Goal: Task Accomplishment & Management: Use online tool/utility

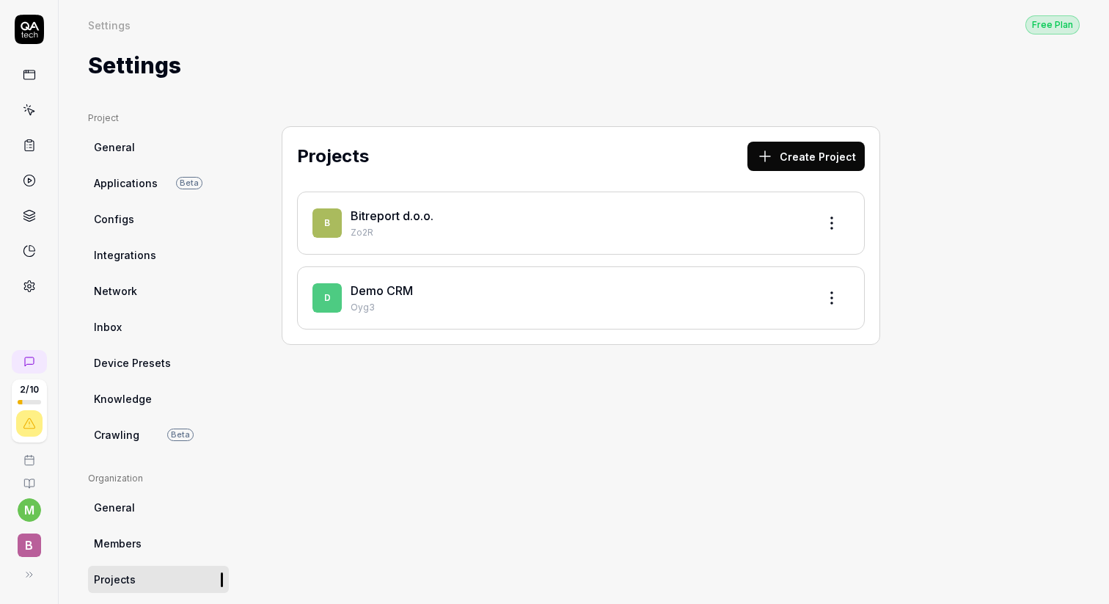
click at [565, 227] on p "Zo2R" at bounding box center [578, 232] width 455 height 13
click at [363, 216] on link "Bitreport d.o.o." at bounding box center [392, 215] width 83 height 15
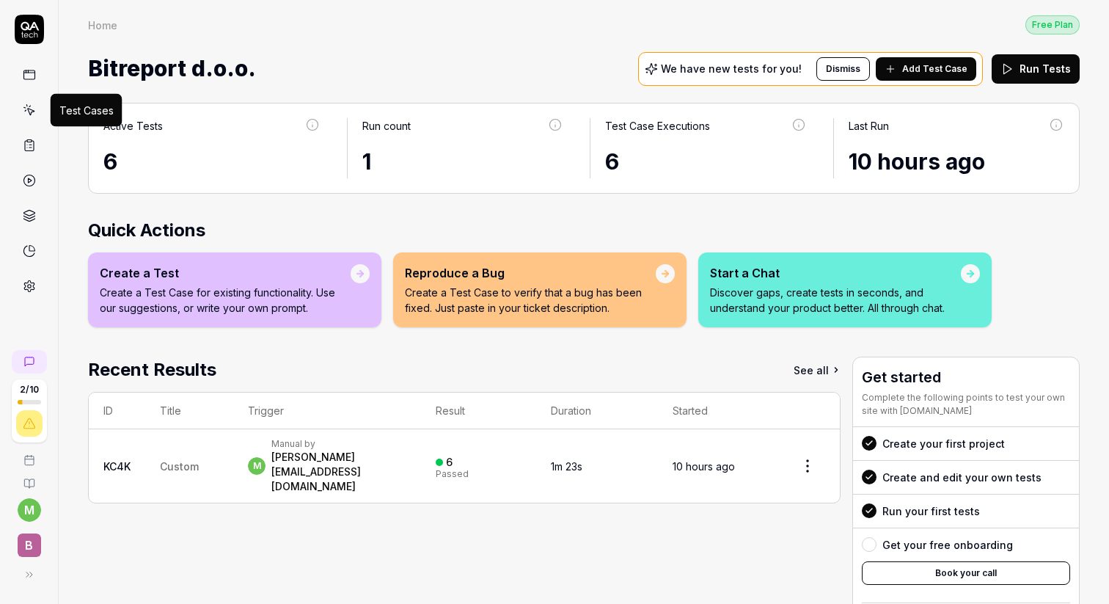
click at [23, 109] on icon at bounding box center [29, 109] width 13 height 13
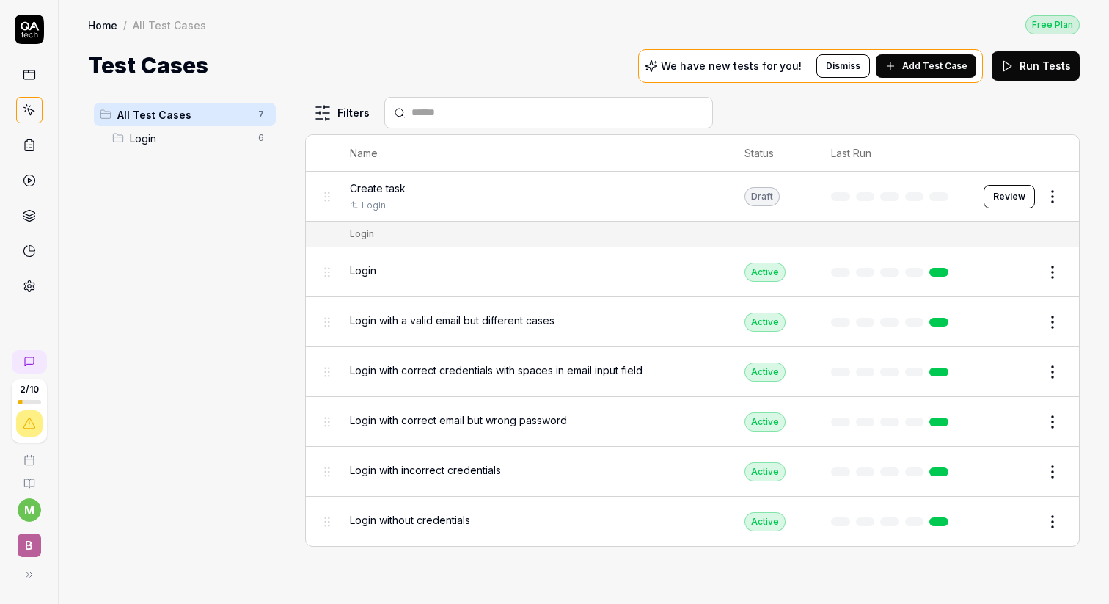
click at [943, 65] on span "Add Test Case" at bounding box center [934, 65] width 65 height 13
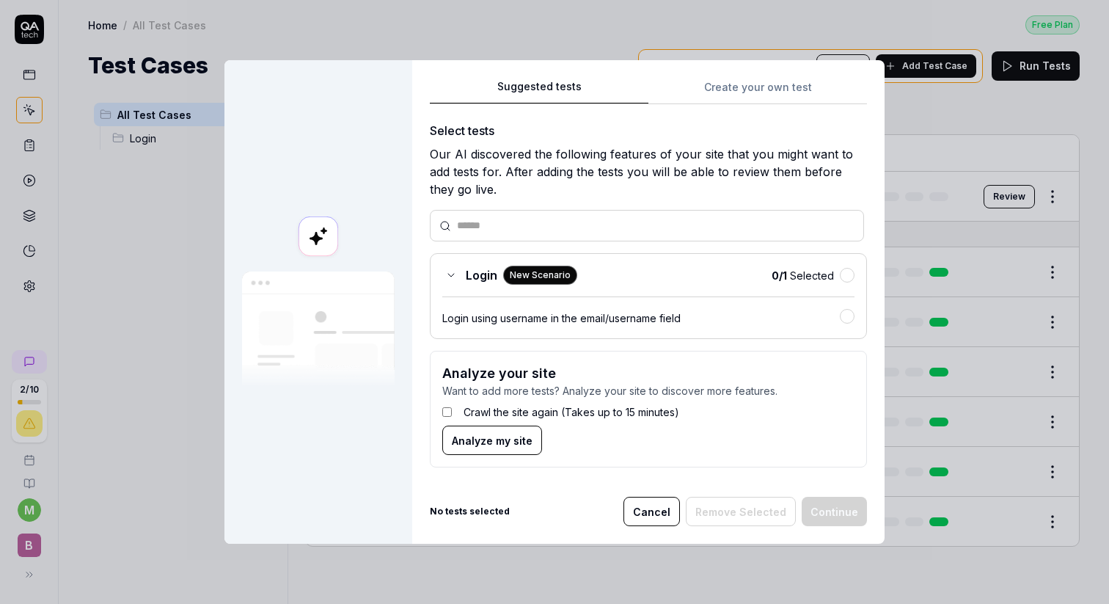
click at [468, 448] on button "Analyze my site" at bounding box center [492, 440] width 100 height 29
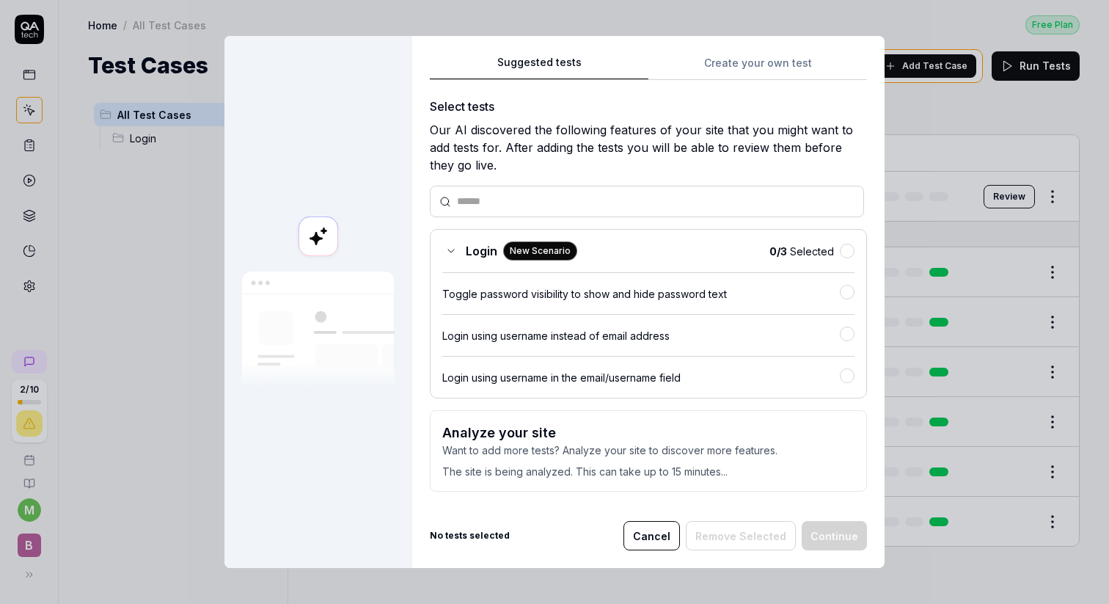
click at [733, 57] on div "Suggested tests Create your own test Select tests Our AI discovered the followi…" at bounding box center [648, 279] width 437 height 450
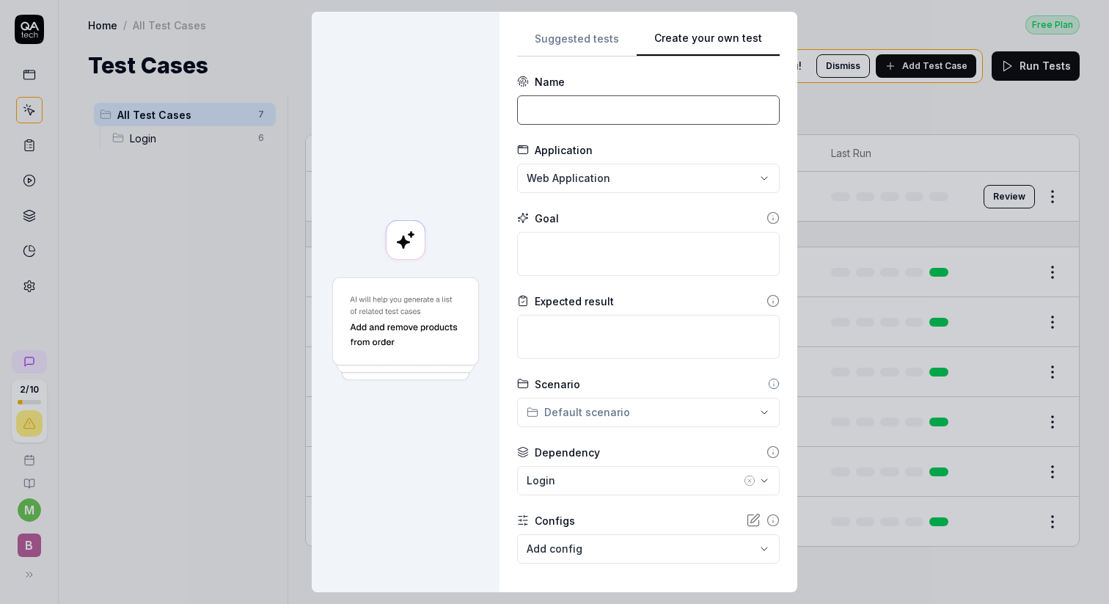
click at [648, 107] on input at bounding box center [648, 109] width 263 height 29
click at [564, 106] on input "Create task" at bounding box center [648, 109] width 263 height 29
click at [552, 109] on input "Create task" at bounding box center [648, 109] width 263 height 29
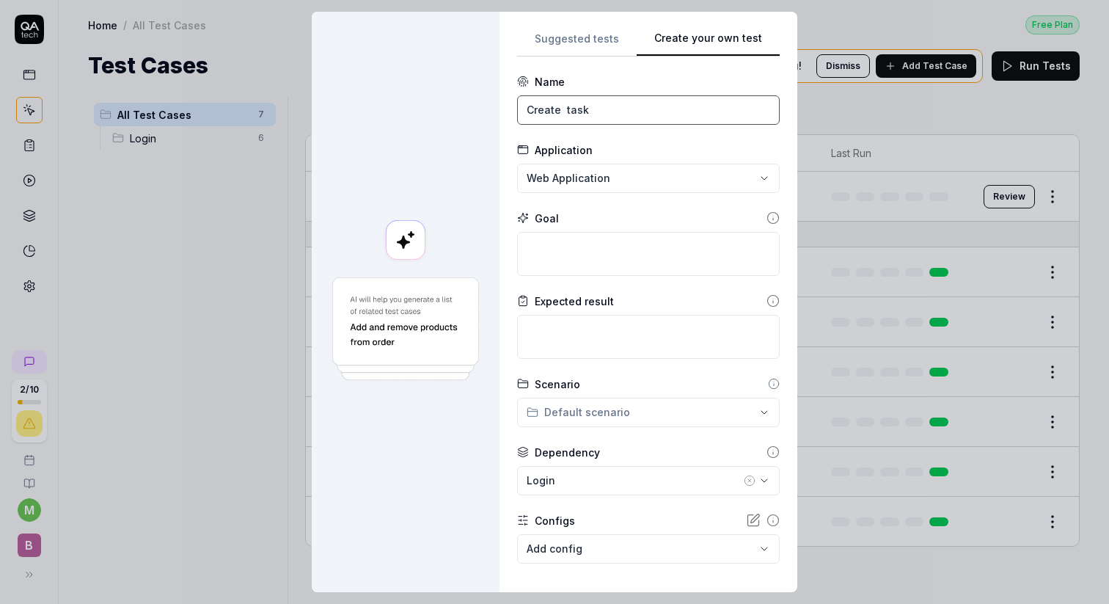
click at [552, 109] on input "Create task" at bounding box center [648, 109] width 263 height 29
type input "Complete task"
click at [651, 158] on div "Application Web Application" at bounding box center [648, 167] width 263 height 51
click at [594, 238] on textarea at bounding box center [648, 254] width 263 height 44
type textarea "*"
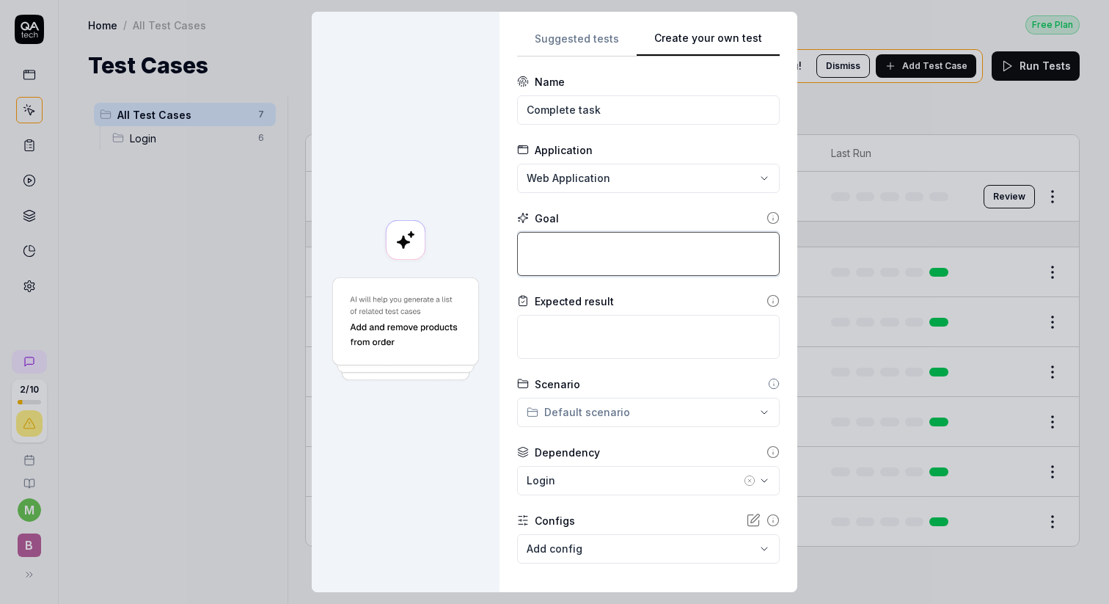
type textarea "C"
type textarea "*"
type textarea "Co"
type textarea "*"
type textarea "Com"
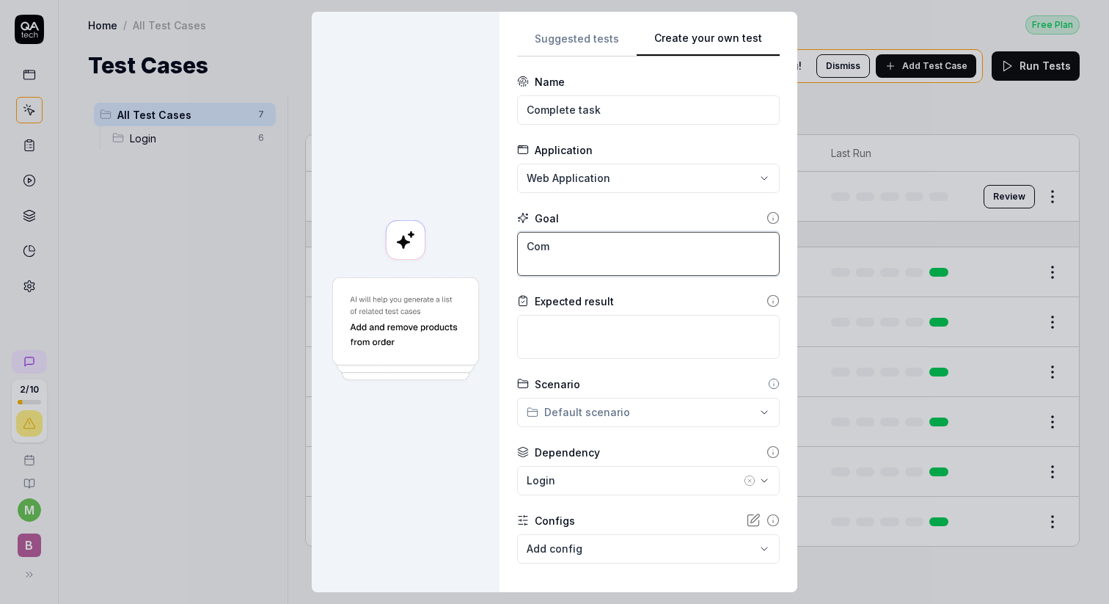
type textarea "*"
type textarea "Compl"
type textarea "*"
type textarea "Comp"
type textarea "*"
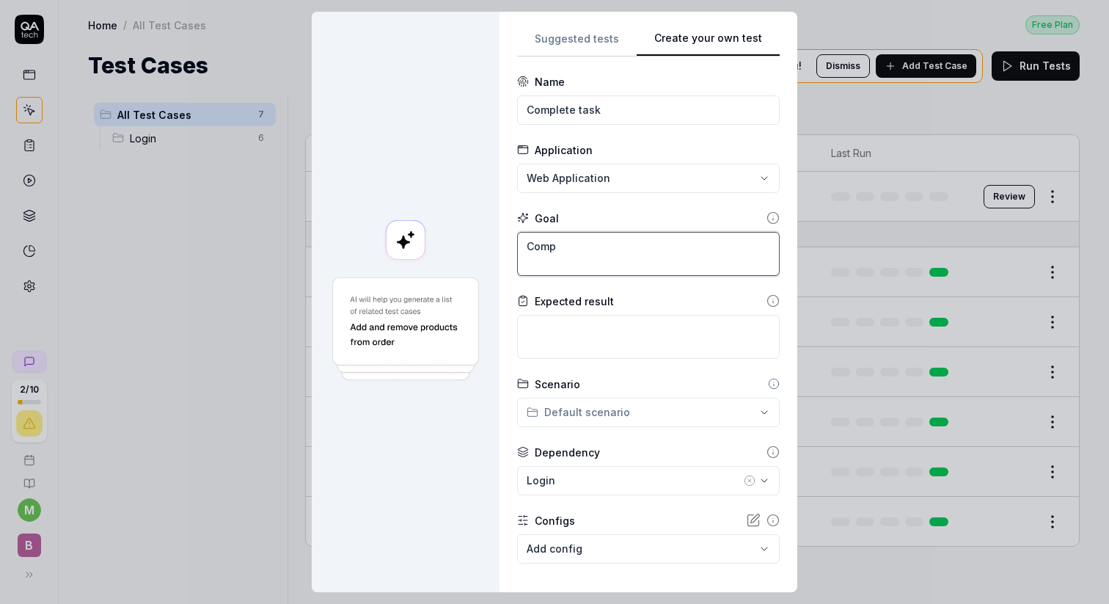
type textarea "Com"
type textarea "*"
type textarea "Co"
type textarea "*"
type textarea "C"
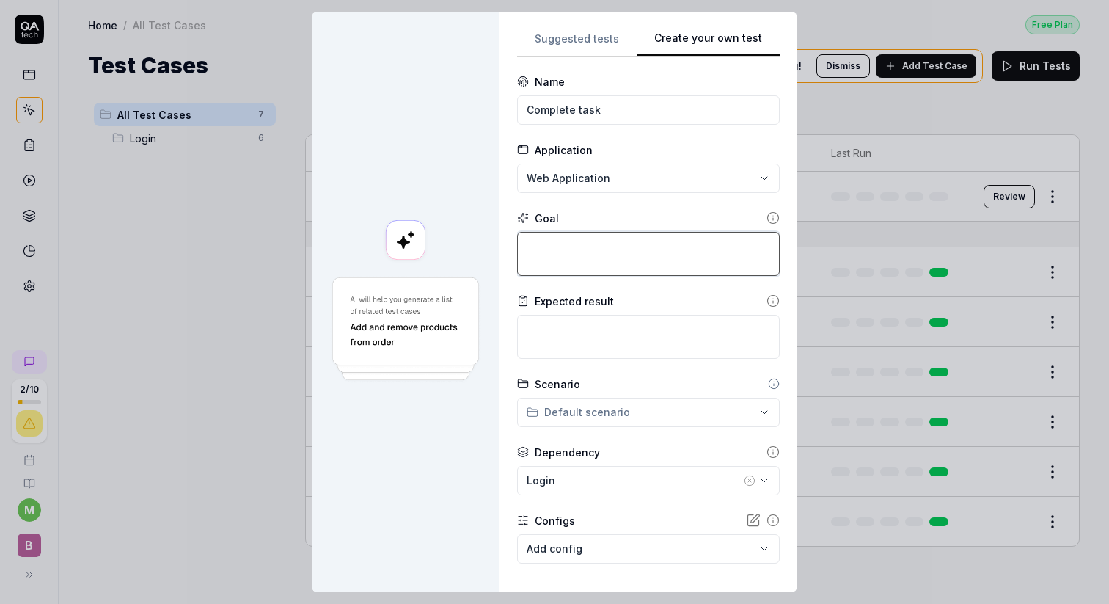
type textarea "*"
type textarea "C"
type textarea "*"
type textarea "Com"
type textarea "*"
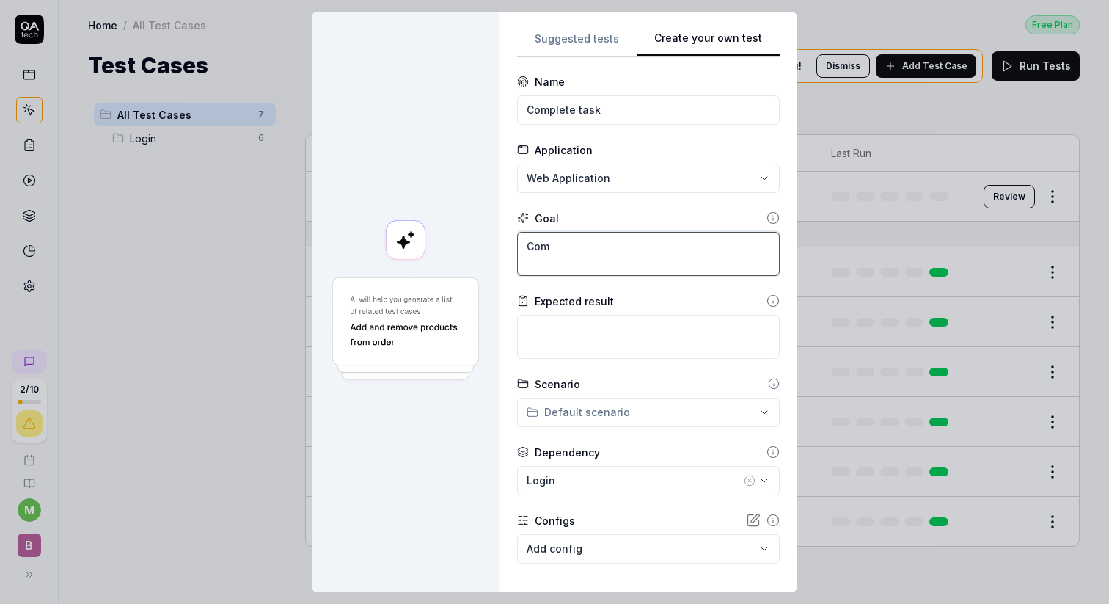
type textarea "Comp"
type textarea "*"
type textarea "Compl"
type textarea "*"
type textarea "Comple"
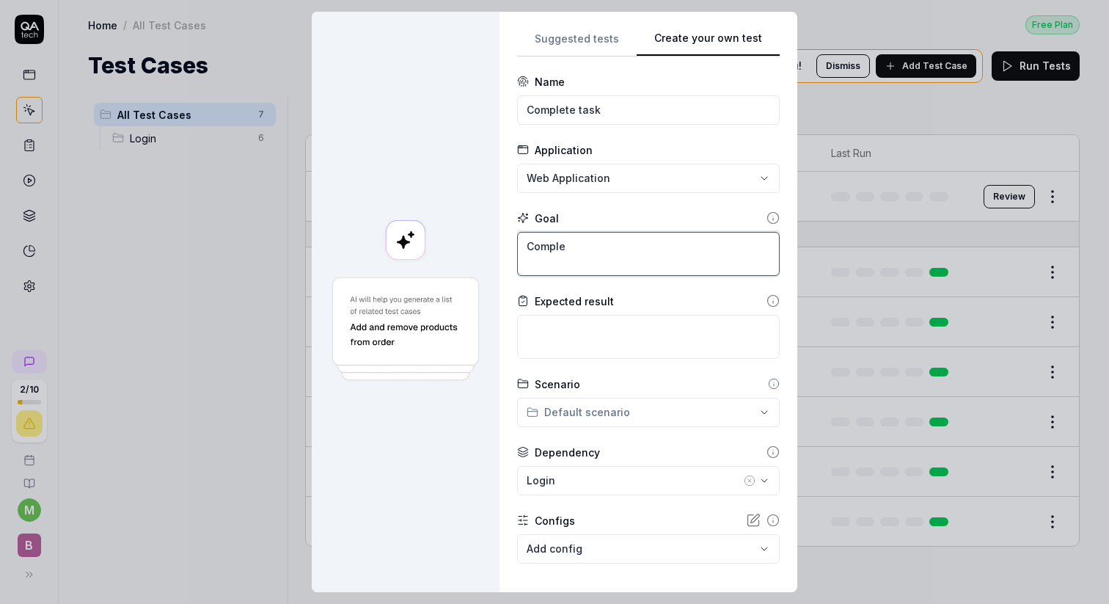
type textarea "*"
type textarea "Complet"
type textarea "*"
type textarea "Complete"
type textarea "*"
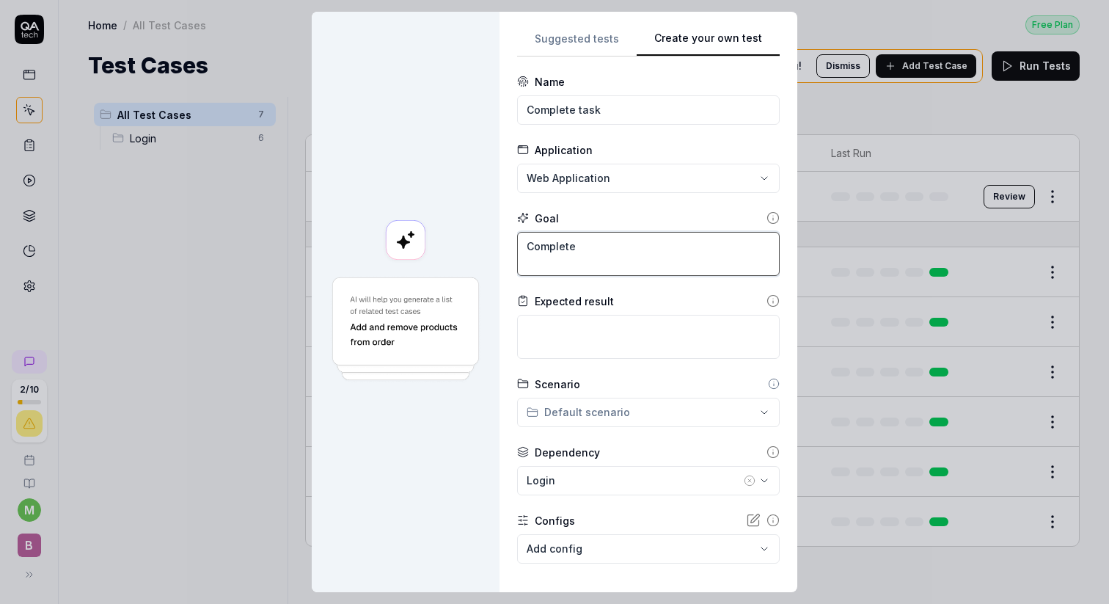
type textarea "Complete"
type textarea "*"
type textarea "Complete t"
type textarea "*"
type textarea "Complete ta"
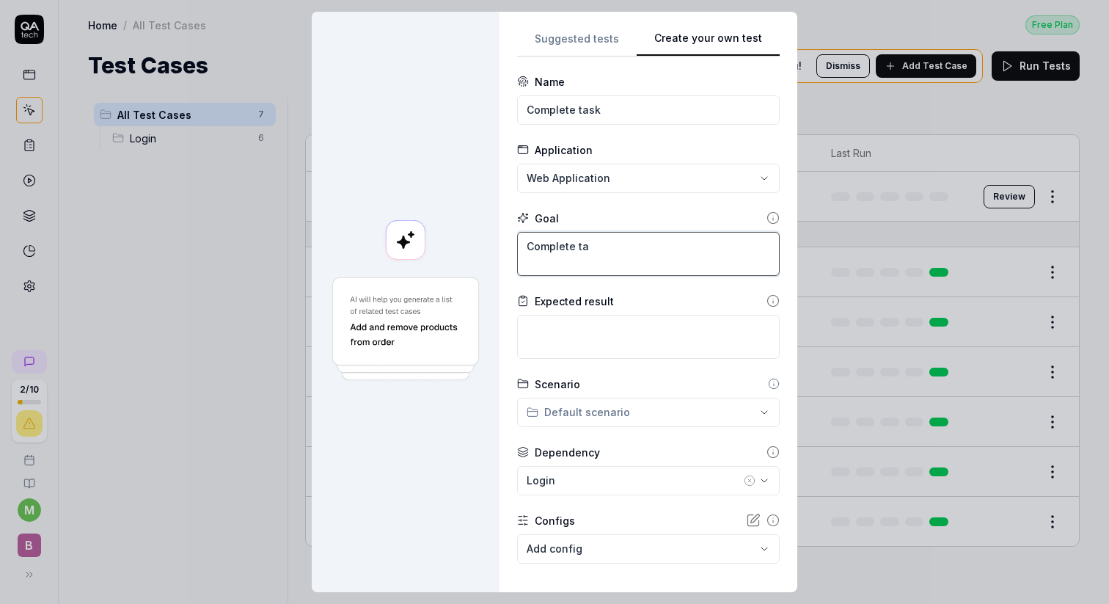
type textarea "*"
type textarea "Complete tas"
type textarea "*"
type textarea "Complete task"
type textarea "*"
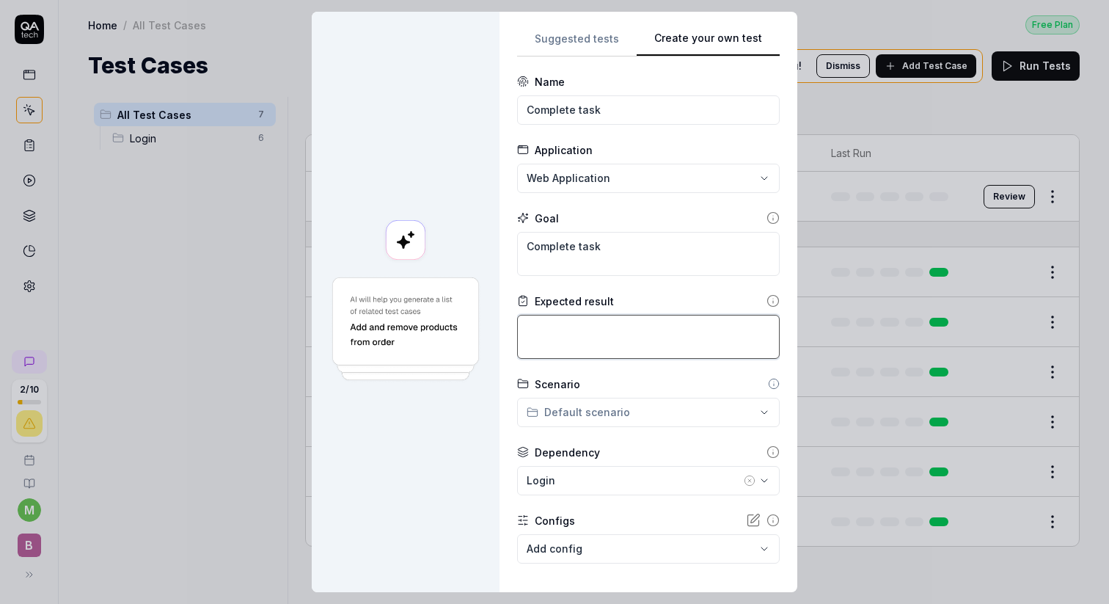
type textarea "T"
type textarea "*"
type textarea "Ta"
type textarea "*"
type textarea "Tas"
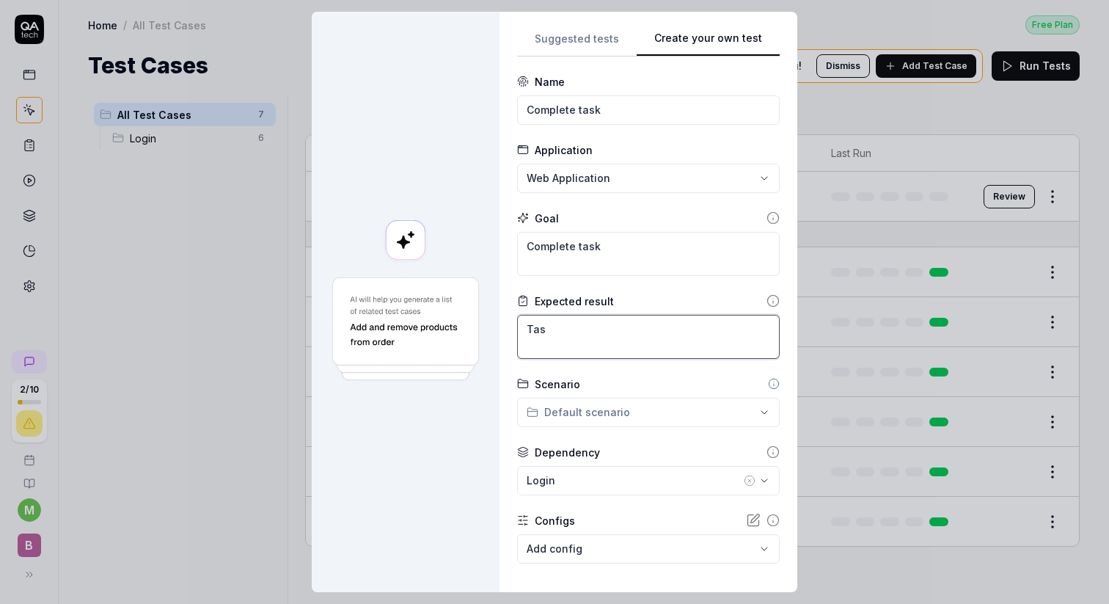
type textarea "*"
type textarea "Task"
type textarea "*"
type textarea "Task"
type textarea "*"
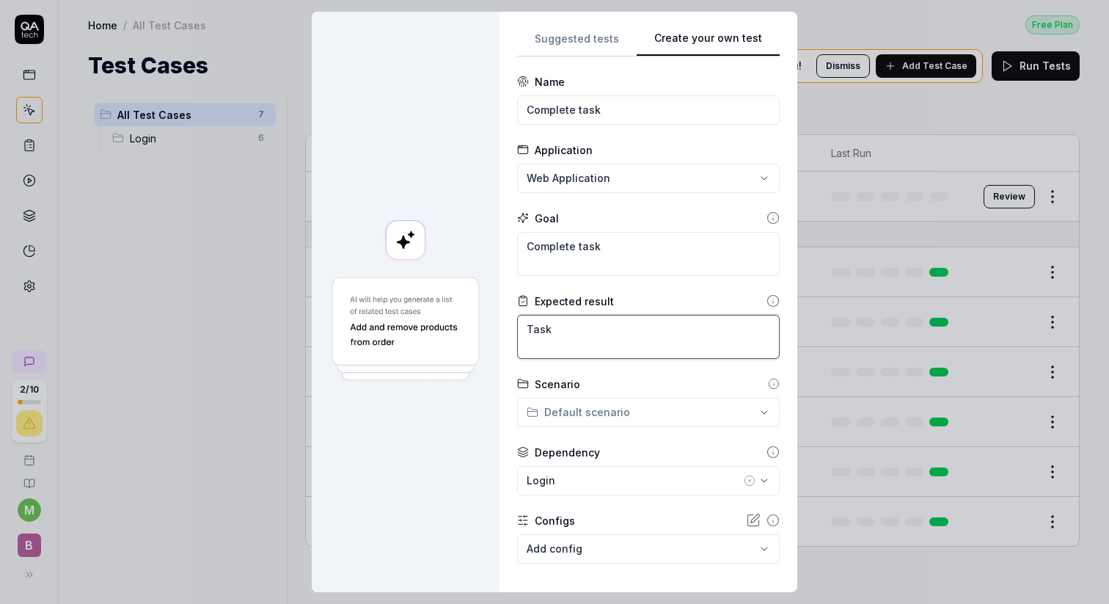
type textarea "Task s"
type textarea "*"
type textarea "Task su"
type textarea "*"
type textarea "Task suc"
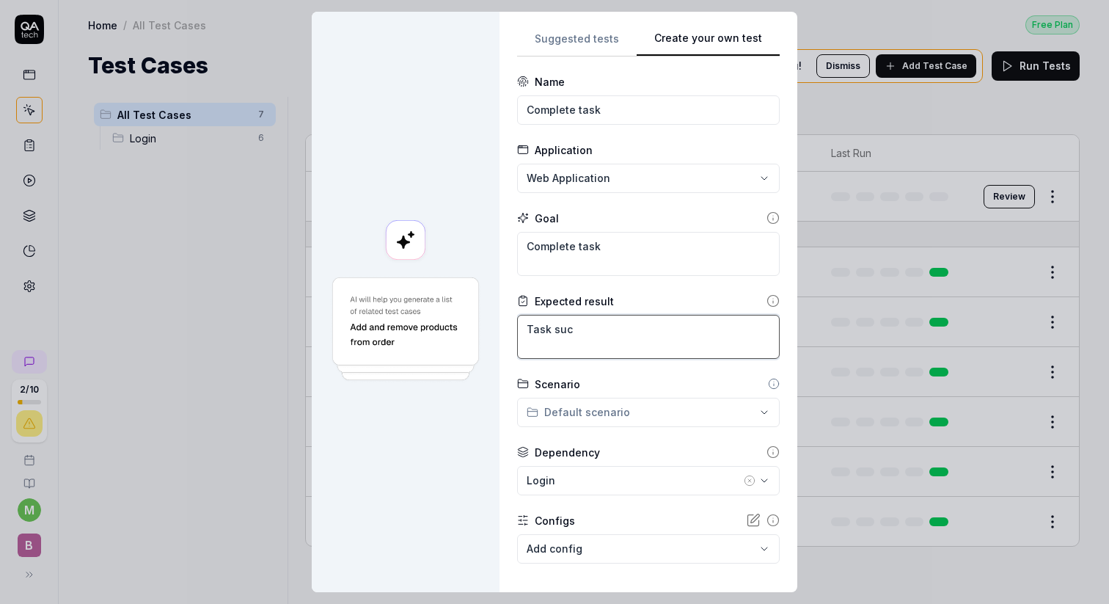
type textarea "*"
type textarea "Task suce"
type textarea "*"
type textarea "Task suc"
type textarea "*"
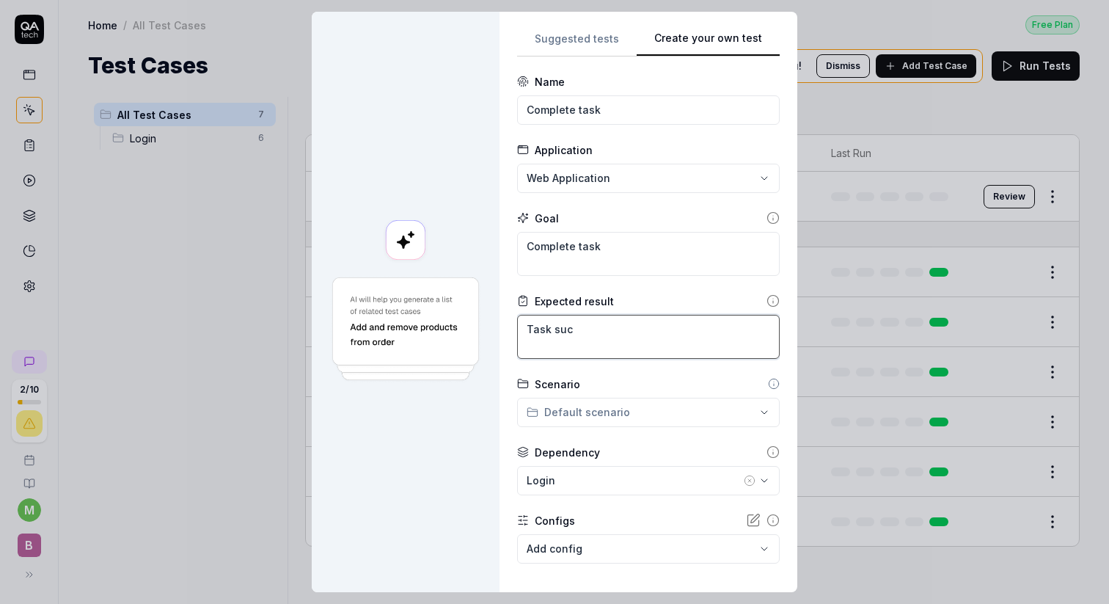
type textarea "Task succ"
type textarea "*"
type textarea "Task succe"
type textarea "*"
type textarea "Task succes"
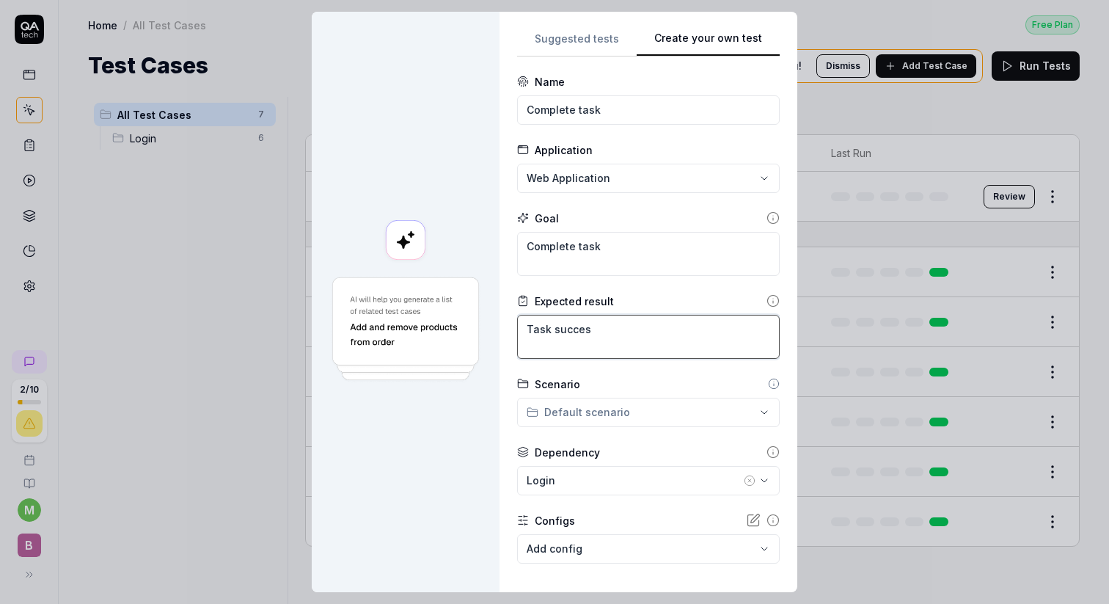
type textarea "*"
type textarea "Task success"
type textarea "*"
type textarea "Task successf"
type textarea "*"
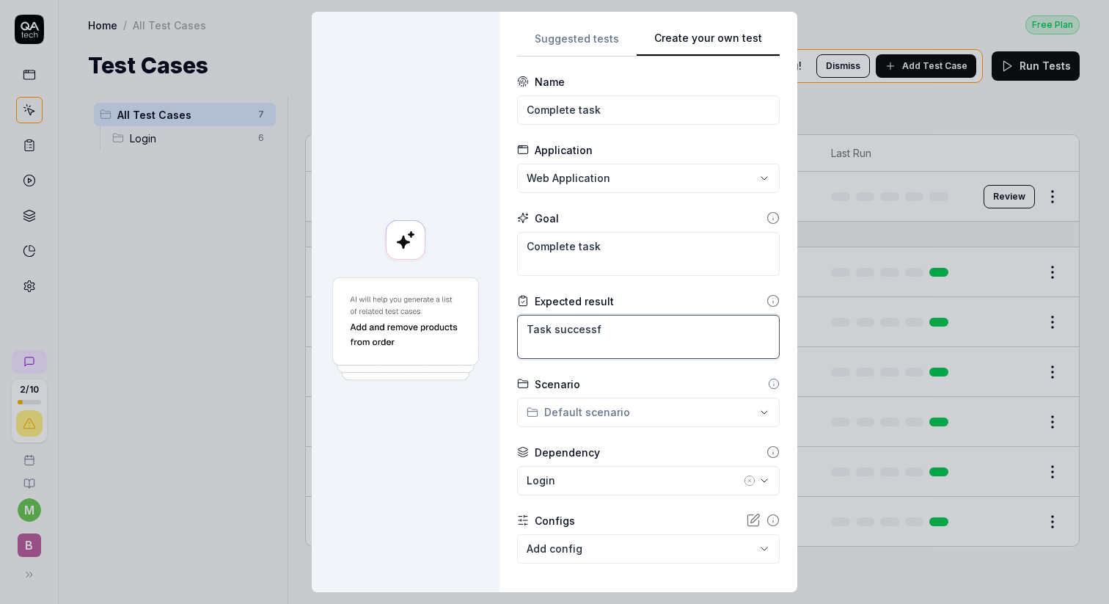
type textarea "Task successfu"
type textarea "*"
type textarea "Task successful"
type textarea "*"
type textarea "Task successfull"
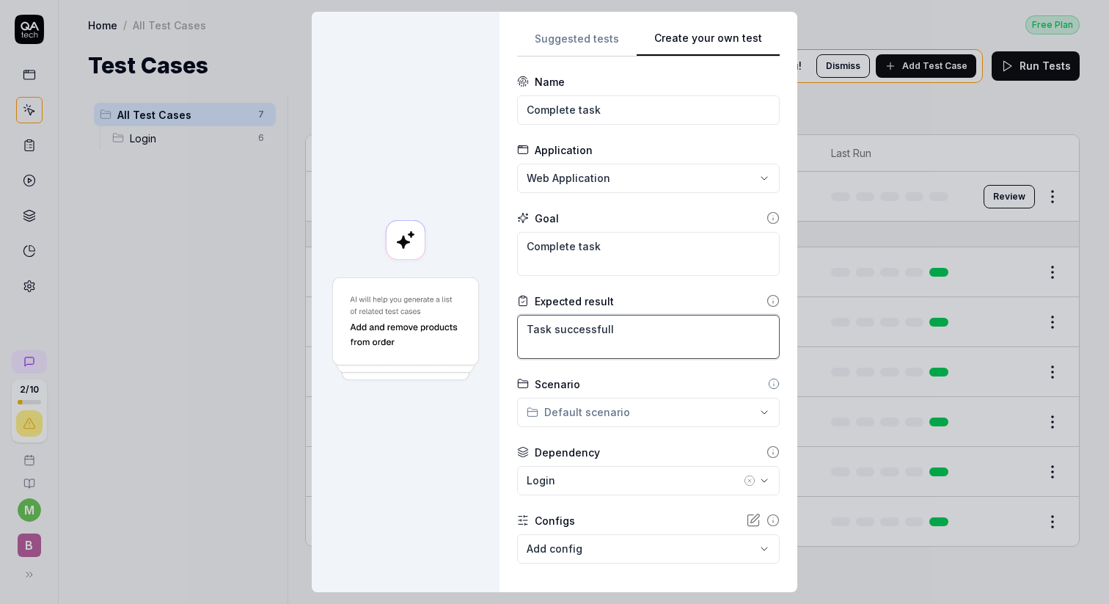
type textarea "*"
type textarea "Task successfully"
type textarea "*"
type textarea "Task successfully"
type textarea "*"
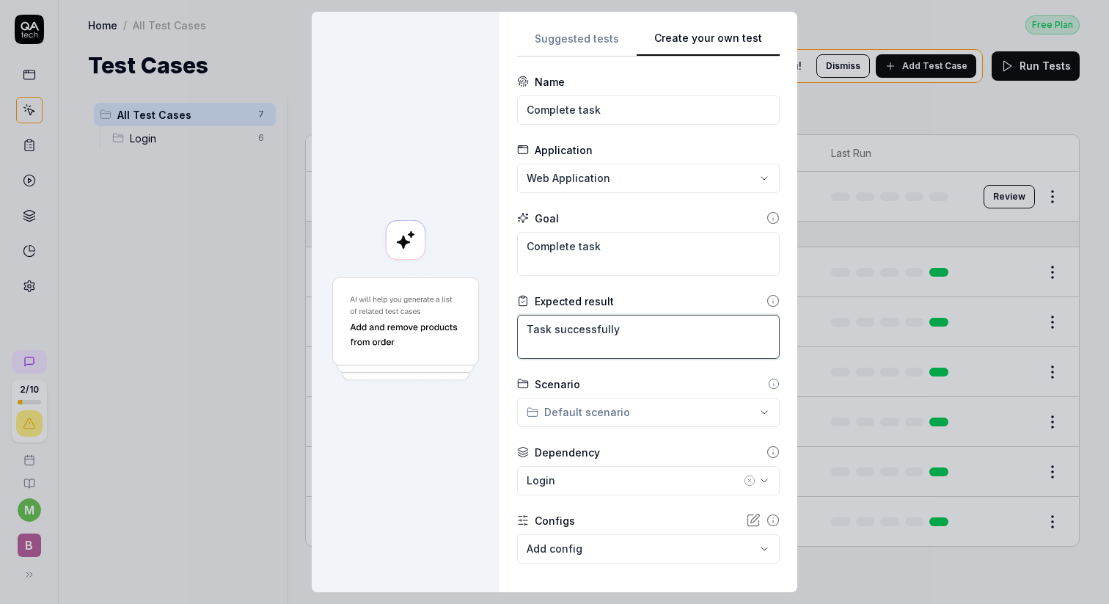
type textarea "Task successfully c"
type textarea "*"
type textarea "Task successfully co"
type textarea "*"
type textarea "Task successfully com"
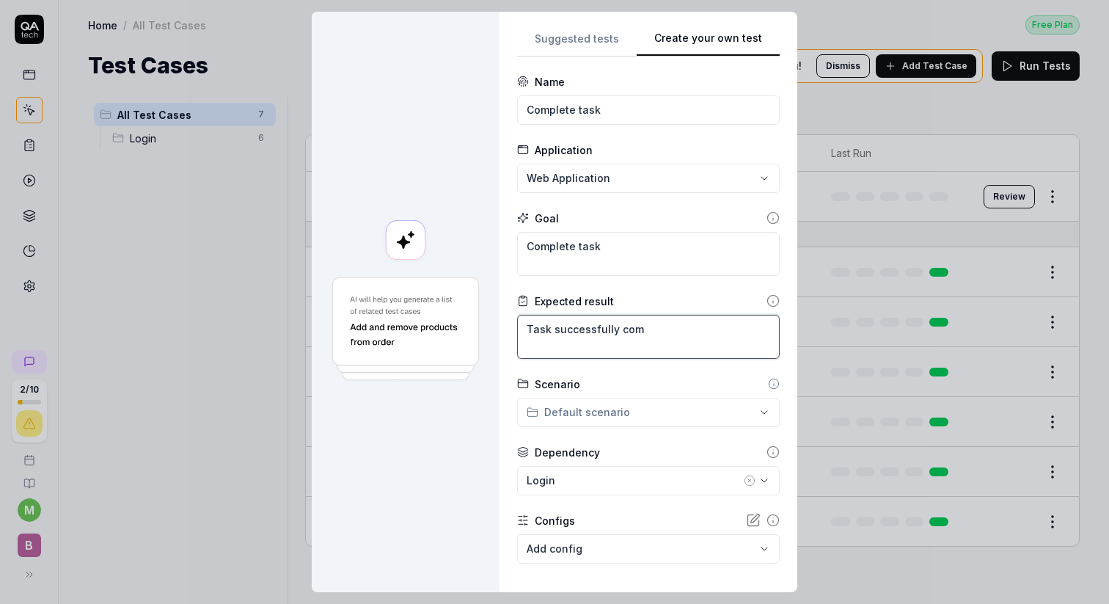
type textarea "*"
type textarea "Task successfully comp"
type textarea "*"
type textarea "Task successfully compl"
type textarea "*"
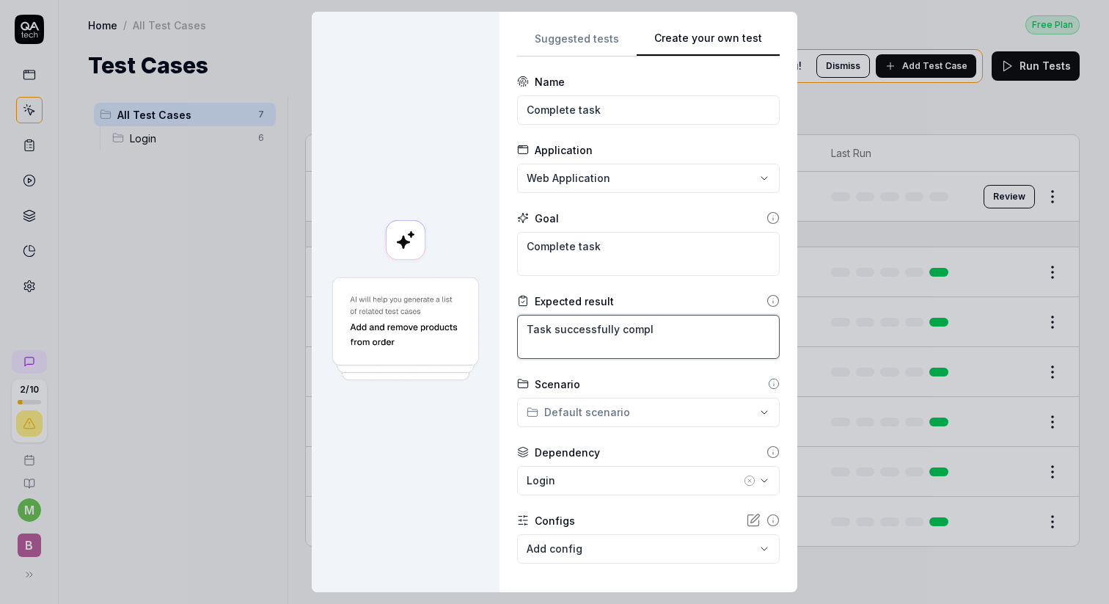
type textarea "Task successfully comple"
type textarea "*"
type textarea "Task successfully complet"
type textarea "*"
type textarea "Task successfully complete"
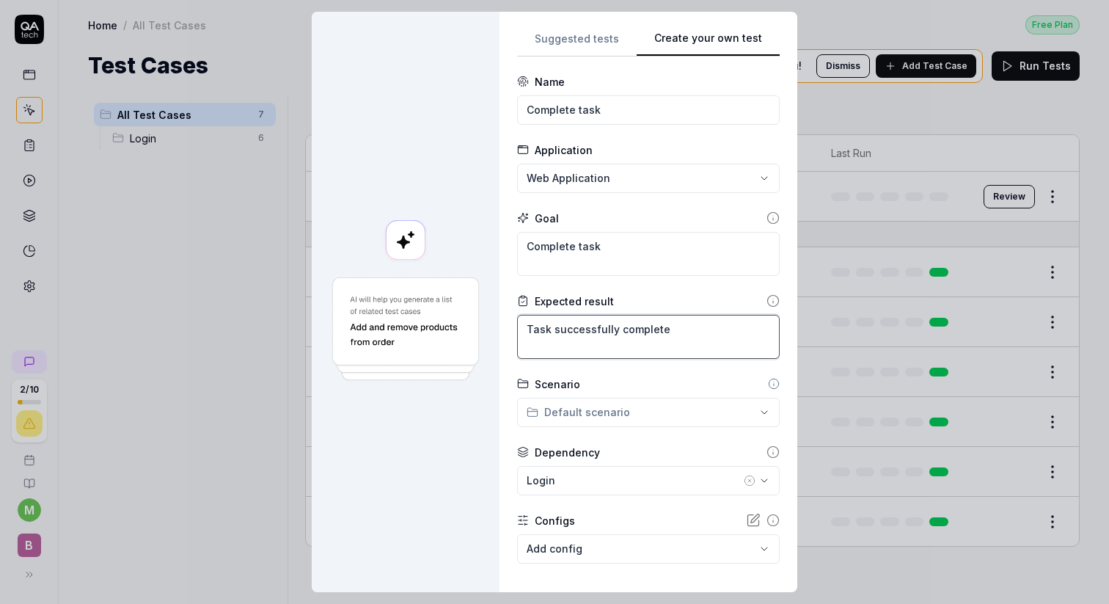
type textarea "*"
type textarea "Task successfully completed"
type textarea "*"
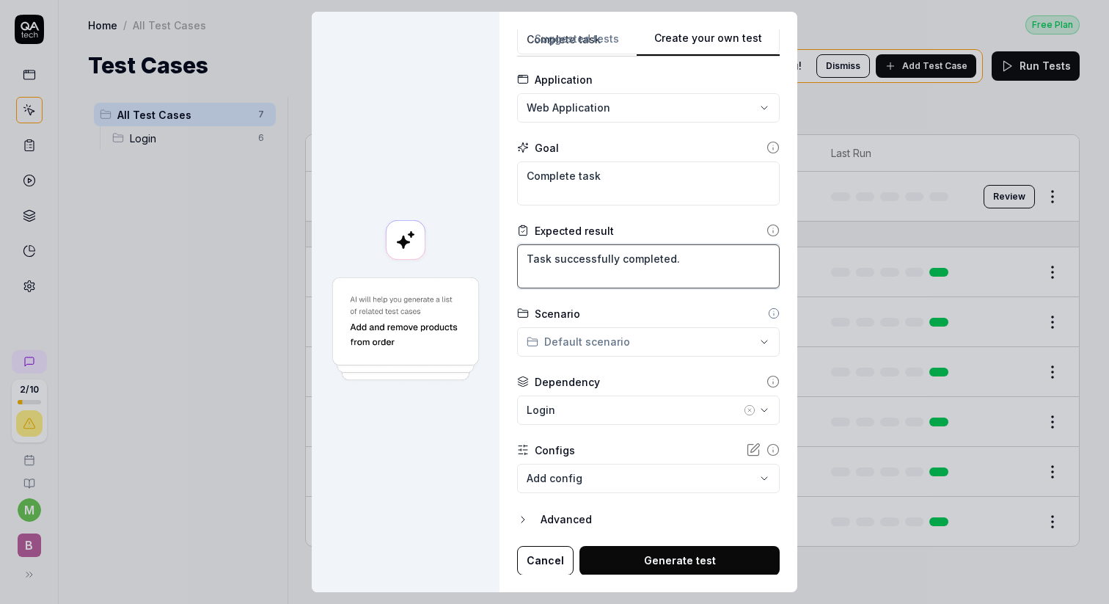
type textarea "Task successfully completed."
click at [609, 349] on div "**********" at bounding box center [554, 302] width 1109 height 604
click at [638, 319] on div "**********" at bounding box center [554, 302] width 1109 height 604
click at [721, 341] on div "**********" at bounding box center [554, 302] width 1109 height 604
click at [690, 386] on div "**********" at bounding box center [554, 302] width 1109 height 604
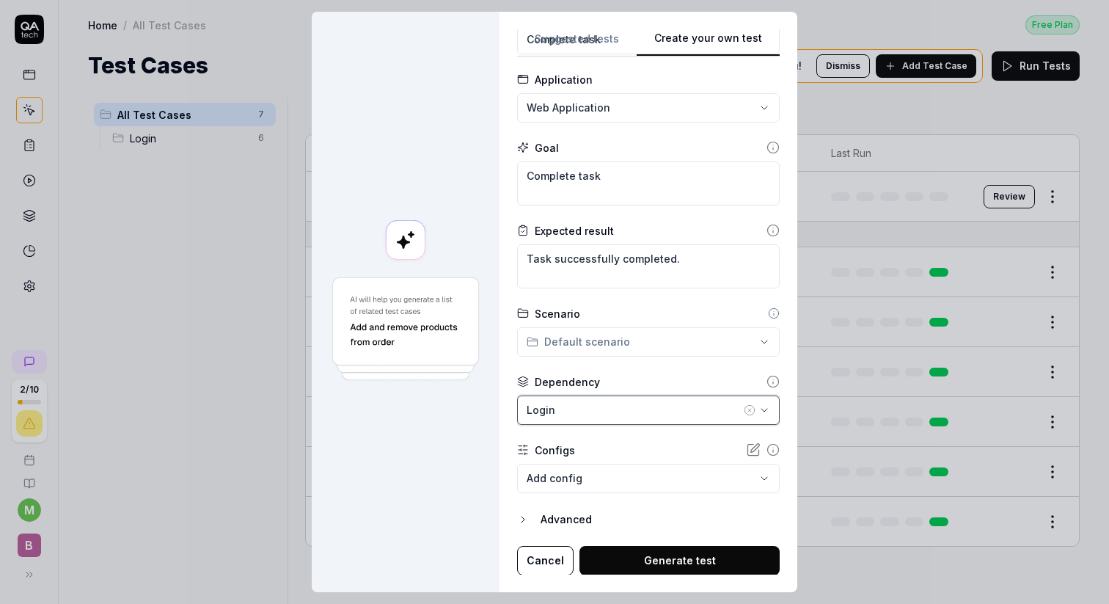
click at [759, 409] on icon "button" at bounding box center [765, 410] width 12 height 12
click at [652, 442] on div "Configs" at bounding box center [648, 449] width 263 height 15
click at [611, 409] on div "Login" at bounding box center [634, 409] width 214 height 15
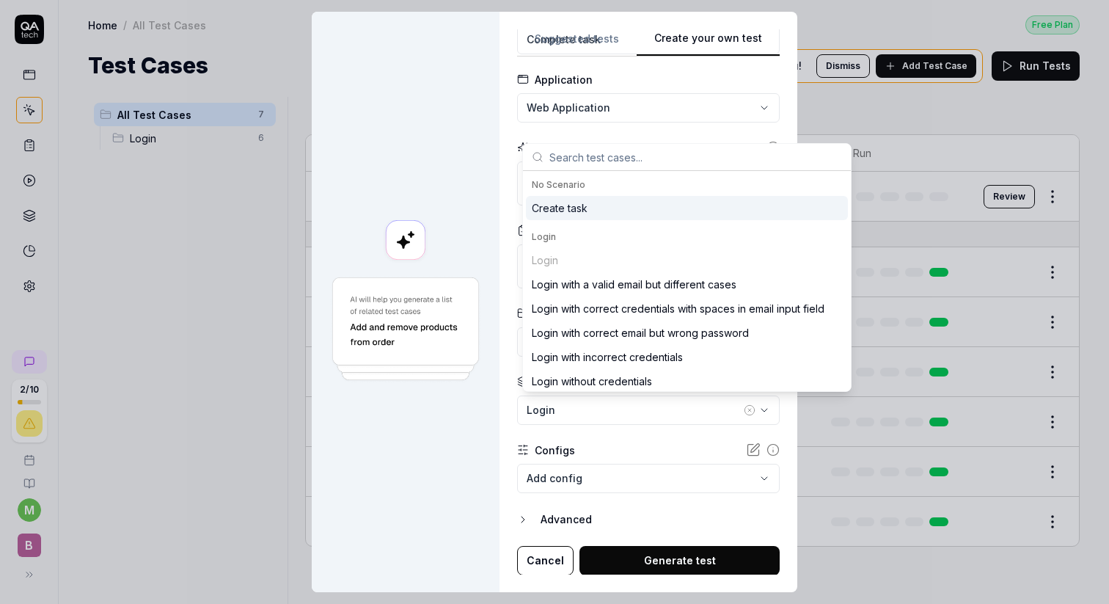
click at [626, 207] on div "Create task" at bounding box center [687, 208] width 322 height 24
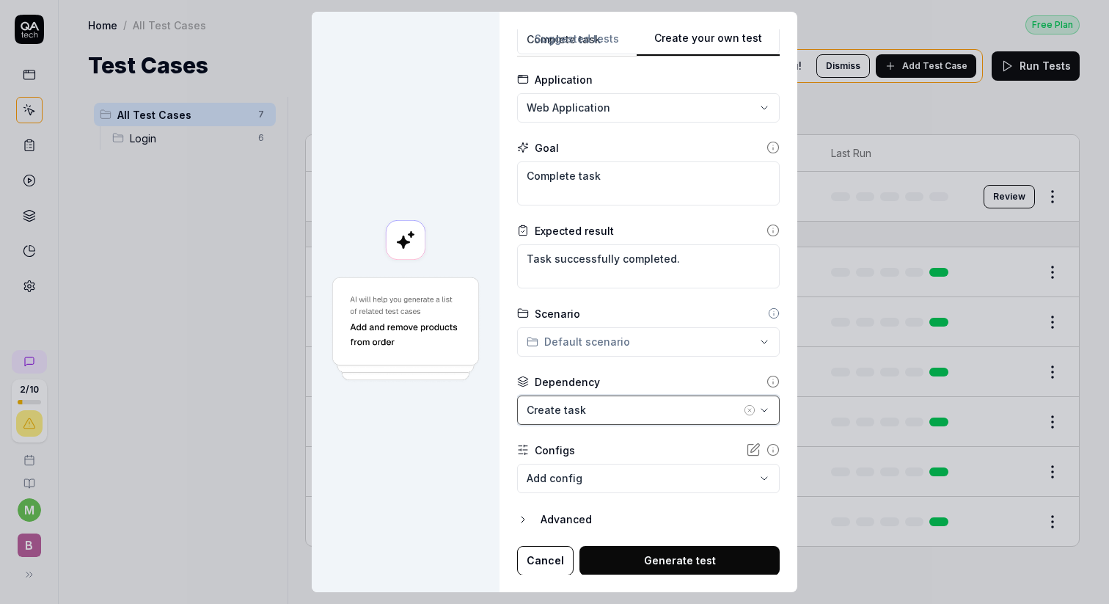
click at [682, 412] on div "Create task" at bounding box center [634, 409] width 214 height 15
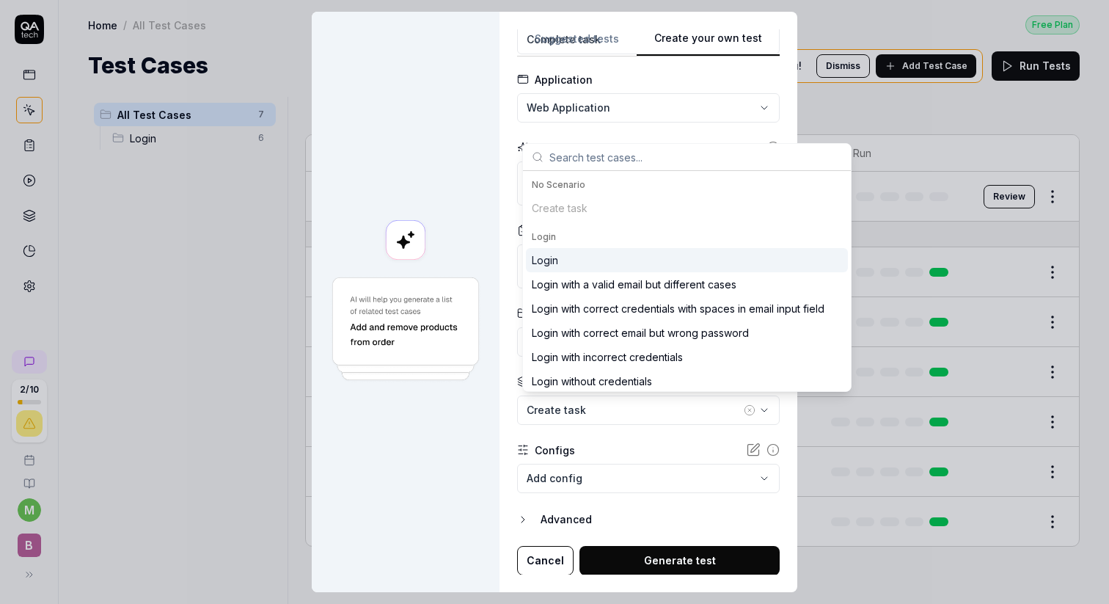
click at [646, 257] on div "Login" at bounding box center [687, 260] width 322 height 24
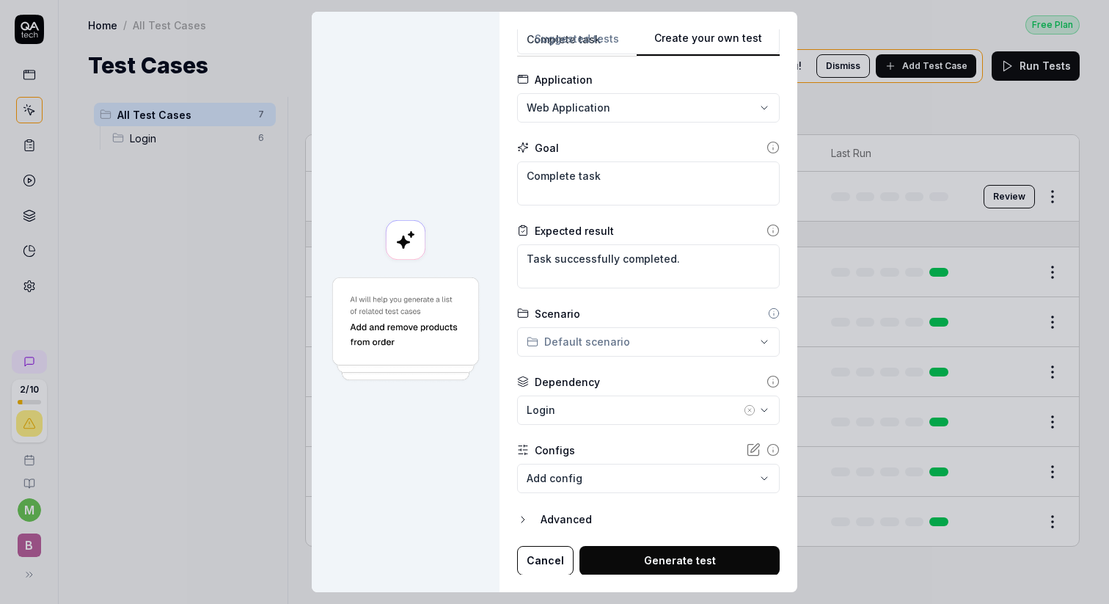
click at [767, 379] on icon at bounding box center [773, 381] width 13 height 13
click at [687, 414] on div "Login" at bounding box center [634, 409] width 214 height 15
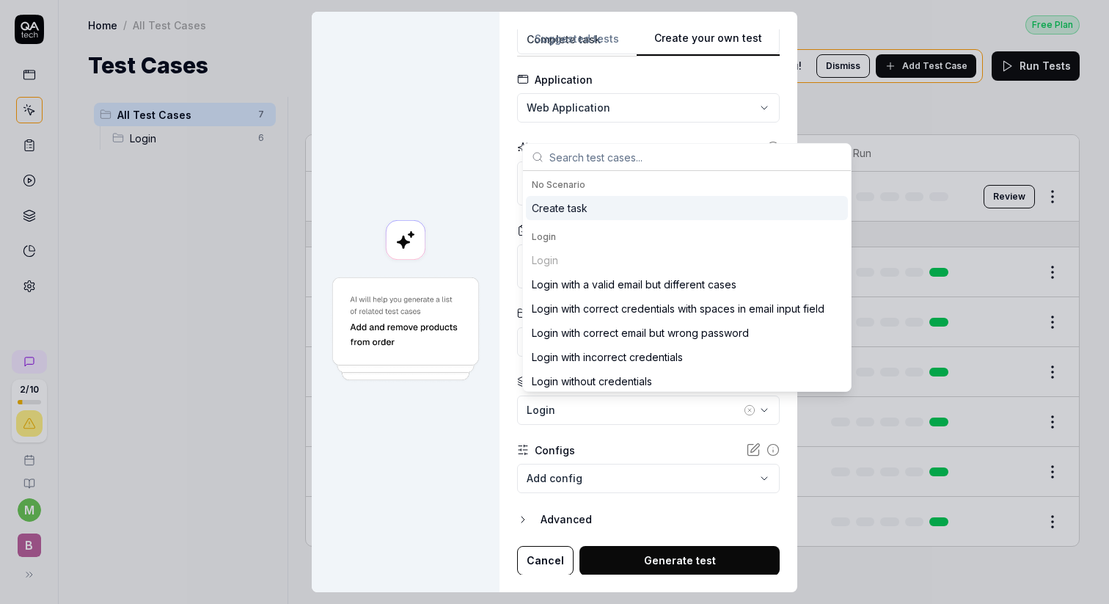
click at [619, 205] on div "Create task" at bounding box center [687, 208] width 322 height 24
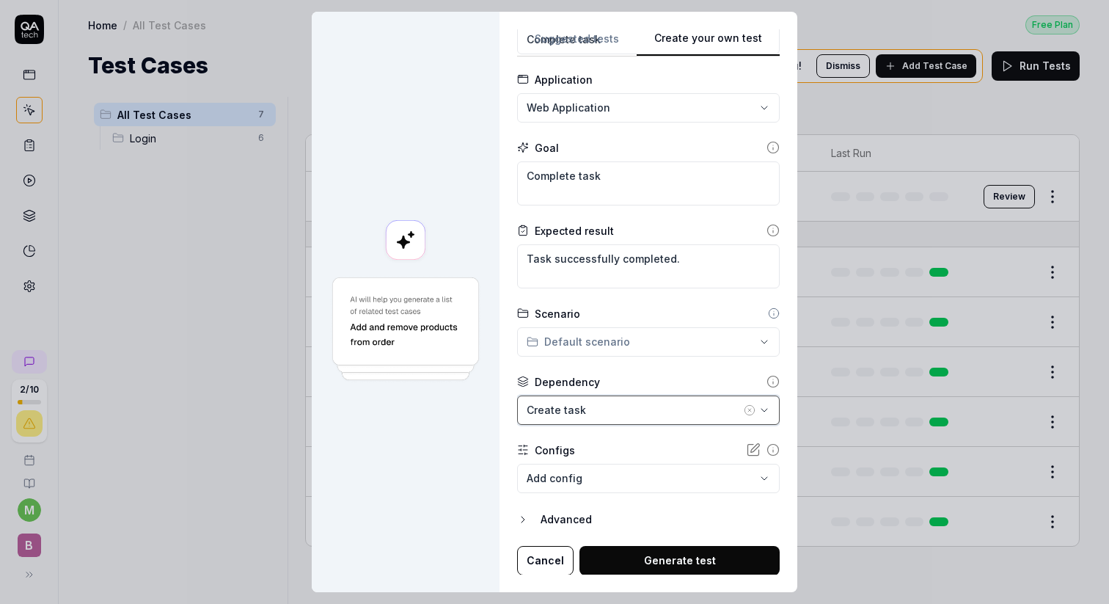
click at [664, 409] on div "Create task" at bounding box center [634, 409] width 214 height 15
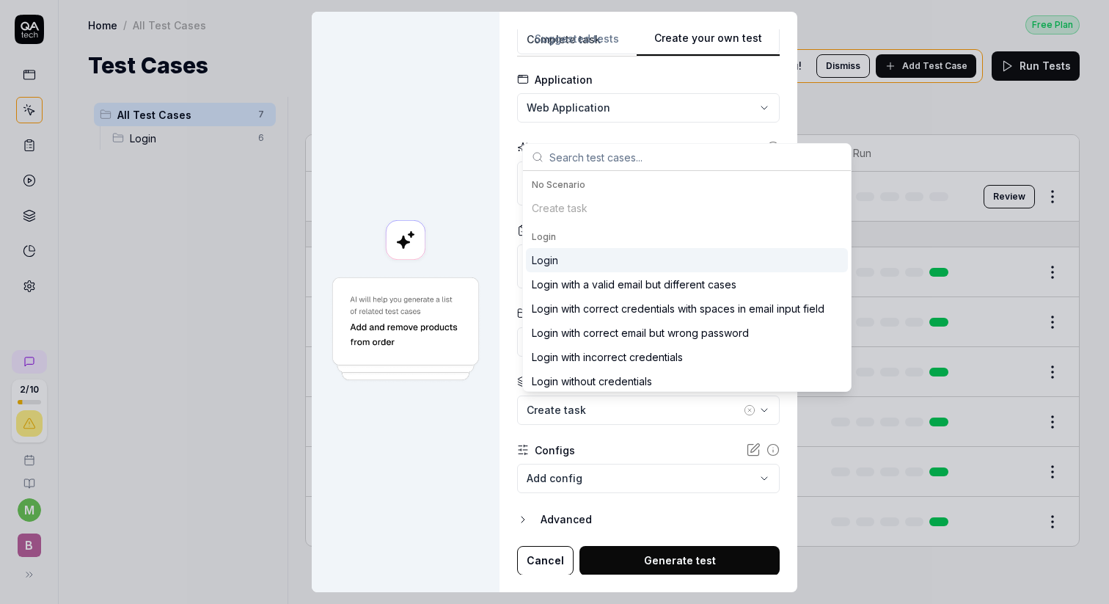
click at [596, 262] on div "Login" at bounding box center [687, 260] width 322 height 24
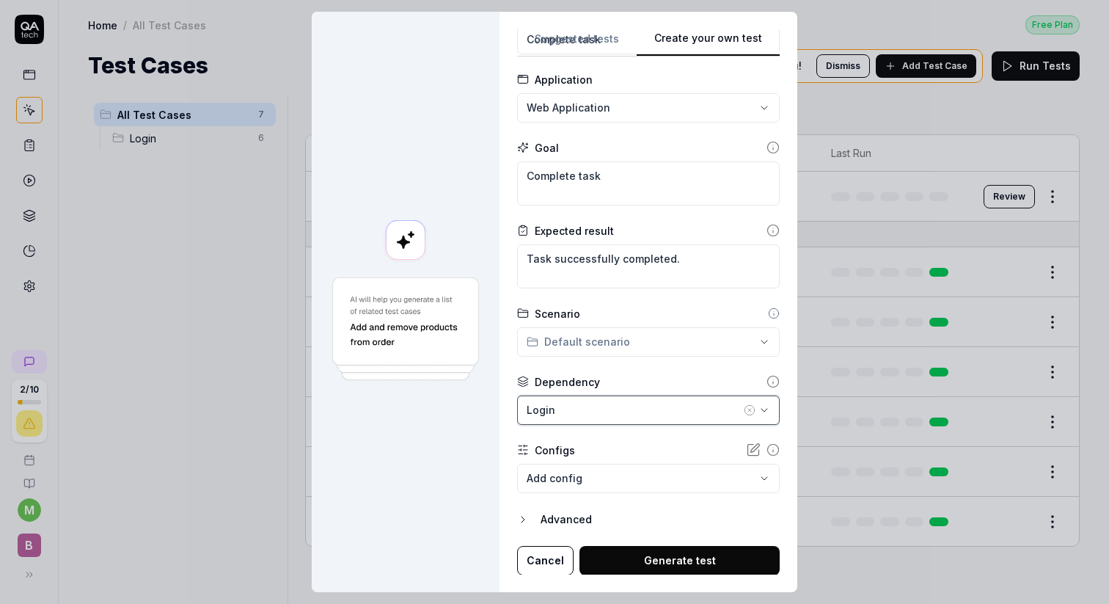
scroll to position [0, 0]
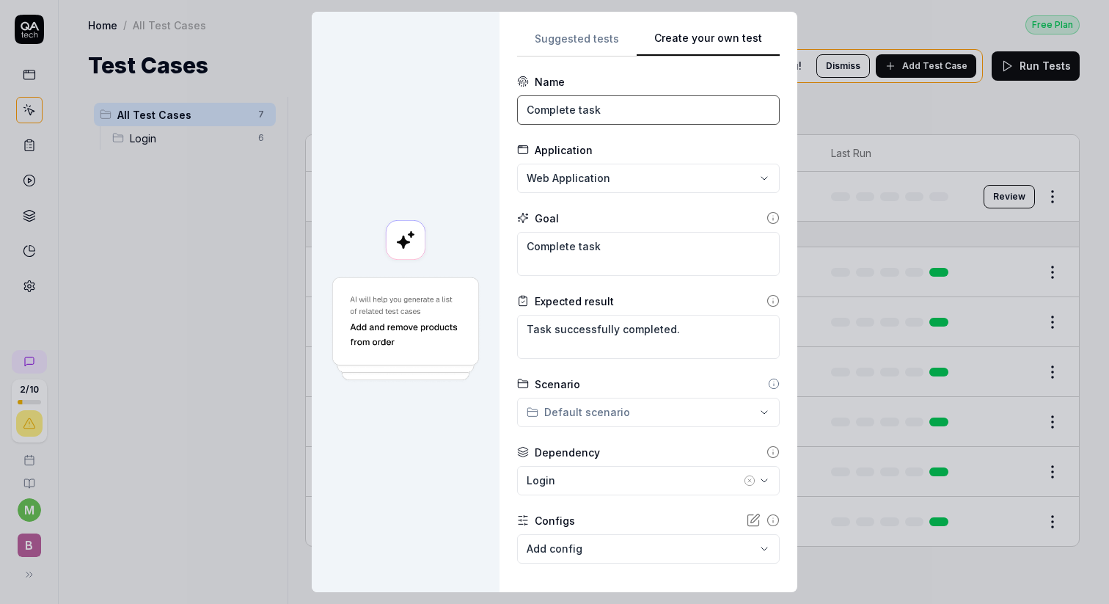
click at [599, 112] on input "Complete task" at bounding box center [648, 109] width 263 height 29
click at [618, 255] on textarea "Complete task" at bounding box center [648, 254] width 263 height 44
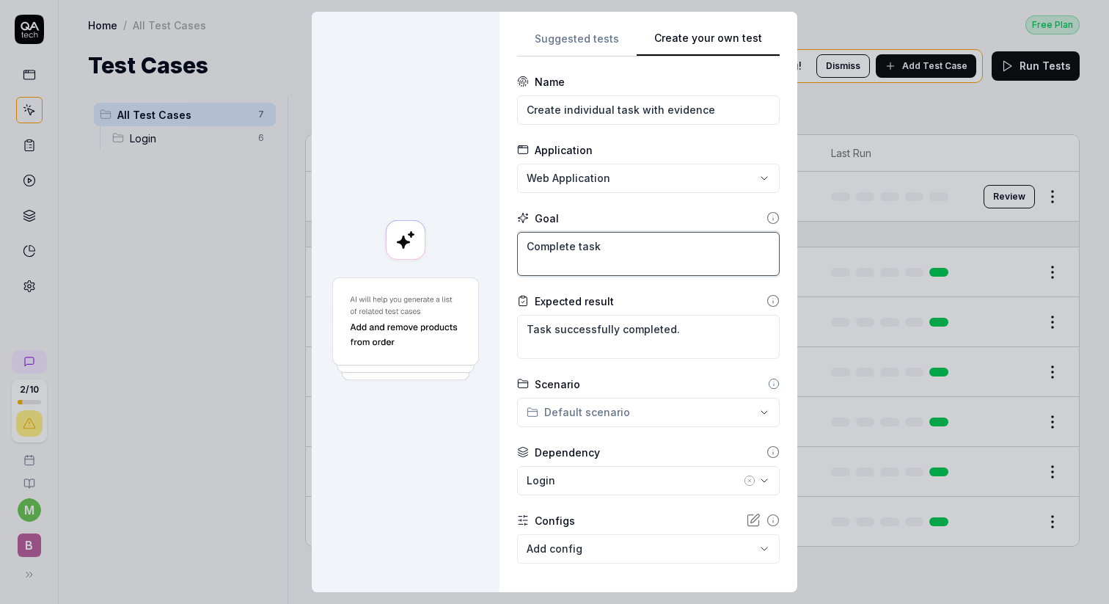
click at [618, 255] on textarea "Complete task" at bounding box center [648, 254] width 263 height 44
click at [662, 111] on input "Create individual task with evidence" at bounding box center [648, 109] width 263 height 29
click at [621, 103] on input "Create individual task with required evidence" at bounding box center [648, 109] width 263 height 29
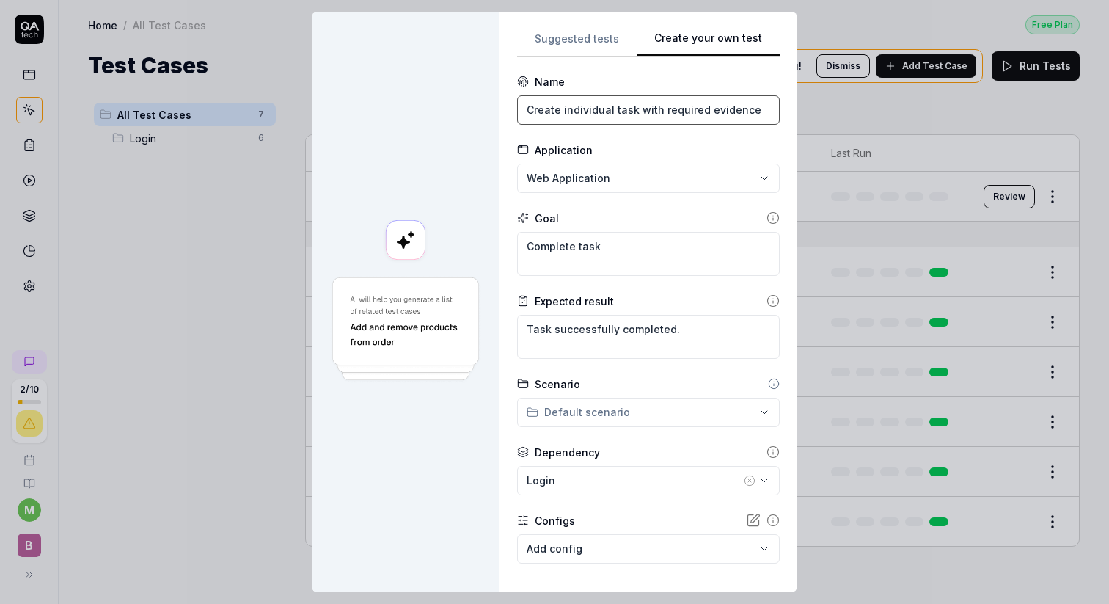
type input "Create individual task with required evidence"
click at [577, 251] on textarea "Complete task" at bounding box center [648, 254] width 263 height 44
paste textarea "reate individual task with required evidence"
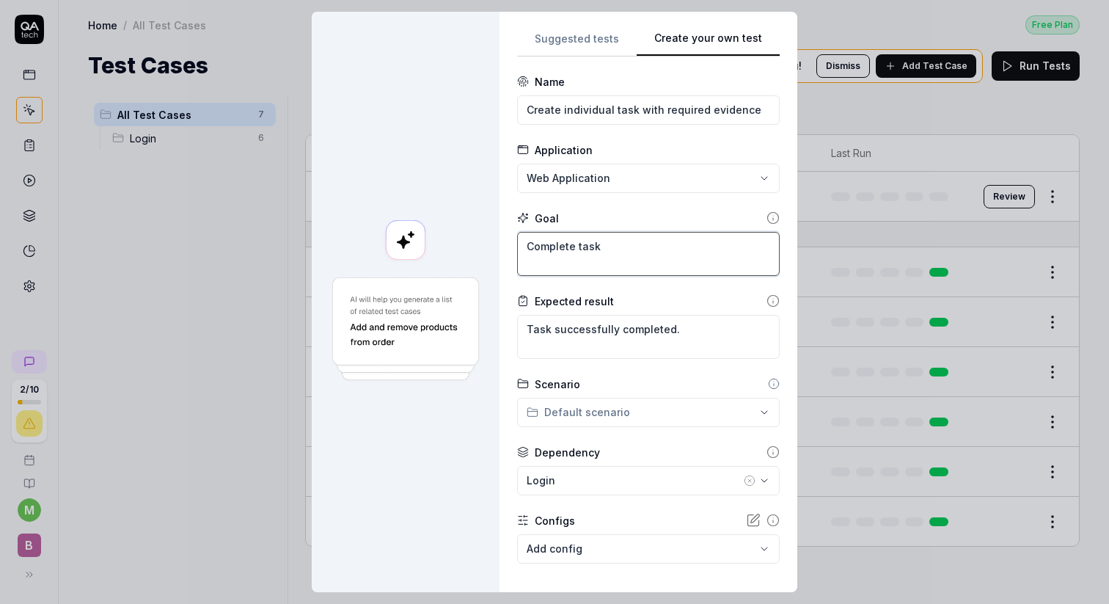
type textarea "*"
type textarea "Create individual task with required evidence"
click at [707, 247] on textarea "Create individual task with required evidence" at bounding box center [648, 254] width 263 height 44
type textarea "*"
type textarea "Create individual task with required levidence"
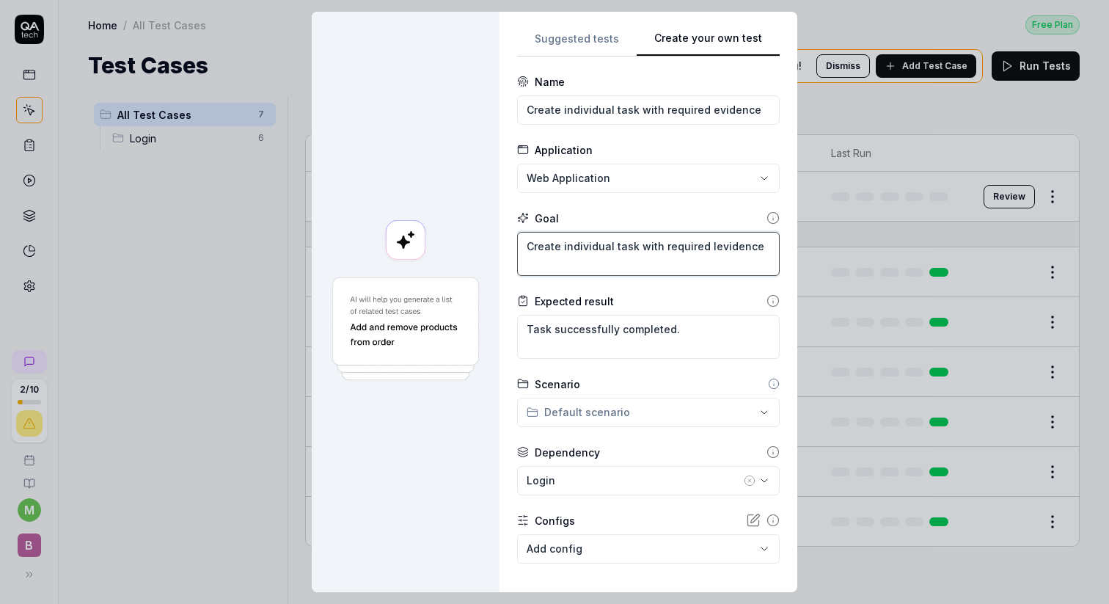
type textarea "*"
type textarea "Create individual task with required lievidence"
type textarea "*"
type textarea "Create individual task with required livevidence"
type textarea "*"
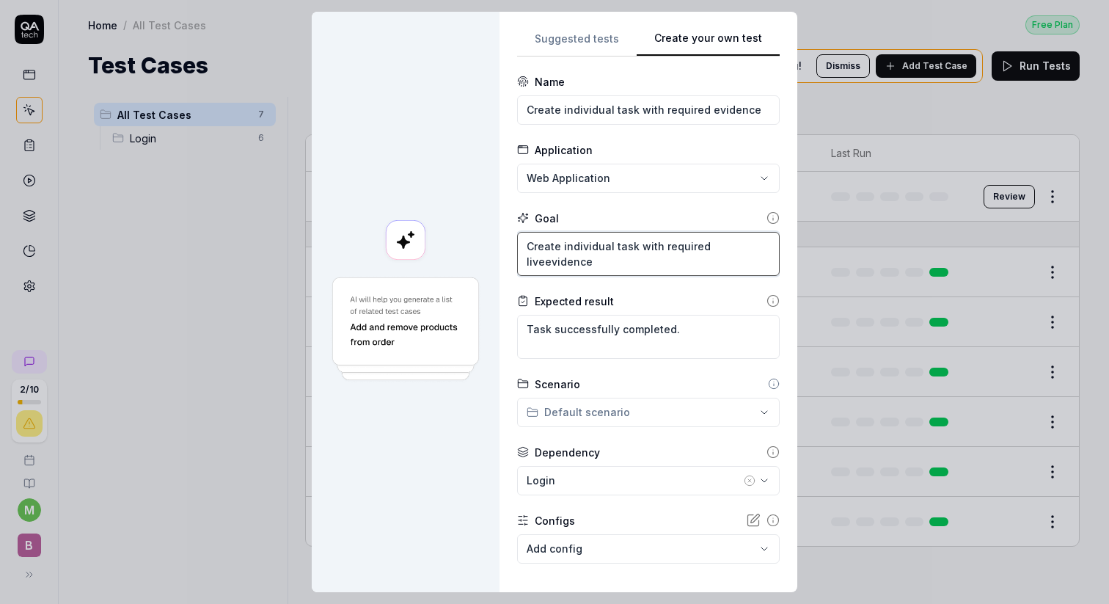
type textarea "Create individual task with required live evidence"
type textarea "*"
type textarea "Create individual task with required live oevidence"
type textarea "*"
type textarea "Create individual task with required live opevidence"
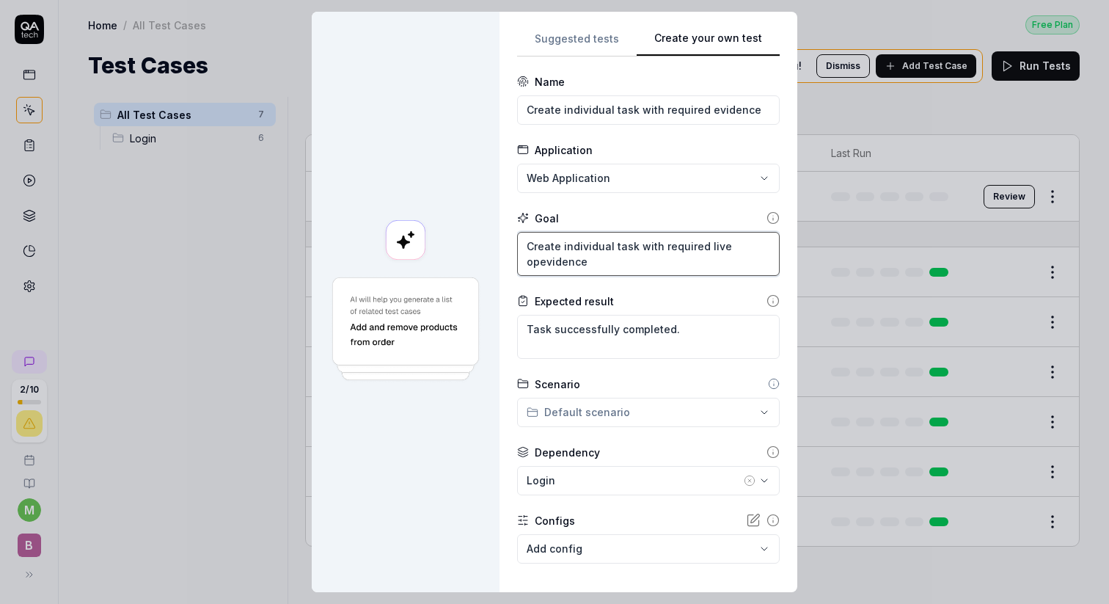
type textarea "*"
type textarea "Create individual task with required live oevidence"
type textarea "*"
type textarea "Create individual task with required live evidence"
type textarea "*"
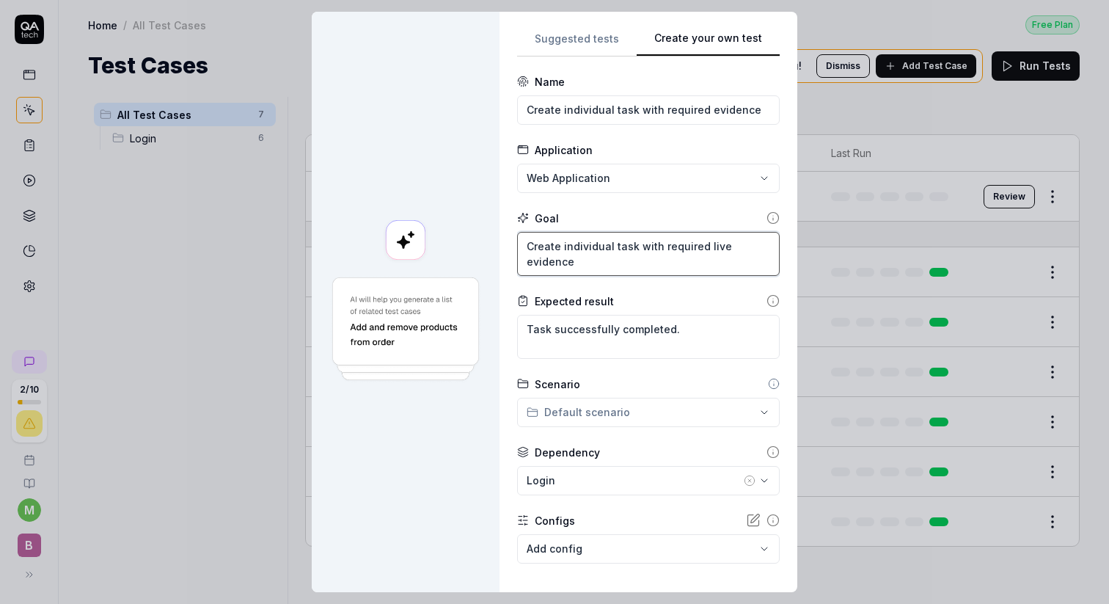
type textarea "Create individual task with required live pevidence"
type textarea "*"
type textarea "Create individual task with required live phevidence"
type textarea "*"
type textarea "Create individual task with required live phoevidence"
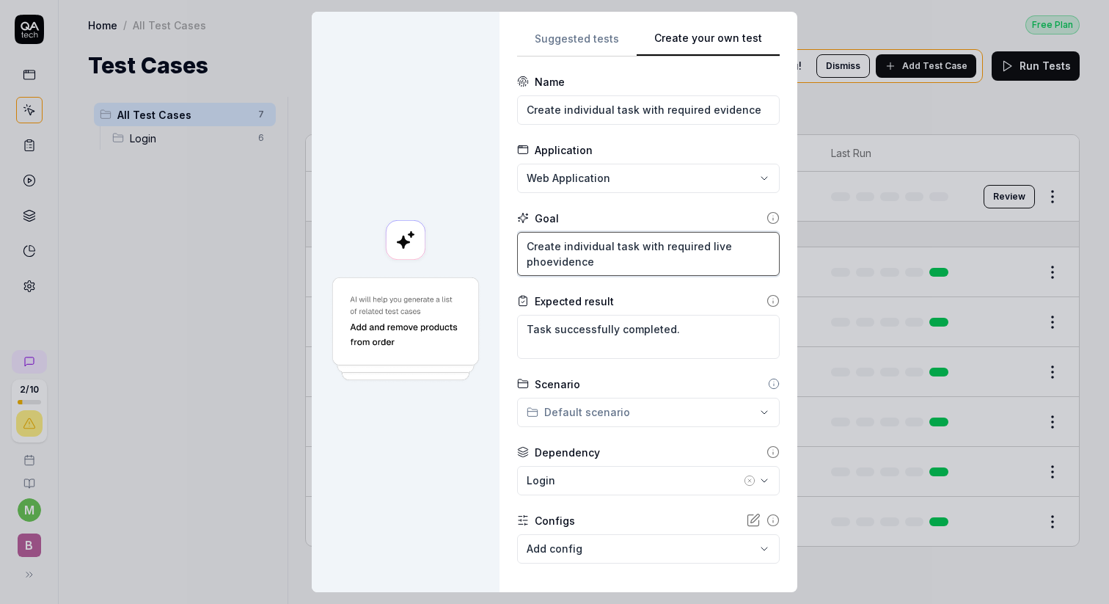
type textarea "*"
type textarea "Create individual task with required live photevidence"
type textarea "*"
type textarea "Create individual task with required live photoevidence"
type textarea "*"
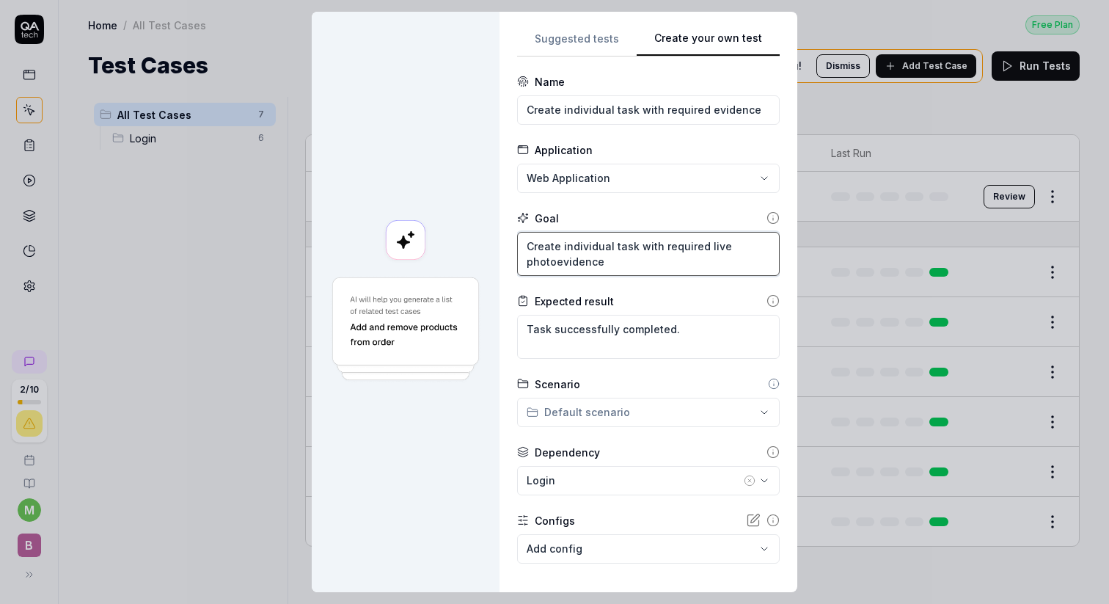
type textarea "Create individual task with required live photo evidence"
click at [705, 263] on textarea "Create individual task with required live photo evidence" at bounding box center [648, 254] width 263 height 44
click at [580, 245] on textarea "Create individual task with required live photo evidence" at bounding box center [648, 254] width 263 height 44
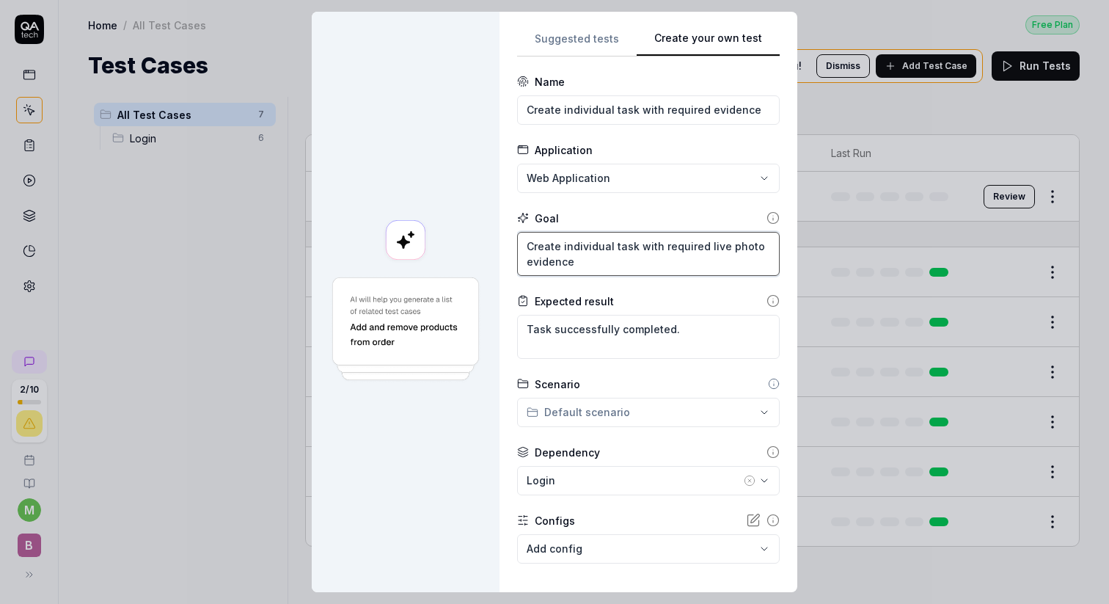
click at [646, 258] on textarea "Create individual task with required live photo evidence" at bounding box center [648, 254] width 263 height 44
type textarea "*"
type textarea "Create individual task with required live photo evidence"
type textarea "*"
type textarea "Create individual task with required live photo evidence a"
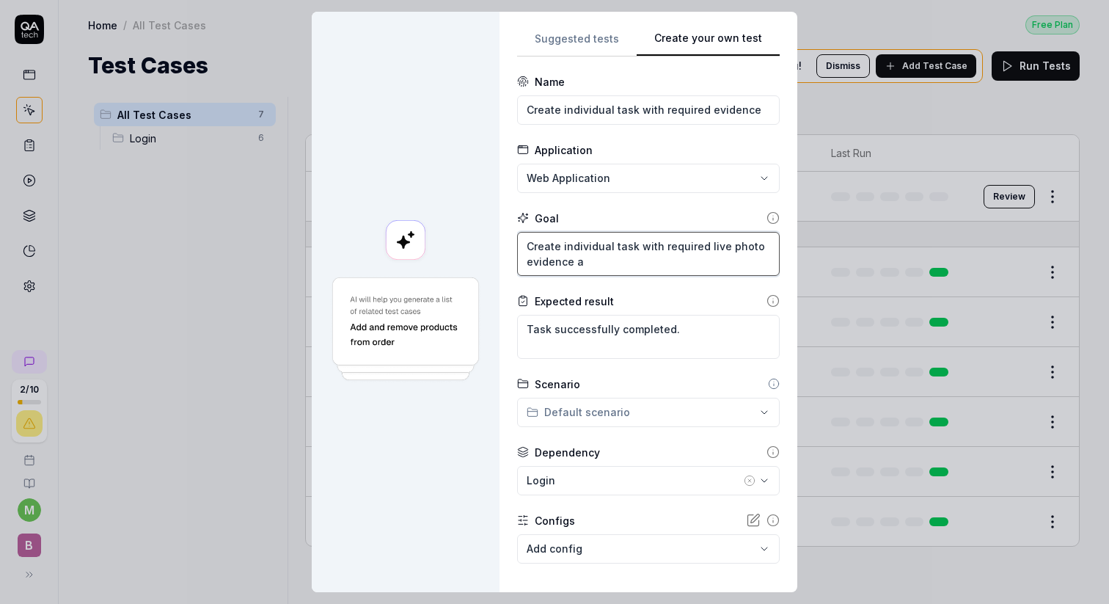
type textarea "*"
type textarea "Create individual task with required live photo evidence and"
type textarea "*"
type textarea "Create individual task with required live photo evidence and"
type textarea "*"
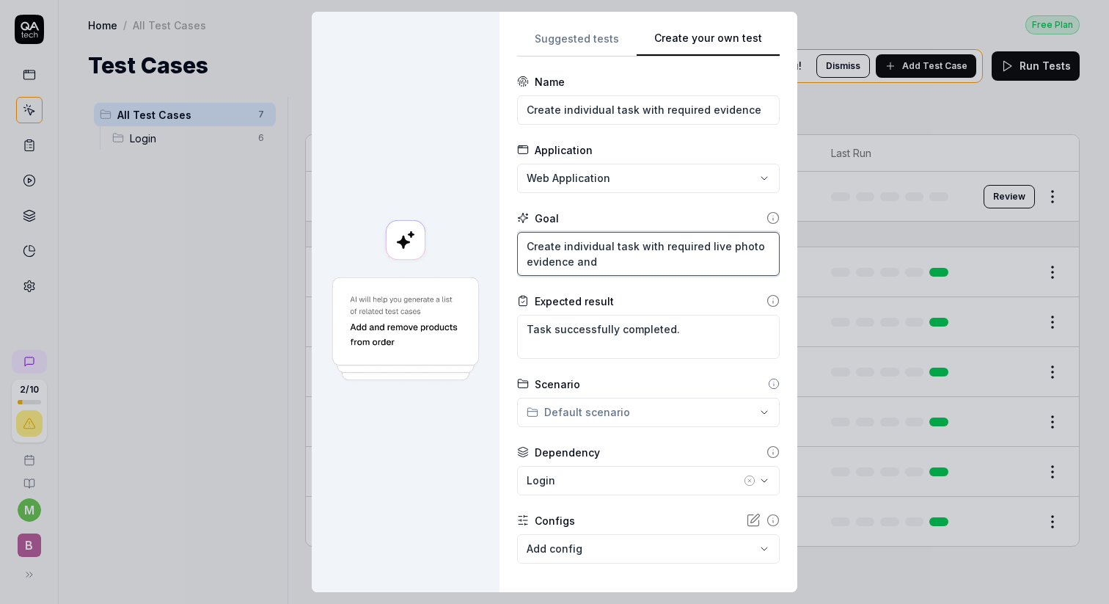
type textarea "Create individual task with required live photo evidence and"
type textarea "*"
type textarea "Create individual task with required live photo evidence an"
type textarea "*"
type textarea "Create individual task with required live photo evidence a"
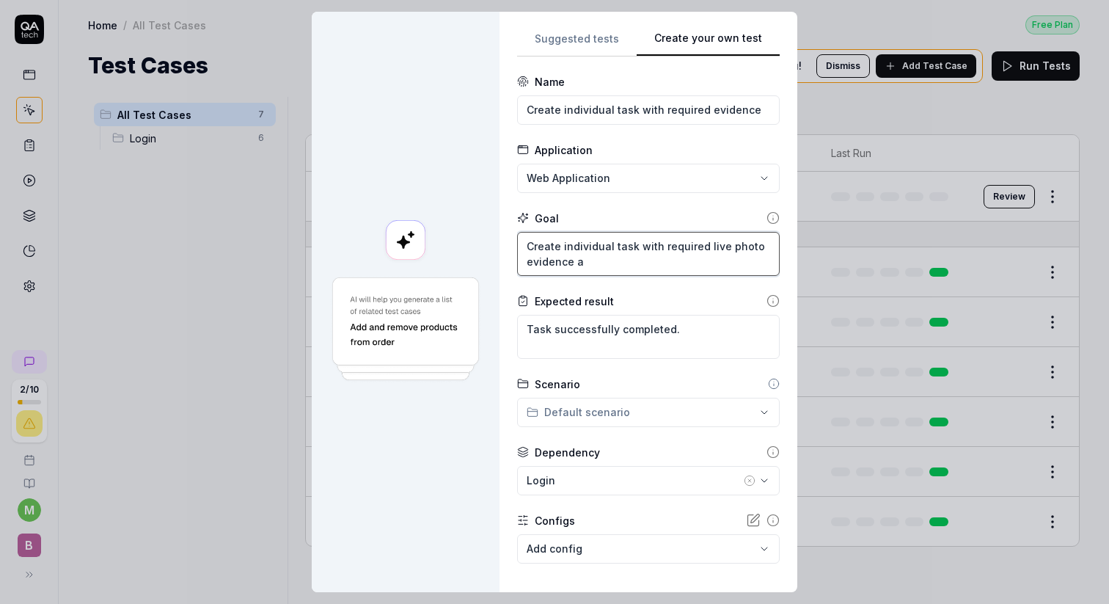
type textarea "*"
type textarea "Create individual task with required live photo evidence"
type textarea "*"
type textarea "Create individual task with required live photo evidence"
click at [663, 250] on textarea "Create individual task with required live photo evidence" at bounding box center [648, 254] width 263 height 44
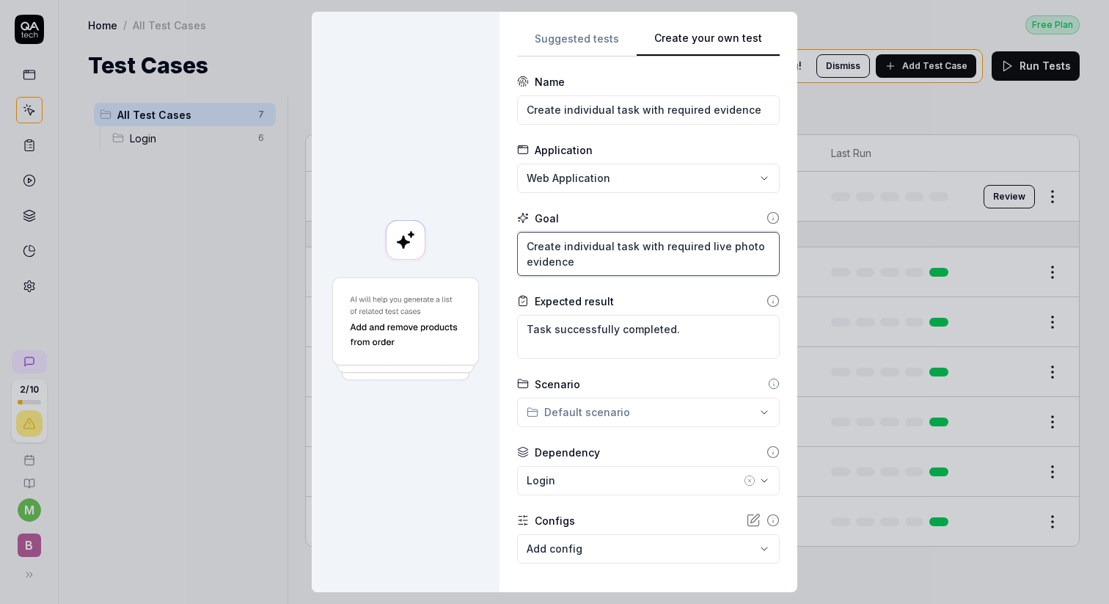
type textarea "*"
type textarea "Create individual task with trequired live photo evidence"
type textarea "*"
type textarea "Create individual task with tirequired live photo evidence"
type textarea "*"
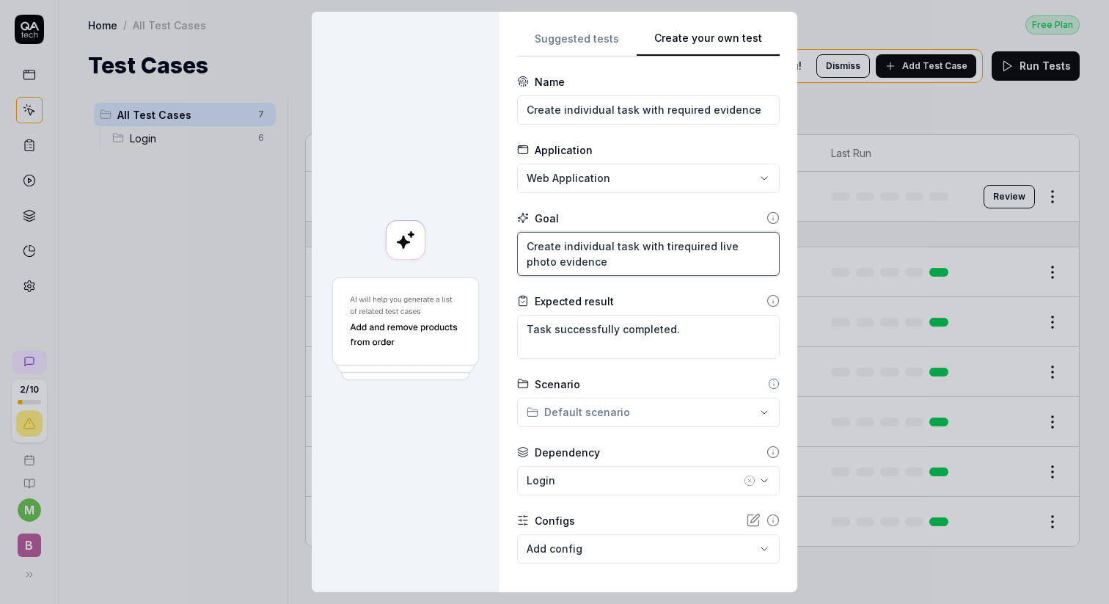
type textarea "Create individual task with titrequired live photo evidence"
type textarea "*"
type textarea "Create individual task with titlrequired live photo evidence"
type textarea "*"
type textarea "Create individual task with titlerequired live photo evidence"
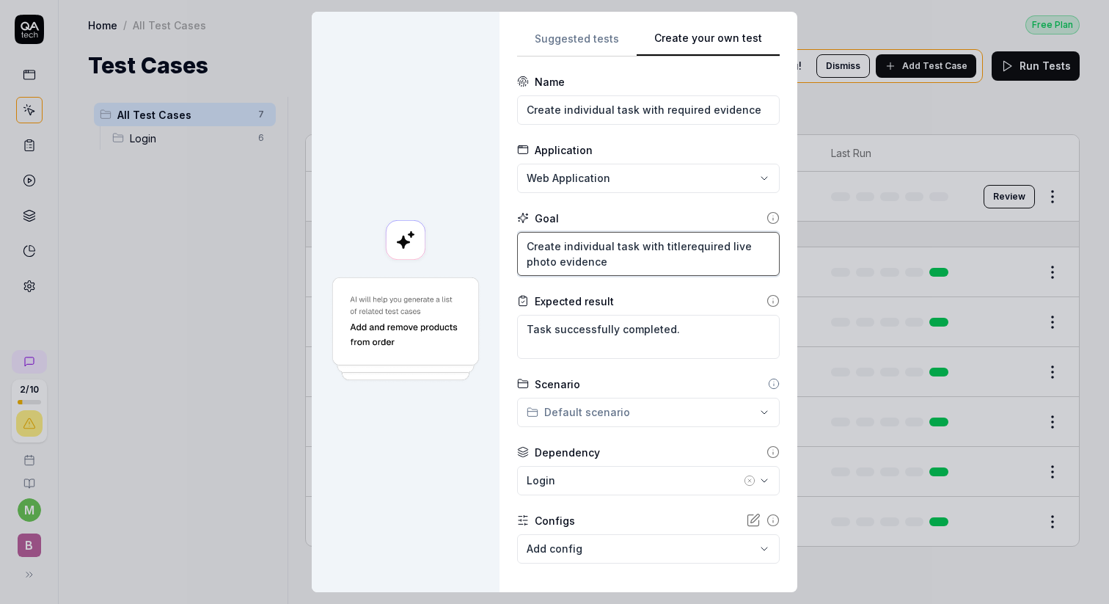
type textarea "*"
type textarea "Create individual task with title,required live photo evidence"
type textarea "*"
type textarea "Create individual task with title, required live photo evidence"
type textarea "*"
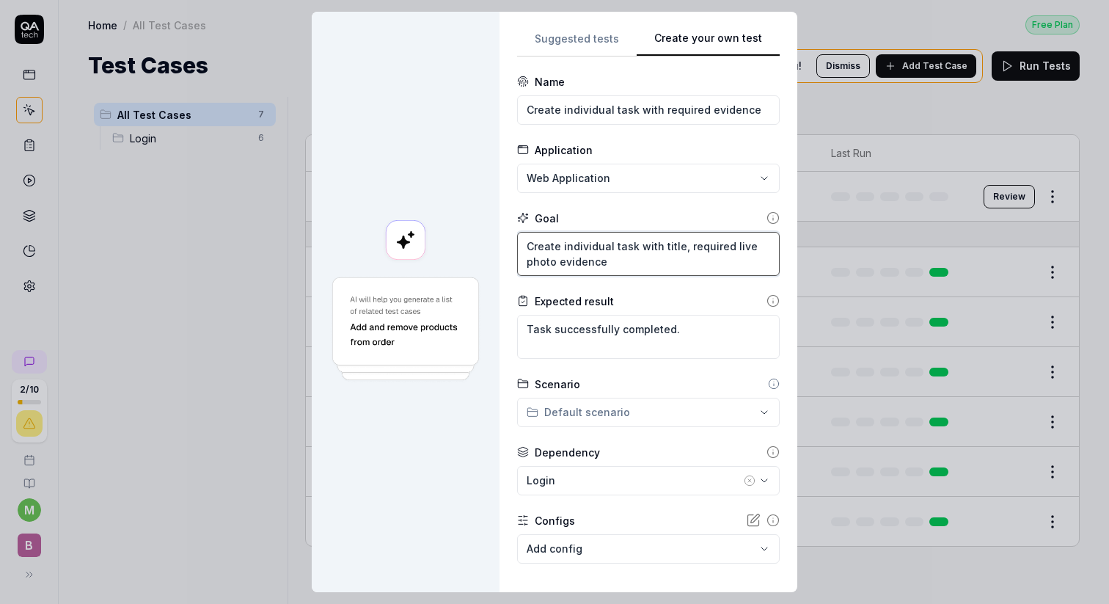
type textarea "Create individual task with title, drequired live photo evidence"
type textarea "*"
type textarea "Create individual task with title, derequired live photo evidence"
type textarea "*"
type textarea "Create individual task with title, desrequired live photo evidence"
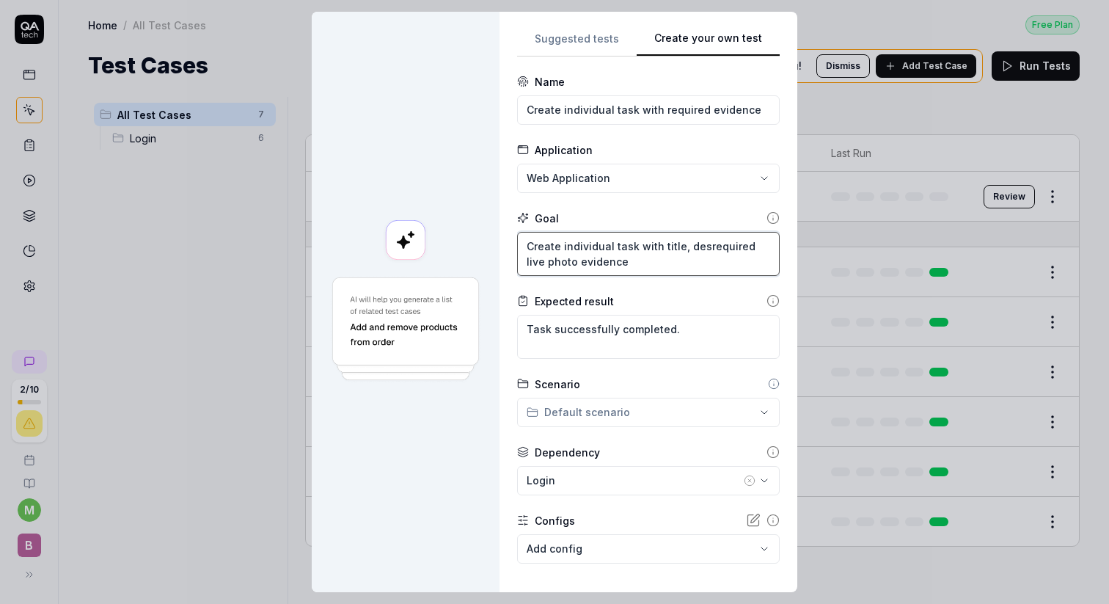
type textarea "*"
type textarea "Create individual task with title, descrequired live photo evidence"
type textarea "*"
type textarea "Create individual task with title, descrrequired live photo evidence"
type textarea "*"
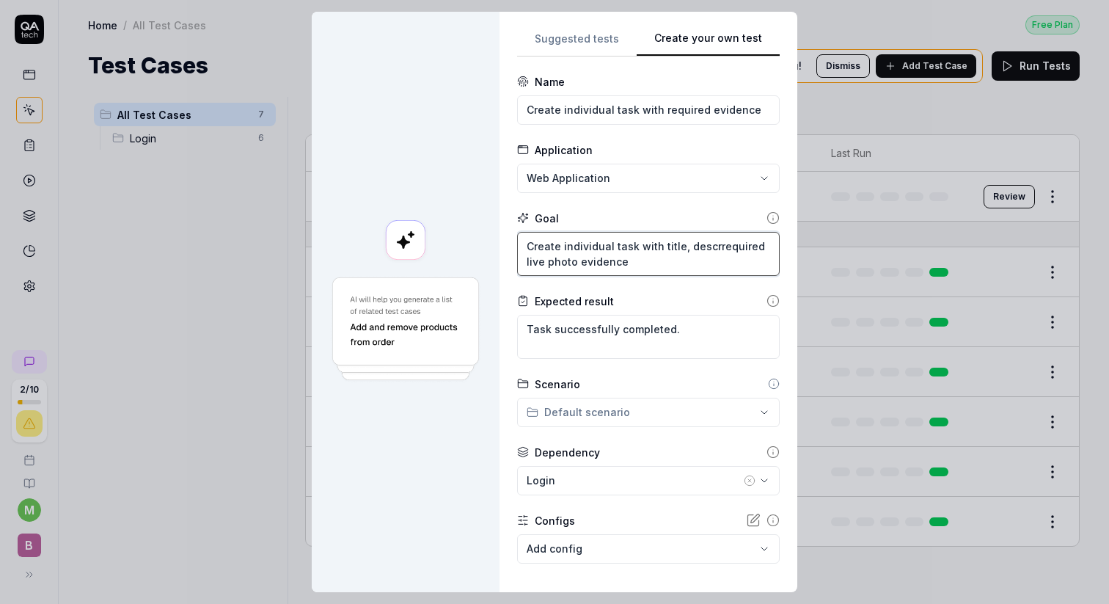
type textarea "Create individual task with title, descrirequired live photo evidence"
type textarea "*"
type textarea "Create individual task with title, descriprequired live photo evidence"
type textarea "*"
type textarea "Create individual task with title, descriptirequired live photo evidence"
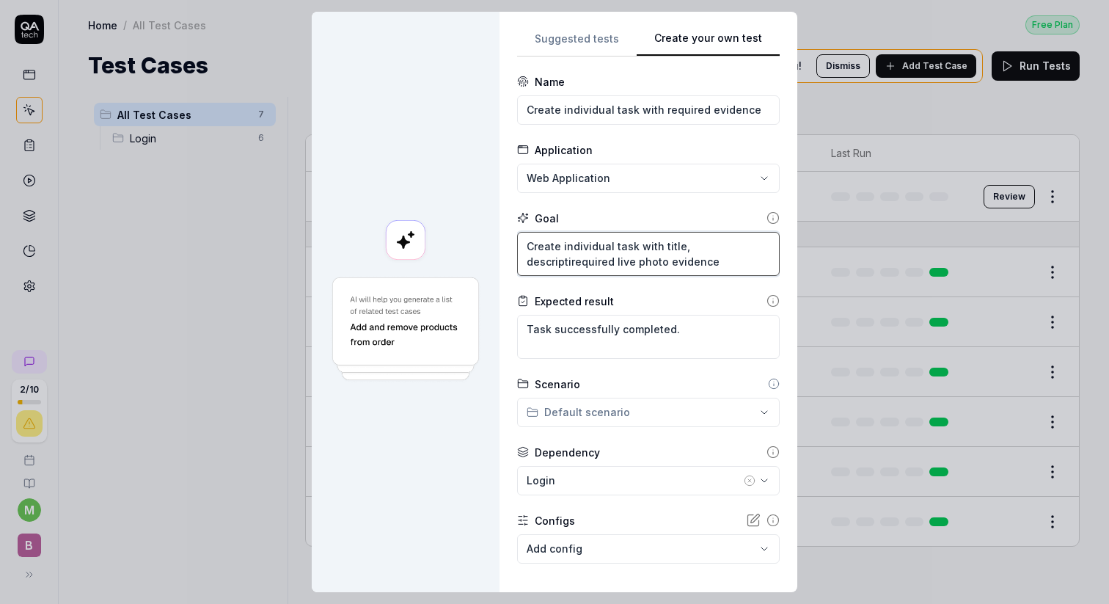
type textarea "*"
type textarea "Create individual task with title, descriptiorequired live photo evidence"
type textarea "*"
type textarea "Create individual task with title, descriptionrequired live photo evidence"
type textarea "*"
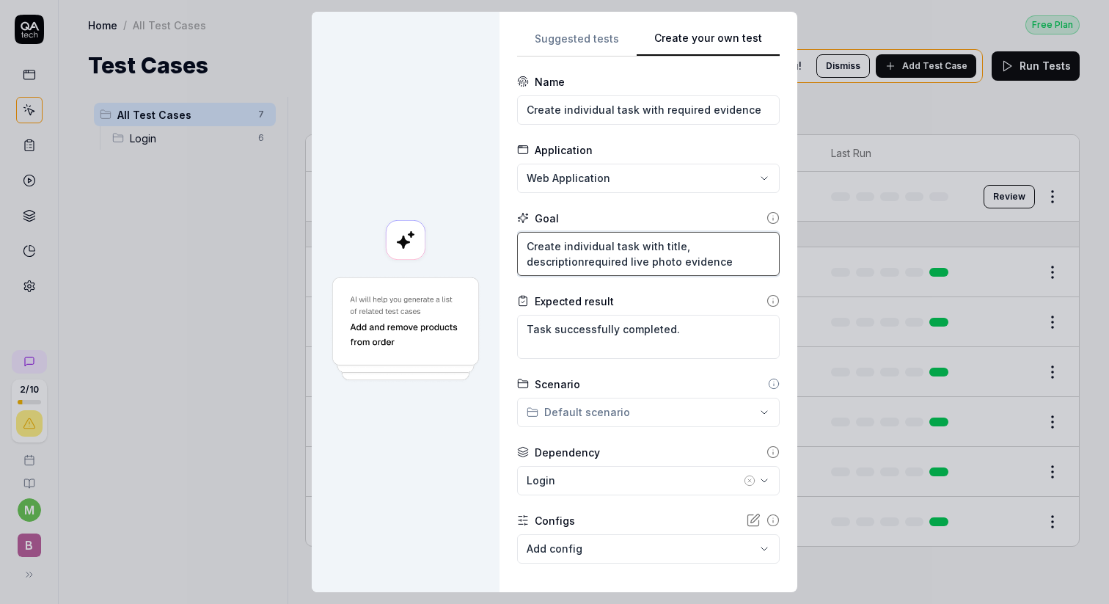
type textarea "Create individual task with title, description required live photo evidence"
type textarea "*"
type textarea "Create individual task with title, description arequired live photo evidence"
type textarea "*"
type textarea "Create individual task with title, description anrequired live photo evidence"
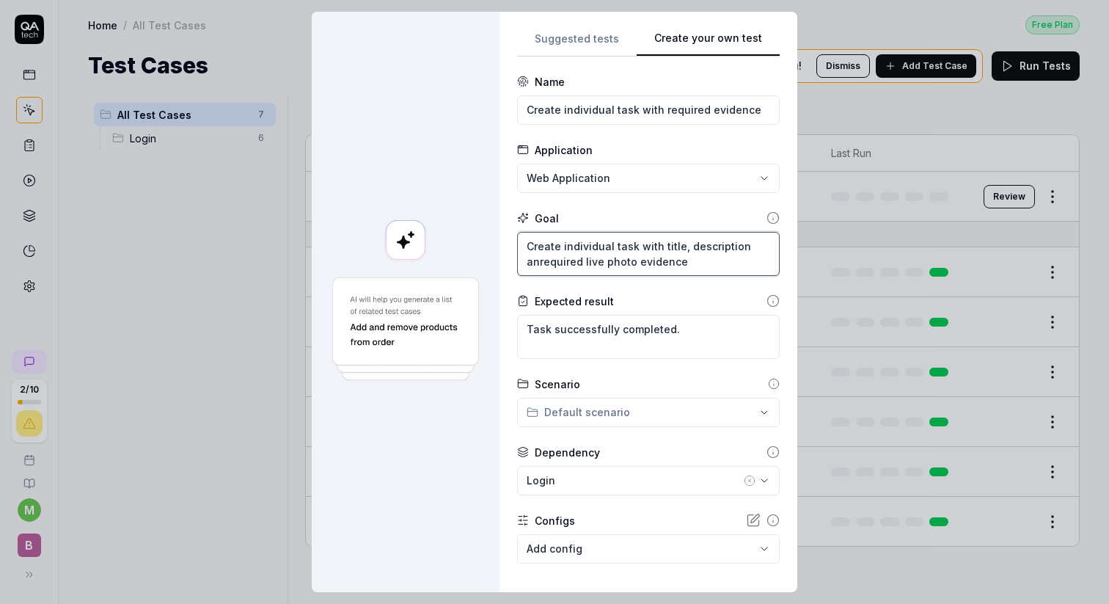
type textarea "*"
type textarea "Create individual task with title, description andrequired live photo evidence"
type textarea "*"
type textarea "Create individual task with title, description and required live photo evidence"
type textarea "*"
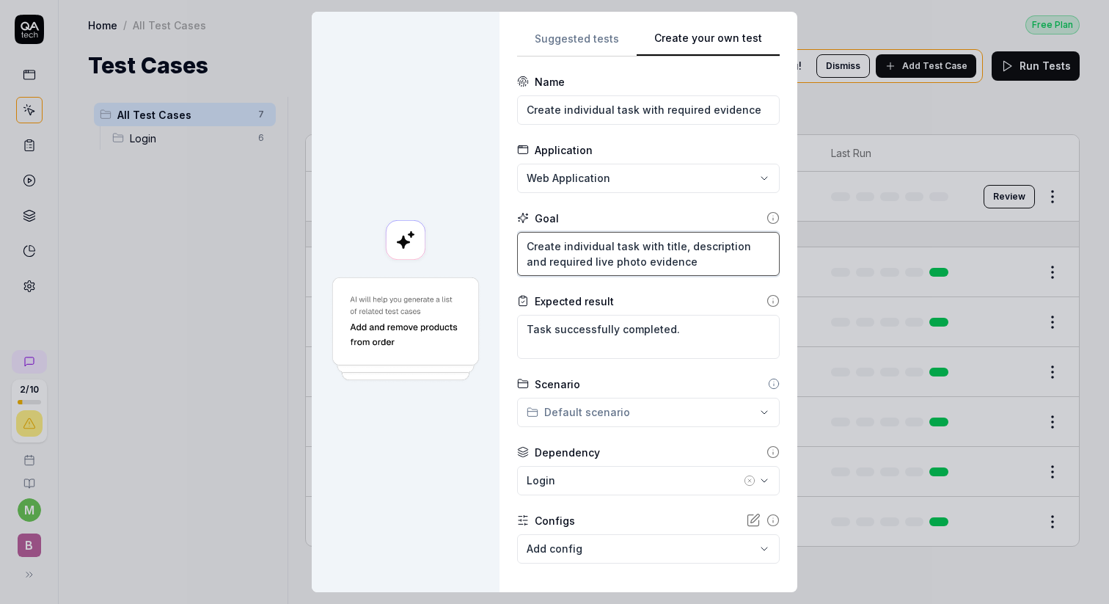
type textarea "Create individual task with title, description andrequired live photo evidence"
type textarea "*"
type textarea "Create individual task with title, description anrequired live photo evidence"
type textarea "*"
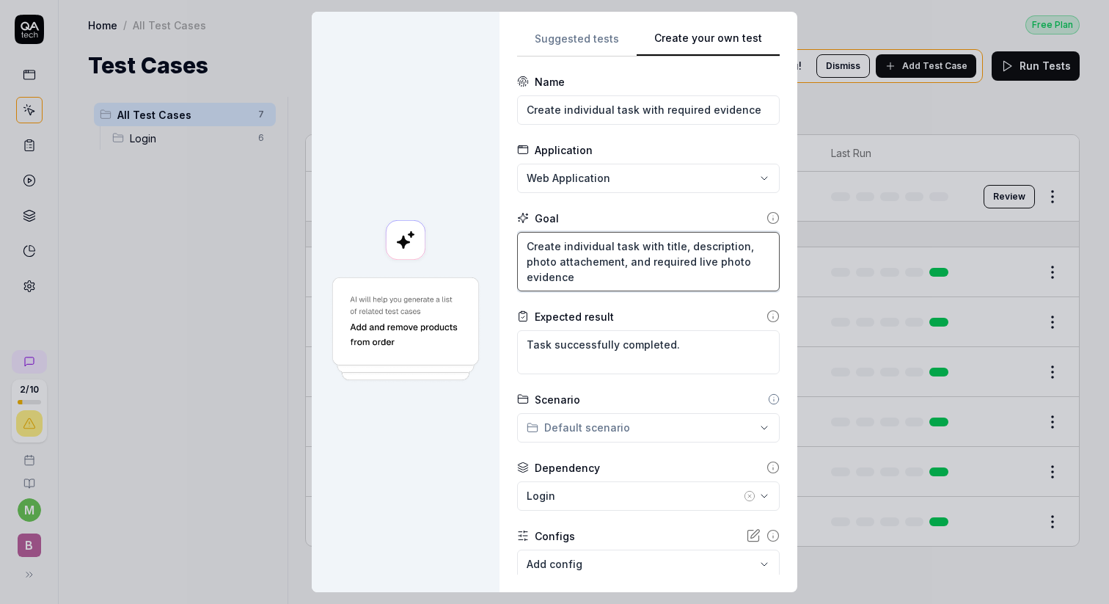
click at [597, 264] on textarea "Create individual task with title, description, photo attachement, and required…" at bounding box center [648, 261] width 263 height 59
click at [591, 290] on textarea "Create individual task with title, description, photo attachement, and required…" at bounding box center [648, 261] width 263 height 59
click at [591, 263] on textarea "Create individual task with title, description, photo attachement, and required…" at bounding box center [648, 261] width 263 height 59
click at [577, 260] on textarea "Create individual task with title, description, photo attachement, and required…" at bounding box center [648, 261] width 263 height 59
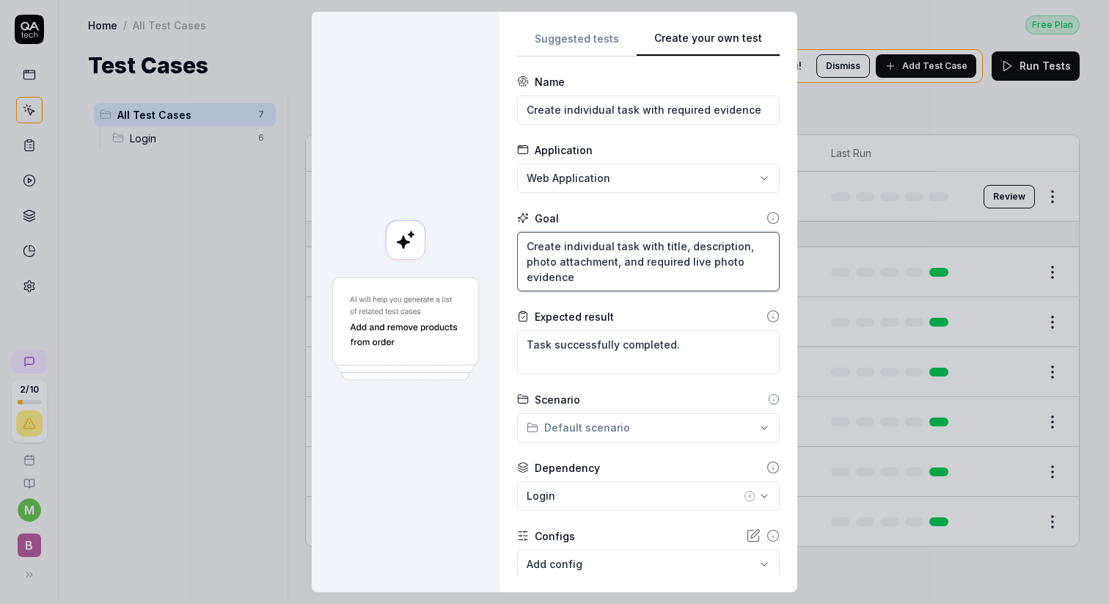
click at [601, 281] on textarea "Create individual task with title, description, photo attachment, and required …" at bounding box center [648, 261] width 263 height 59
click at [629, 348] on textarea "Task successfully completed." at bounding box center [648, 352] width 263 height 44
click at [618, 264] on textarea "Create individual task with title, description, photo attachment, and required …" at bounding box center [648, 261] width 263 height 59
click at [746, 241] on textarea "Create individual task with title, description, photo attachment, and required …" at bounding box center [648, 261] width 263 height 59
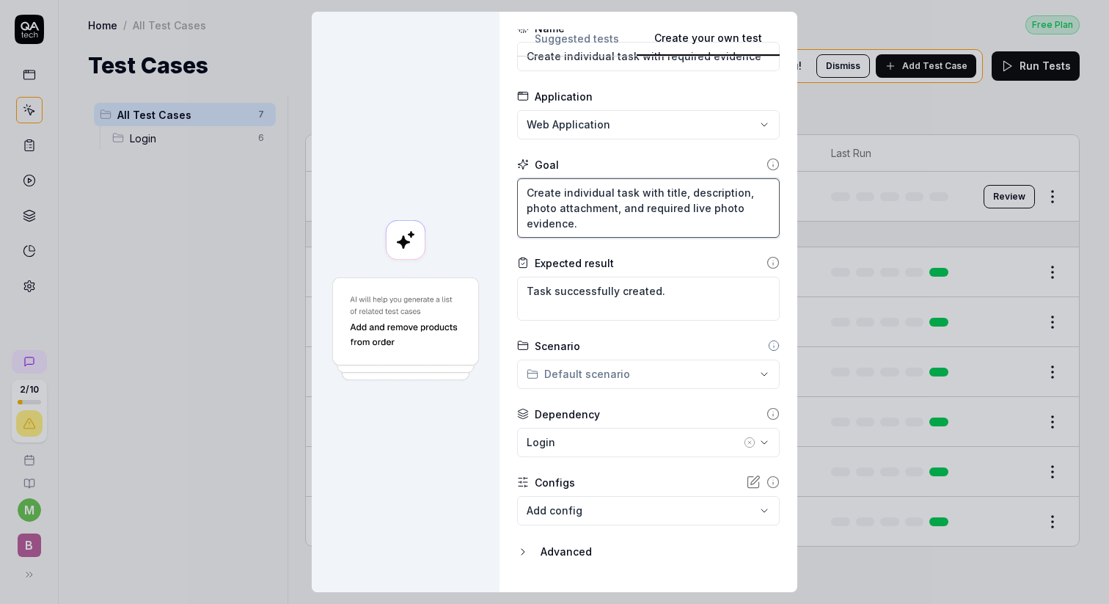
scroll to position [65, 0]
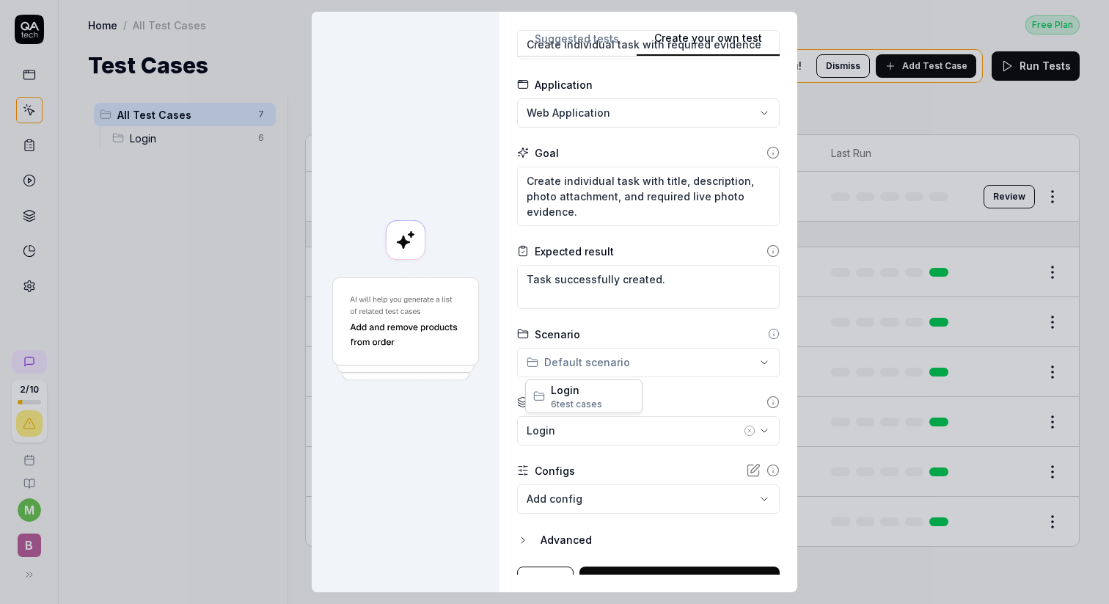
click at [700, 367] on div "**********" at bounding box center [554, 302] width 1109 height 604
click at [669, 392] on div "**********" at bounding box center [554, 302] width 1109 height 604
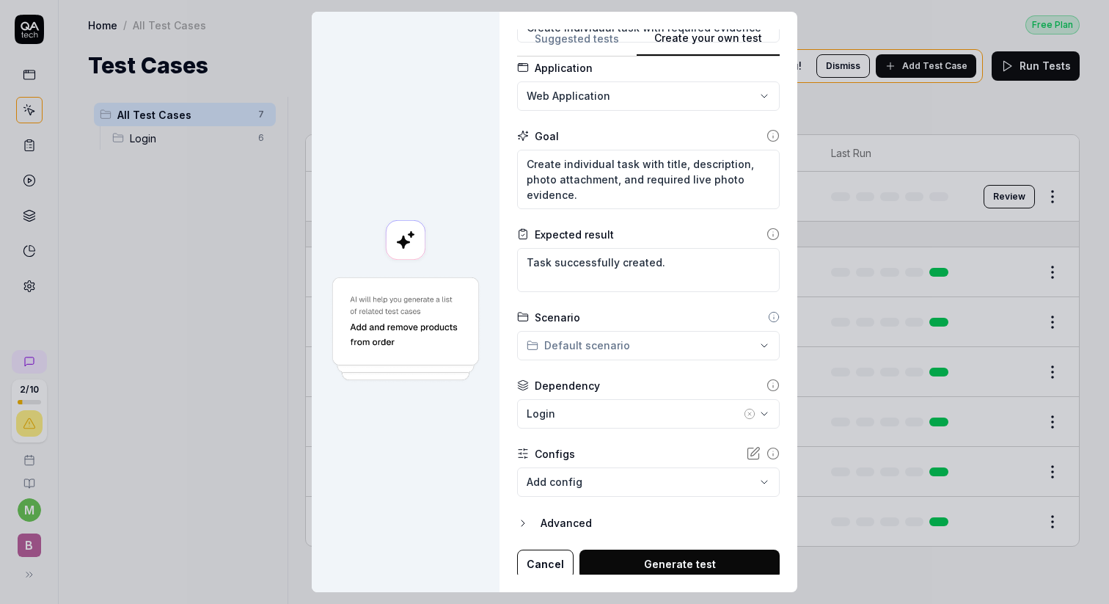
click at [660, 363] on form "**********" at bounding box center [648, 285] width 263 height 587
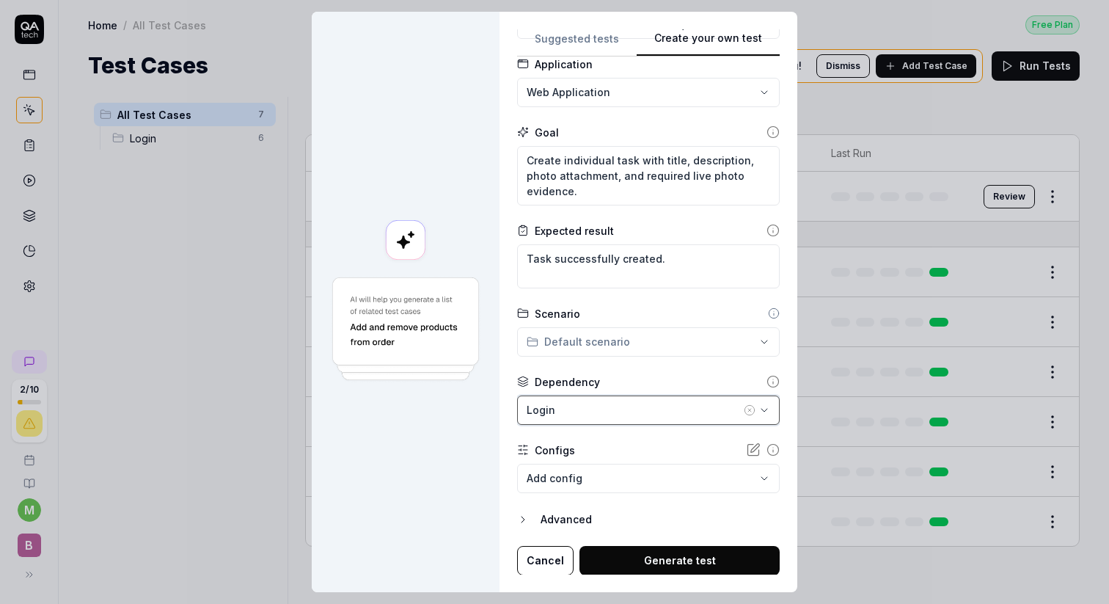
click at [650, 404] on div "Login" at bounding box center [634, 409] width 214 height 15
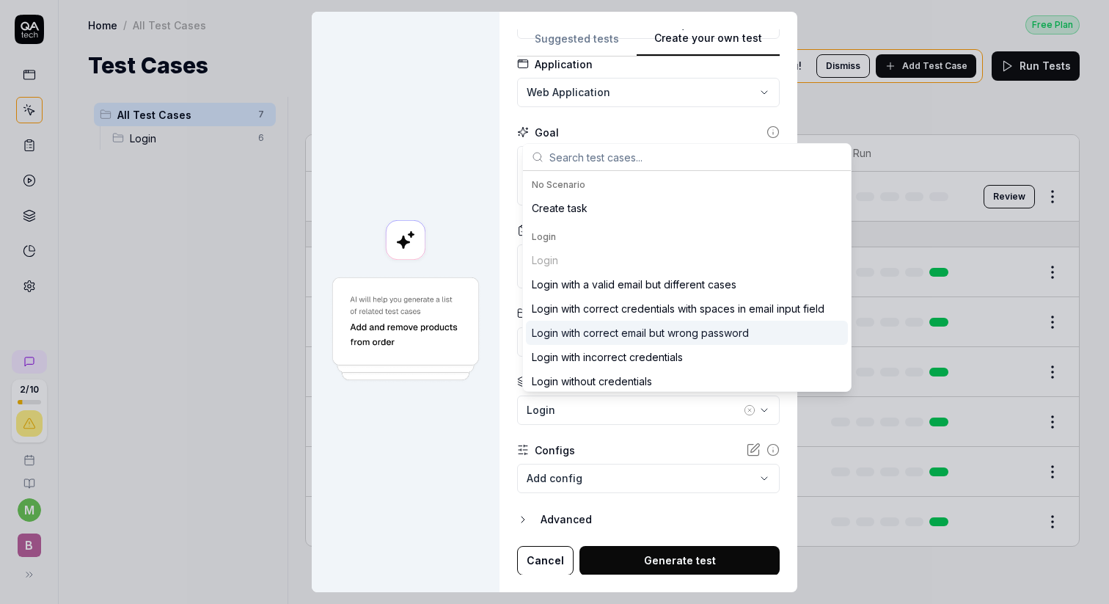
click at [547, 434] on form "**********" at bounding box center [648, 281] width 263 height 587
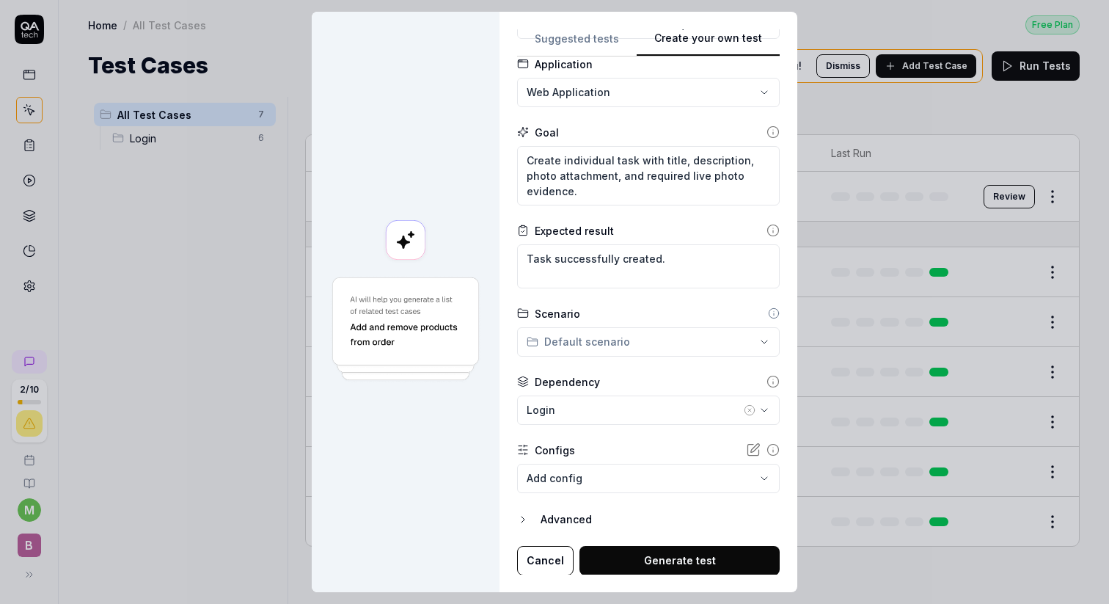
click at [637, 553] on button "Generate test" at bounding box center [680, 560] width 200 height 29
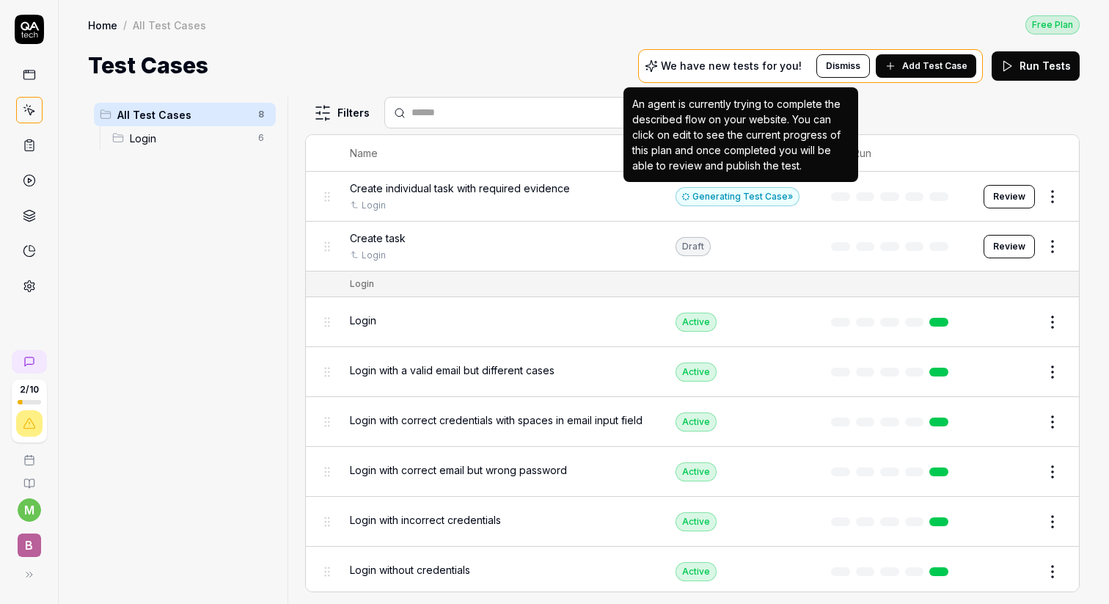
click at [757, 194] on div "Generating Test Case »" at bounding box center [738, 196] width 124 height 19
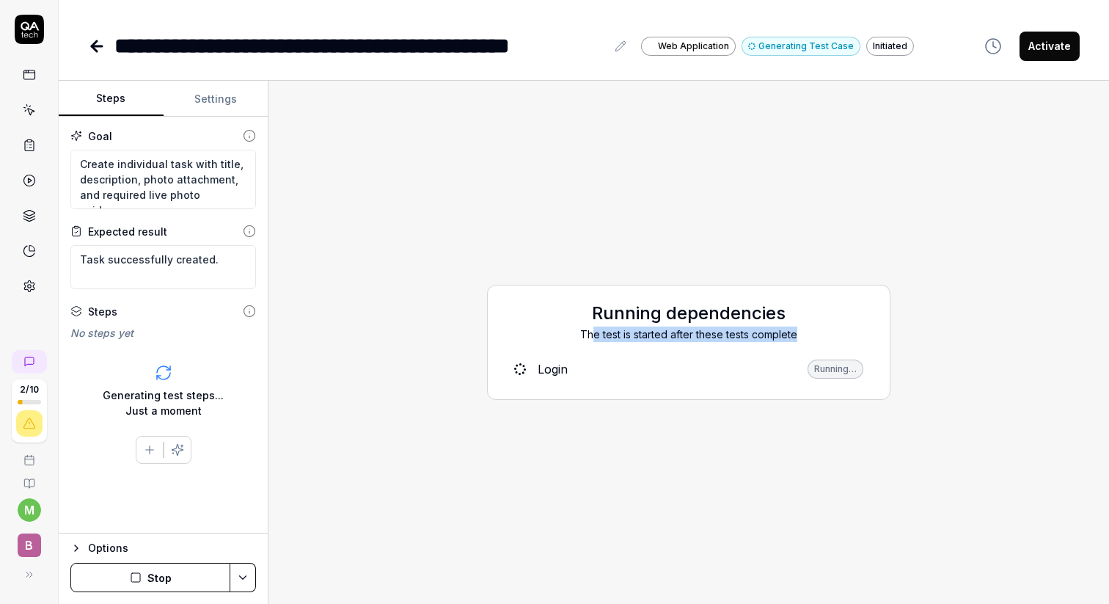
drag, startPoint x: 591, startPoint y: 336, endPoint x: 811, endPoint y: 343, distance: 220.9
click at [814, 344] on div "Running dependencies The test is started after these tests complete Login Runni…" at bounding box center [689, 342] width 404 height 115
click at [227, 101] on button "Settings" at bounding box center [216, 98] width 105 height 35
click at [131, 97] on button "Steps" at bounding box center [111, 98] width 105 height 35
click at [76, 543] on icon "button" at bounding box center [76, 548] width 12 height 12
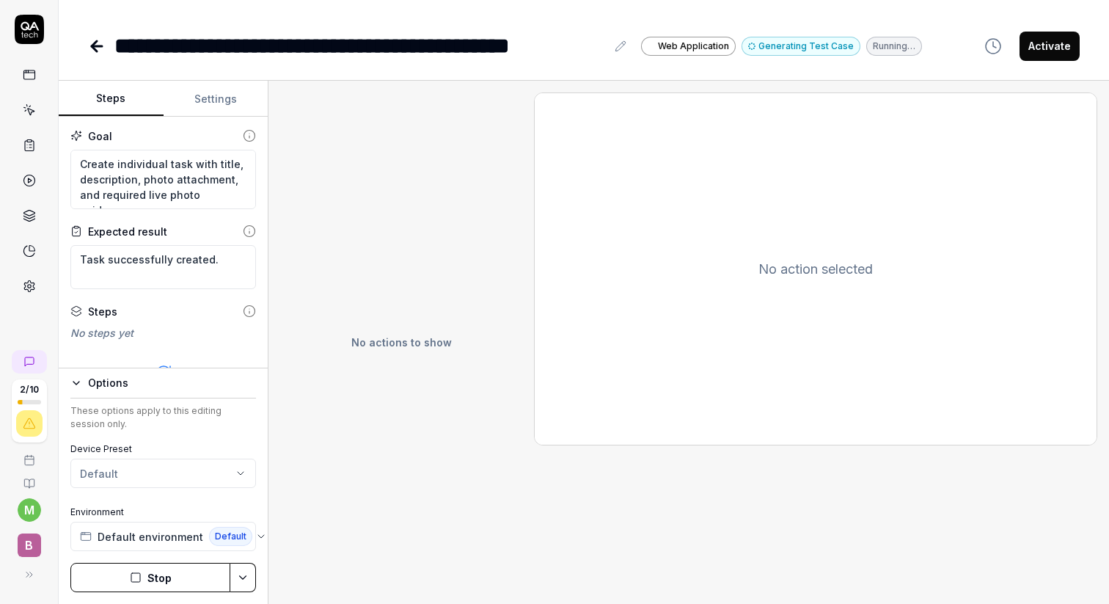
click at [71, 385] on icon "button" at bounding box center [76, 383] width 12 height 12
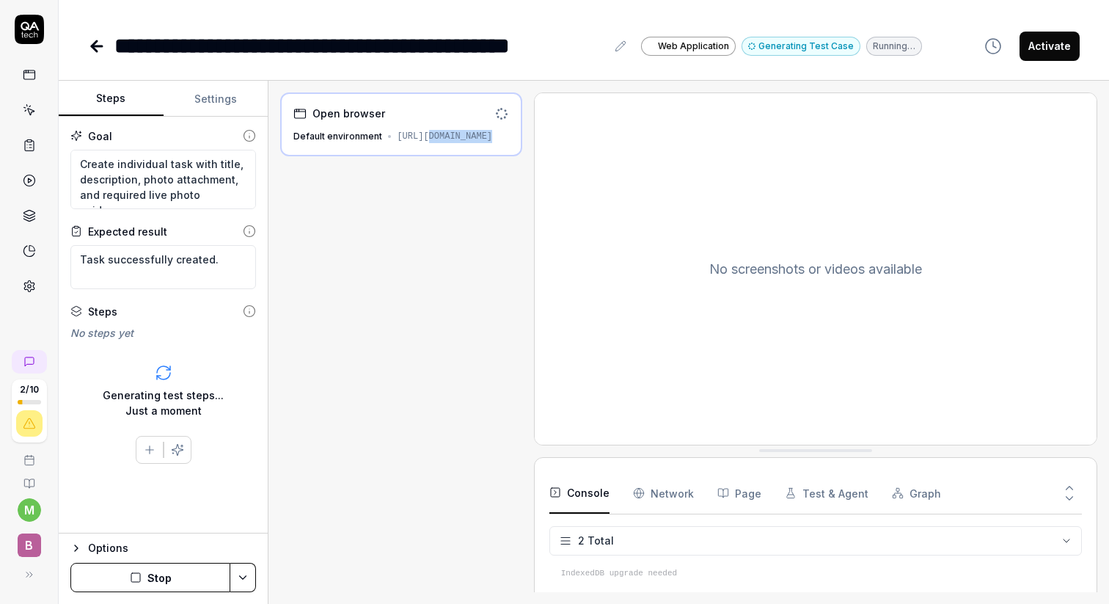
drag, startPoint x: 401, startPoint y: 145, endPoint x: 638, endPoint y: 145, distance: 237.7
click at [638, 145] on div "Open browser Default environment [URL][DOMAIN_NAME] No screenshots or videos av…" at bounding box center [688, 342] width 817 height 500
click at [658, 499] on Requests "Network" at bounding box center [663, 492] width 61 height 41
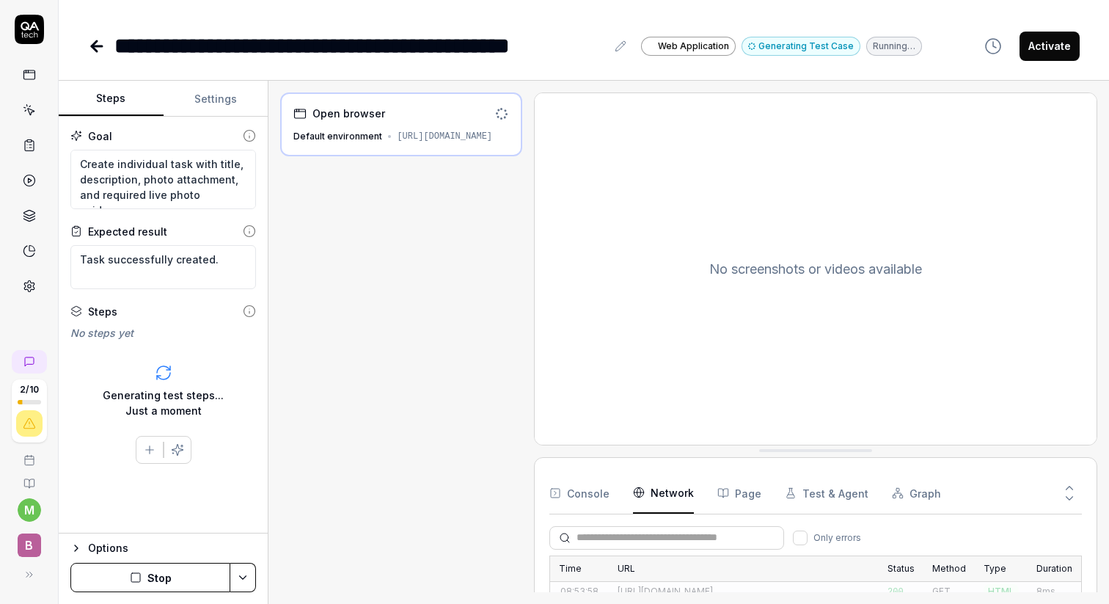
scroll to position [15, 0]
click at [588, 498] on button "Console" at bounding box center [580, 492] width 60 height 41
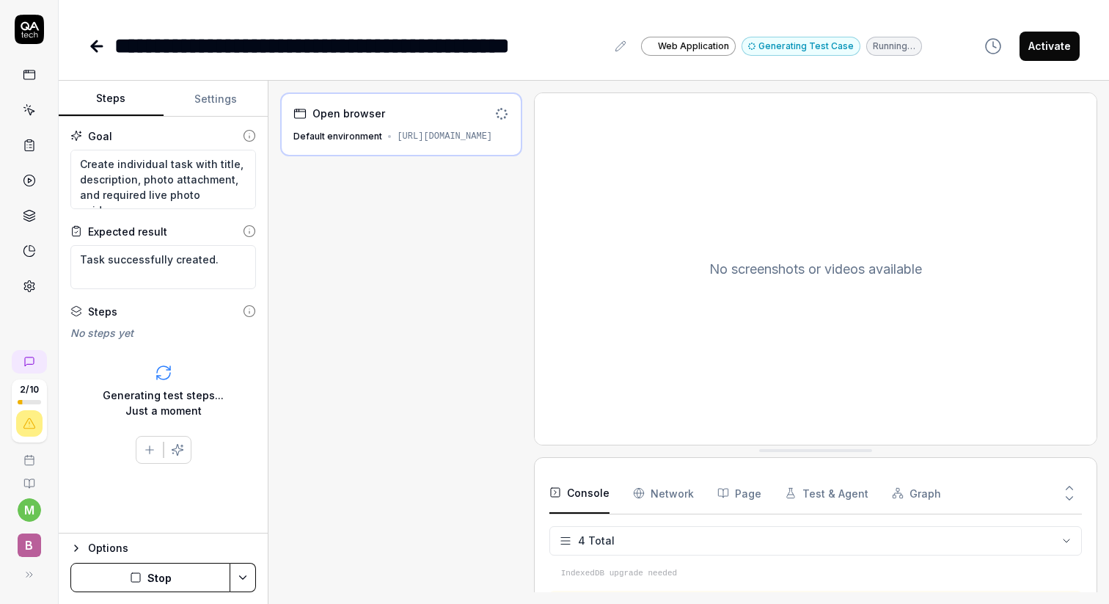
scroll to position [11, 0]
click at [402, 225] on div "Open browser Default environment [URL][DOMAIN_NAME]" at bounding box center [400, 342] width 241 height 500
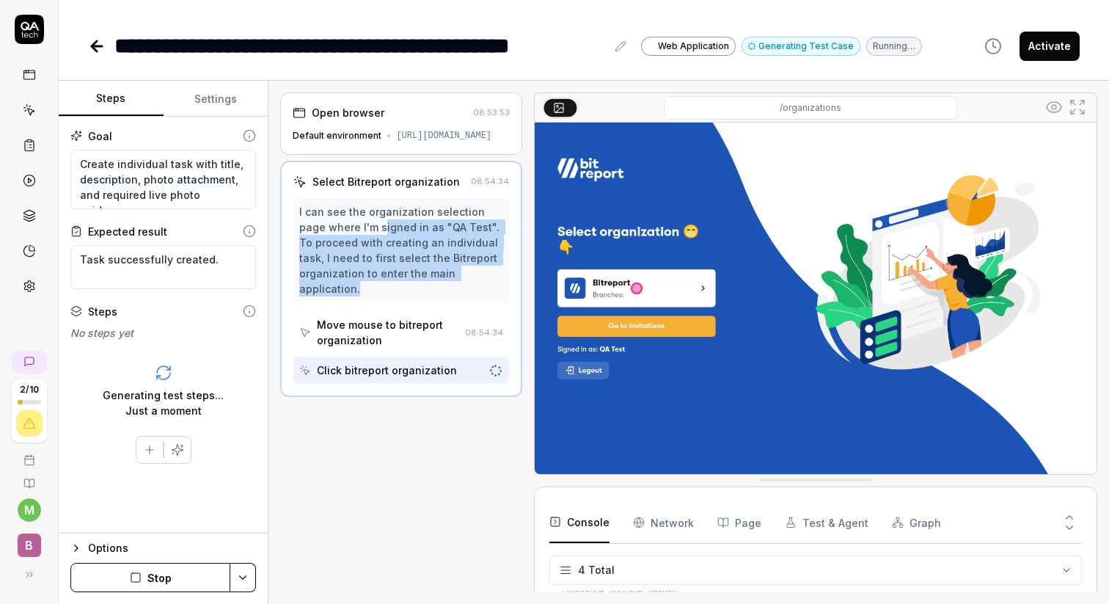
drag, startPoint x: 355, startPoint y: 238, endPoint x: 421, endPoint y: 296, distance: 87.4
click at [421, 296] on div "I can see the organization selection page where I'm signed in as "QA Test". To …" at bounding box center [400, 250] width 203 height 92
click at [397, 284] on div "I can see the organization selection page where I'm signed in as "QA Test". To …" at bounding box center [400, 250] width 203 height 92
drag, startPoint x: 397, startPoint y: 296, endPoint x: 384, endPoint y: 244, distance: 54.4
click at [383, 244] on div "I can see the organization selection page where I'm signed in as "QA Test". To …" at bounding box center [400, 250] width 203 height 92
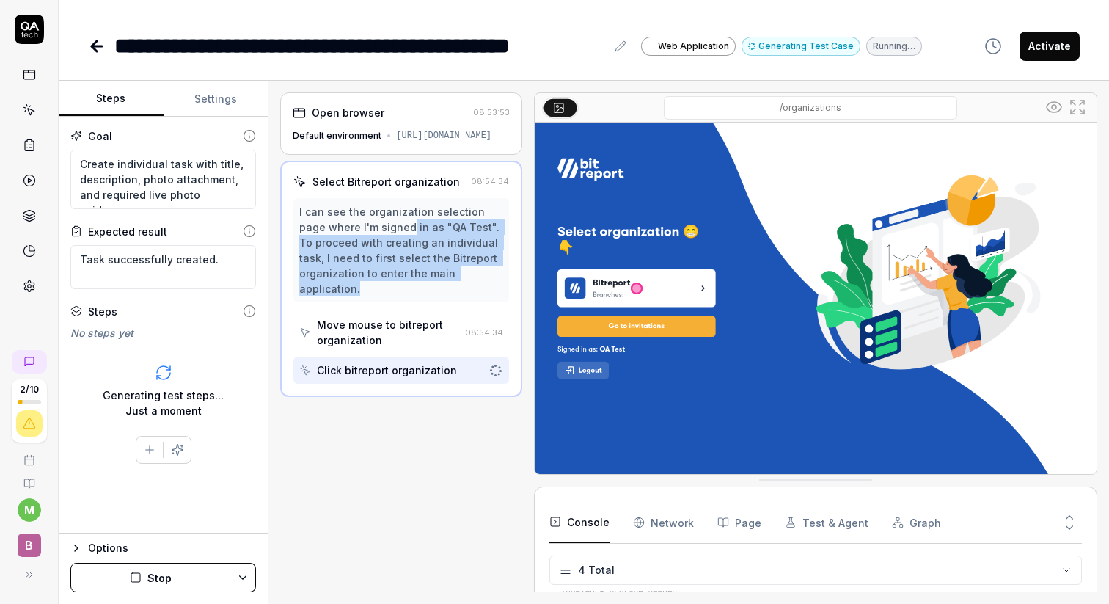
click at [375, 346] on div "Move mouse to bitreport organization" at bounding box center [388, 332] width 142 height 31
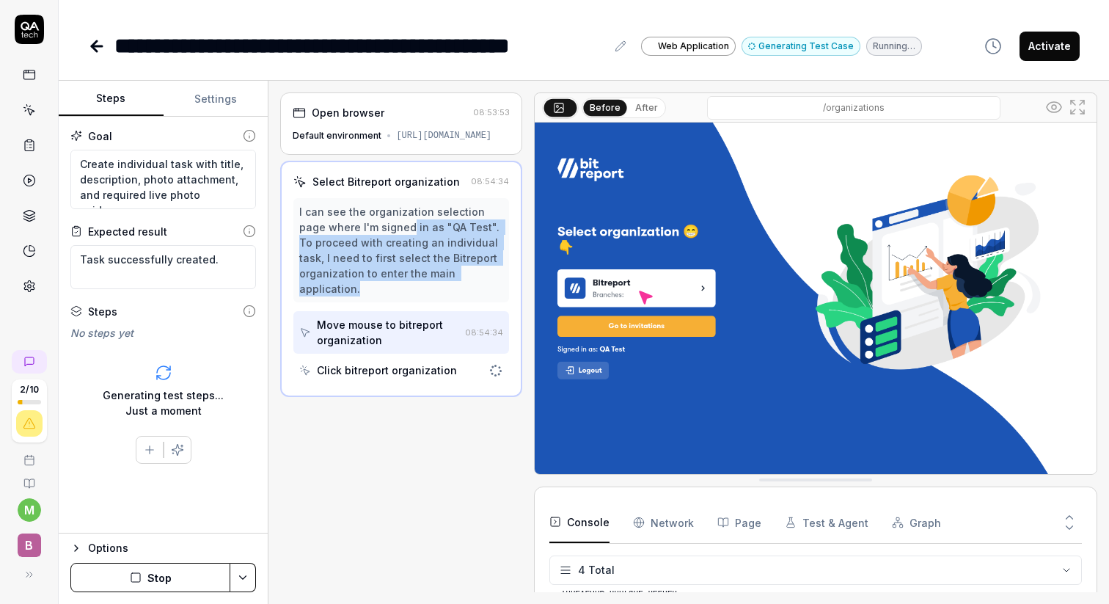
click at [438, 378] on div "Click bitreport organization" at bounding box center [387, 369] width 140 height 15
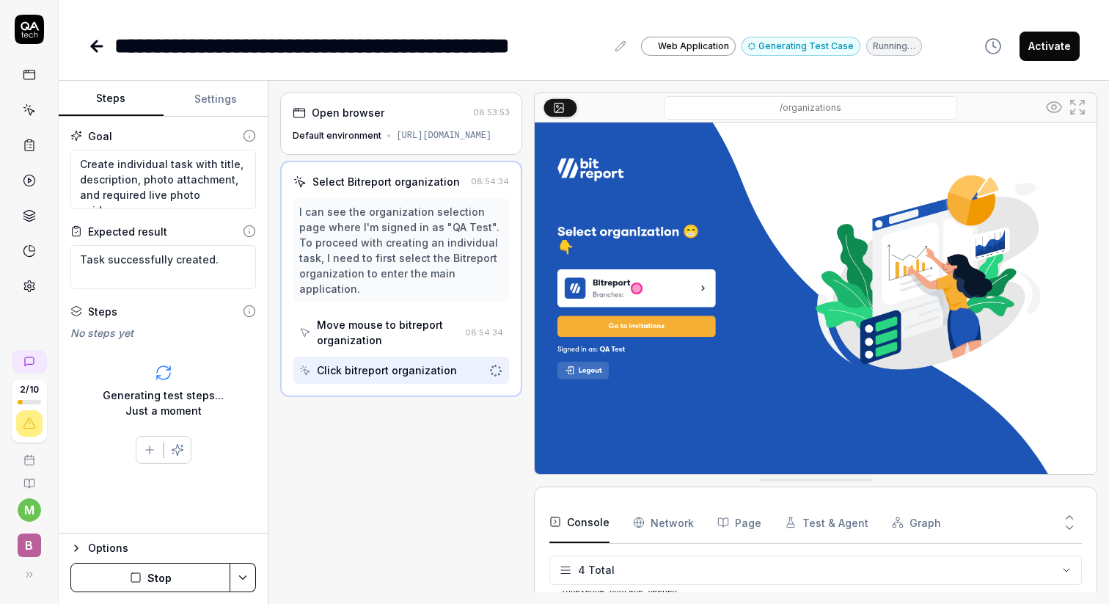
click at [439, 428] on div "Open browser 08:53:53 Default environment [URL][DOMAIN_NAME] Select Bitreport o…" at bounding box center [400, 342] width 241 height 500
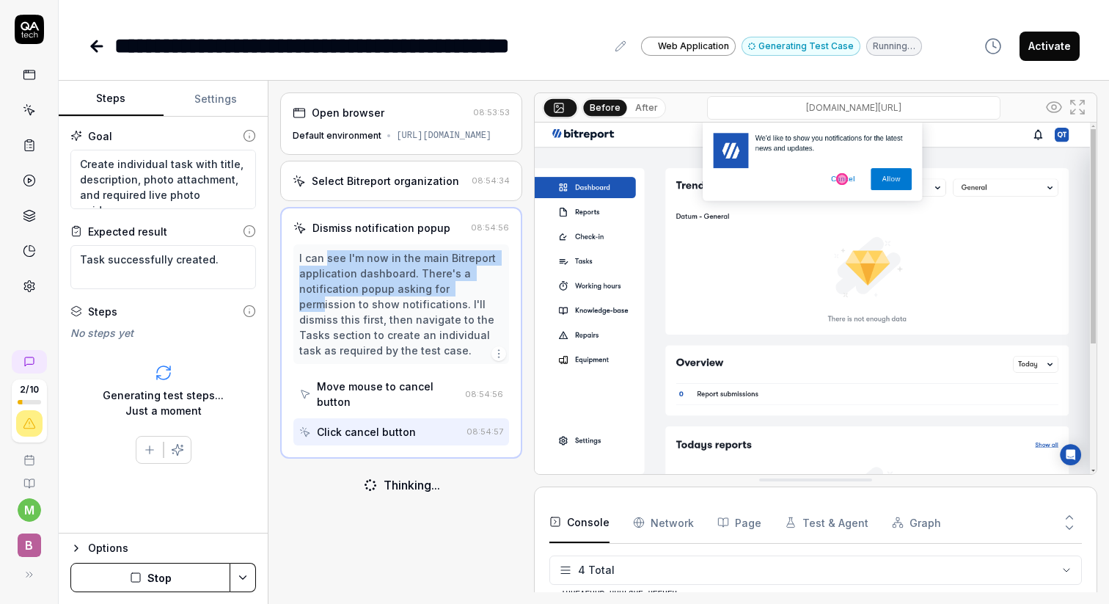
drag, startPoint x: 327, startPoint y: 274, endPoint x: 465, endPoint y: 298, distance: 140.0
click at [467, 299] on div "I can see I'm now in the main Bitreport application dashboard. There's a notifi…" at bounding box center [400, 304] width 203 height 108
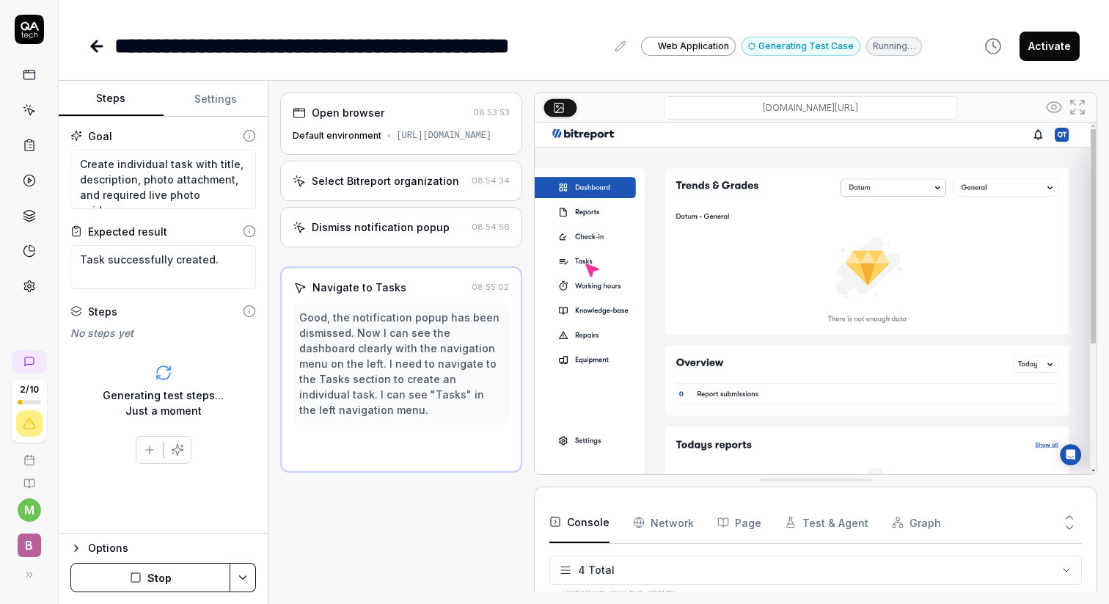
click at [362, 322] on div "Good, the notification popup has been dismissed. Now I can see the dashboard cl…" at bounding box center [400, 364] width 203 height 108
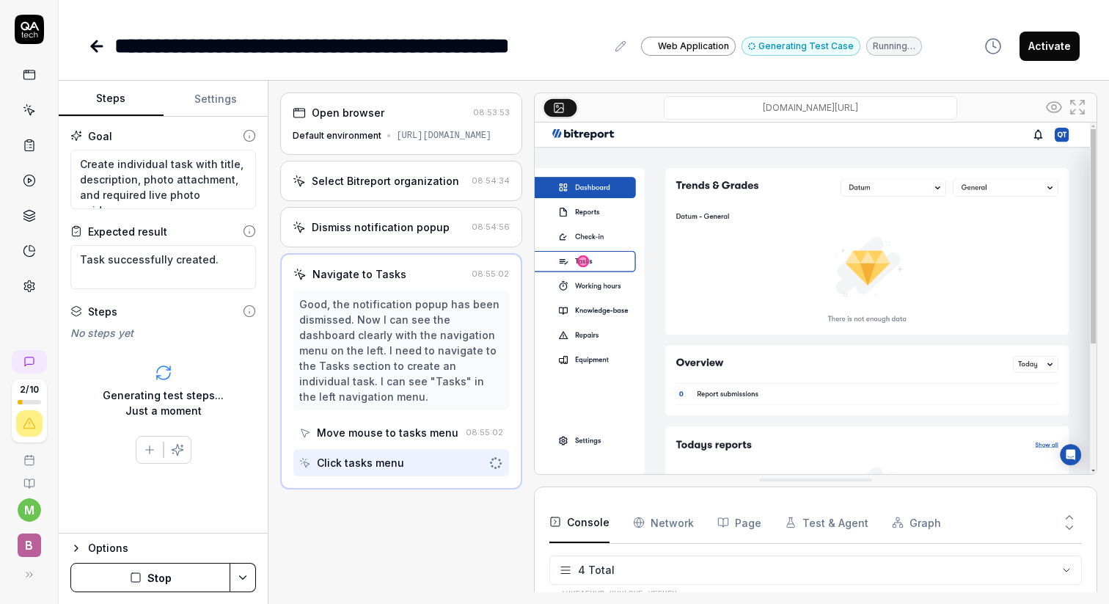
click at [418, 235] on div "Dismiss notification popup" at bounding box center [381, 226] width 138 height 15
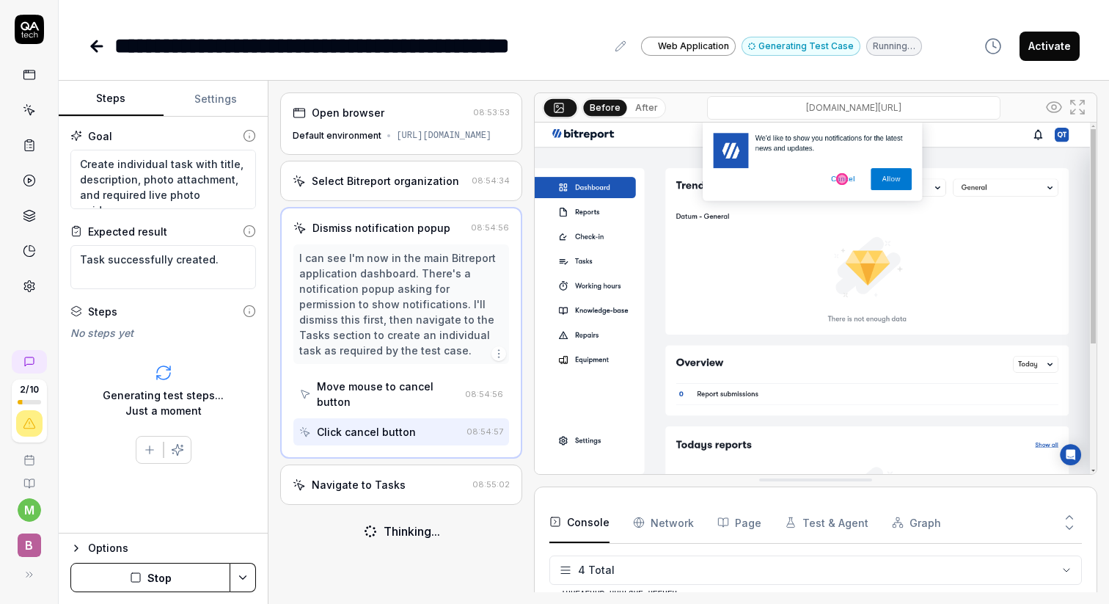
click at [383, 482] on div "Navigate to Tasks" at bounding box center [359, 484] width 94 height 15
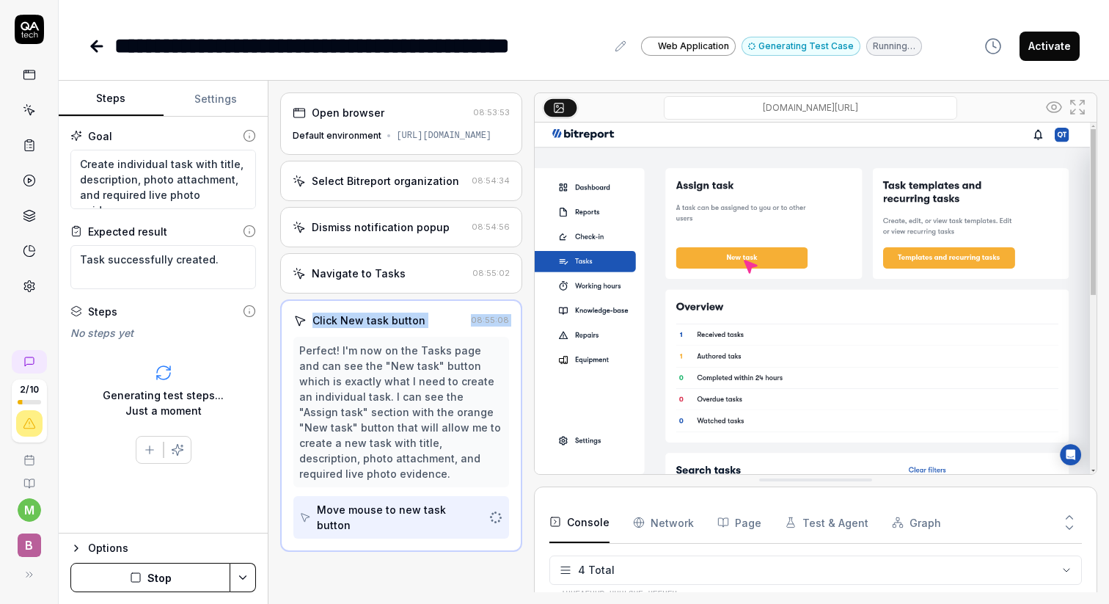
drag, startPoint x: 342, startPoint y: 320, endPoint x: 428, endPoint y: 353, distance: 92.7
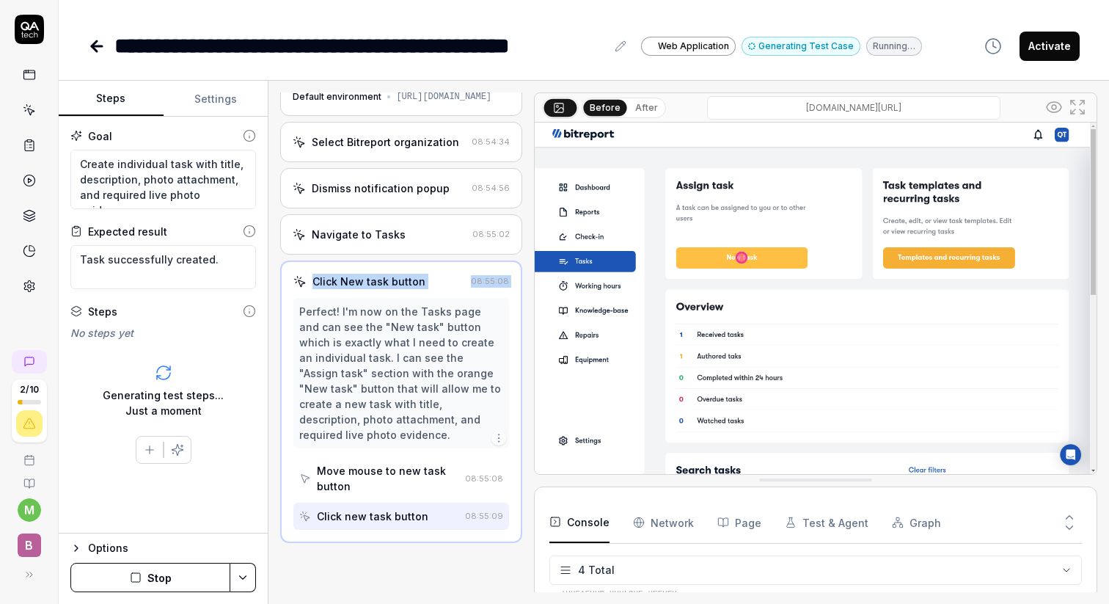
scroll to position [50, 0]
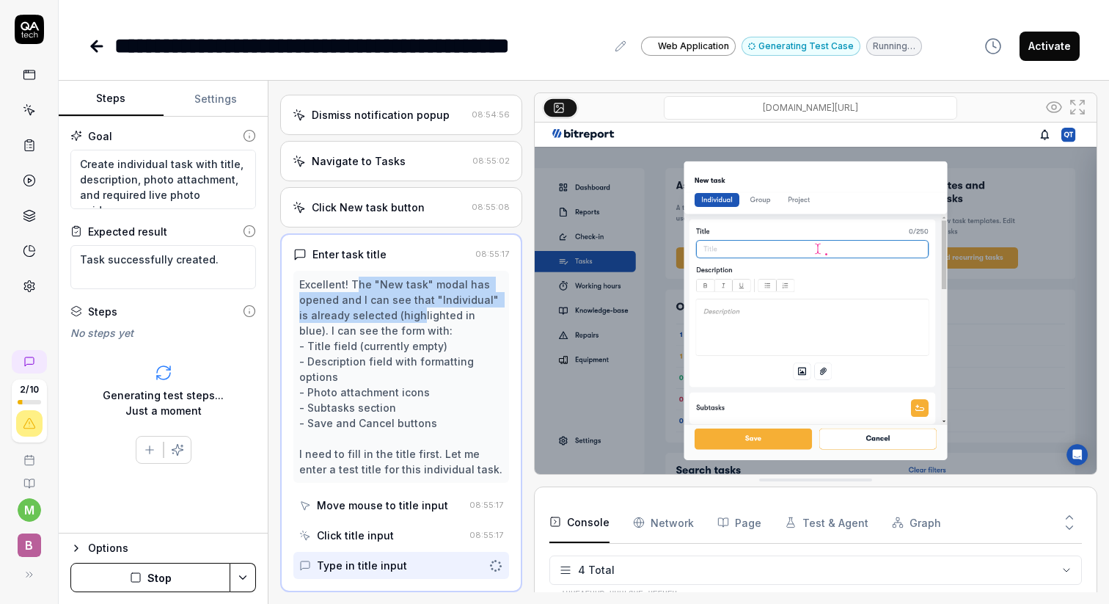
drag, startPoint x: 355, startPoint y: 286, endPoint x: 408, endPoint y: 312, distance: 58.7
click at [410, 313] on div "Excellent! The "New task" modal has opened and I can see that "Individual" is a…" at bounding box center [400, 377] width 203 height 200
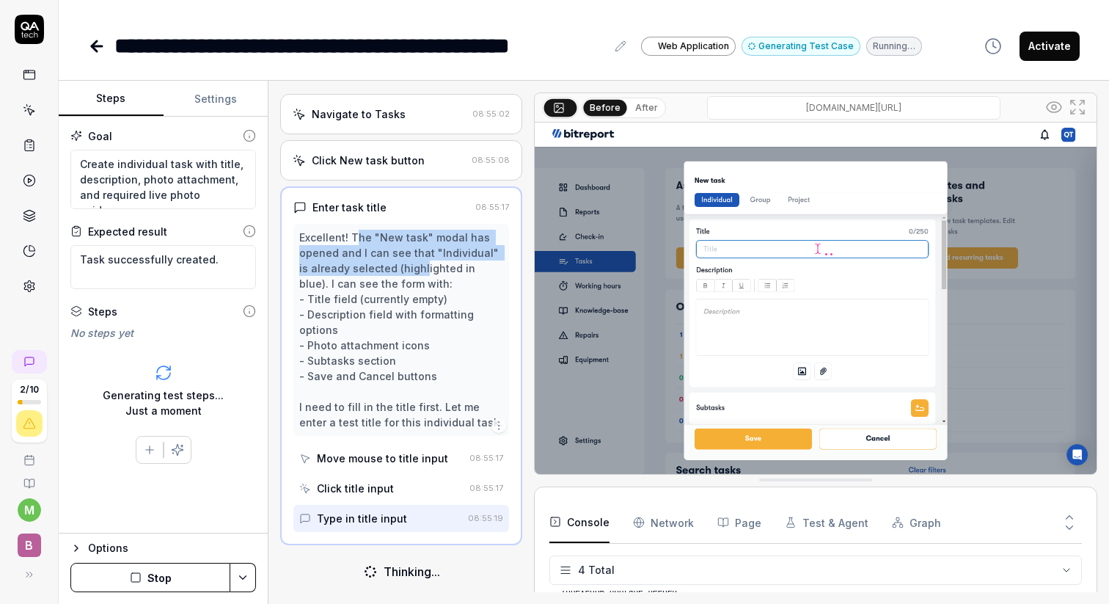
scroll to position [171, 0]
click at [417, 256] on div "Excellent! The "New task" modal has opened and I can see that "Individual" is a…" at bounding box center [400, 330] width 203 height 200
drag, startPoint x: 382, startPoint y: 258, endPoint x: 385, endPoint y: 269, distance: 11.6
click at [386, 270] on div "Excellent! The "New task" modal has opened and I can see that "Individual" is a…" at bounding box center [400, 330] width 203 height 200
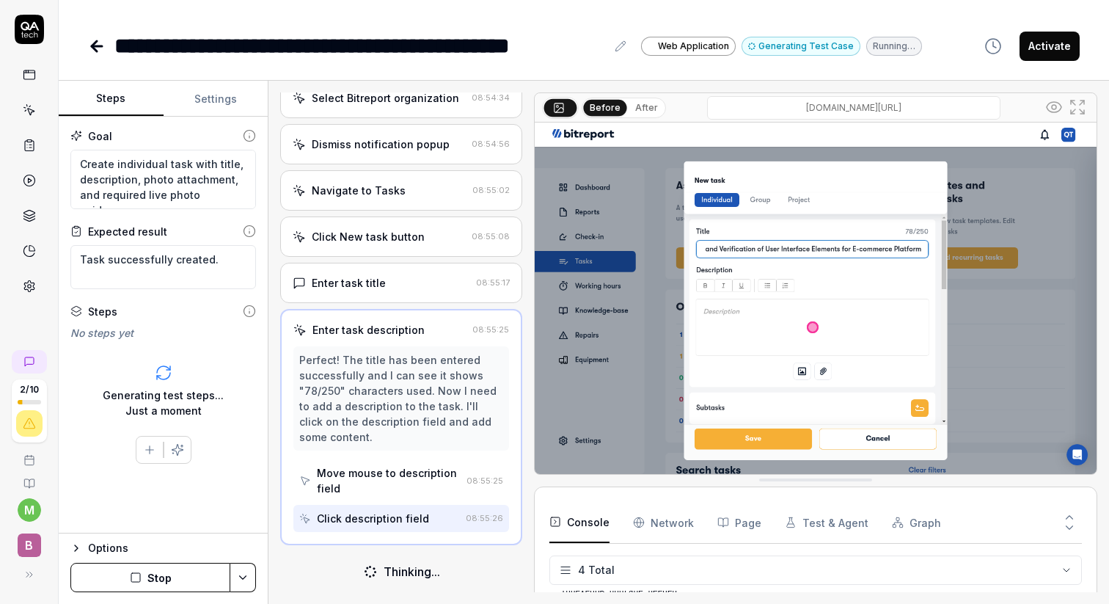
scroll to position [96, 0]
click at [379, 275] on div "Enter task title" at bounding box center [349, 282] width 74 height 15
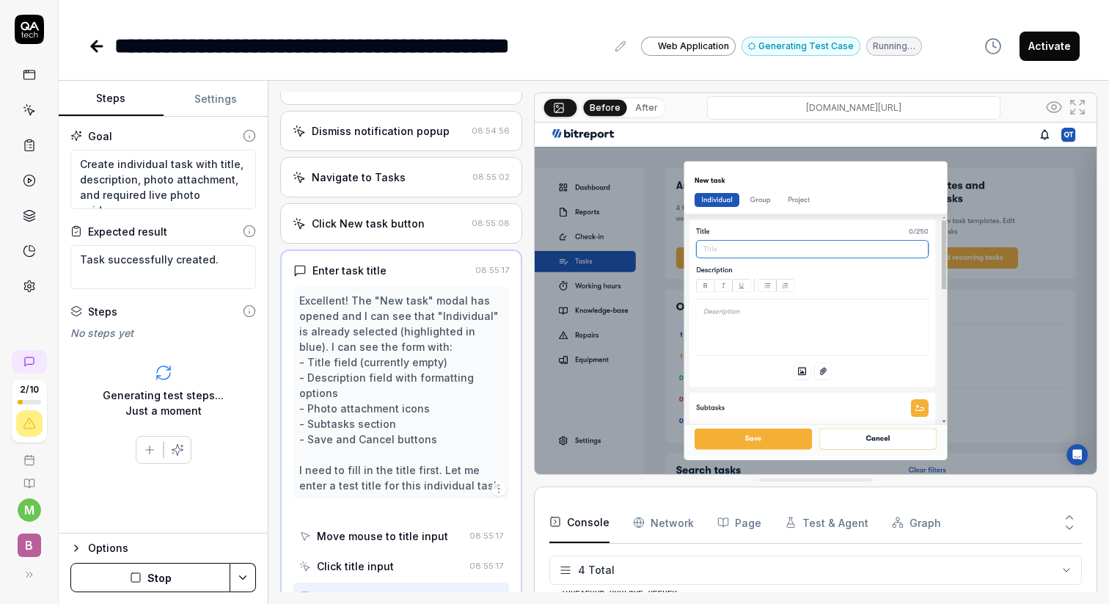
scroll to position [125, 0]
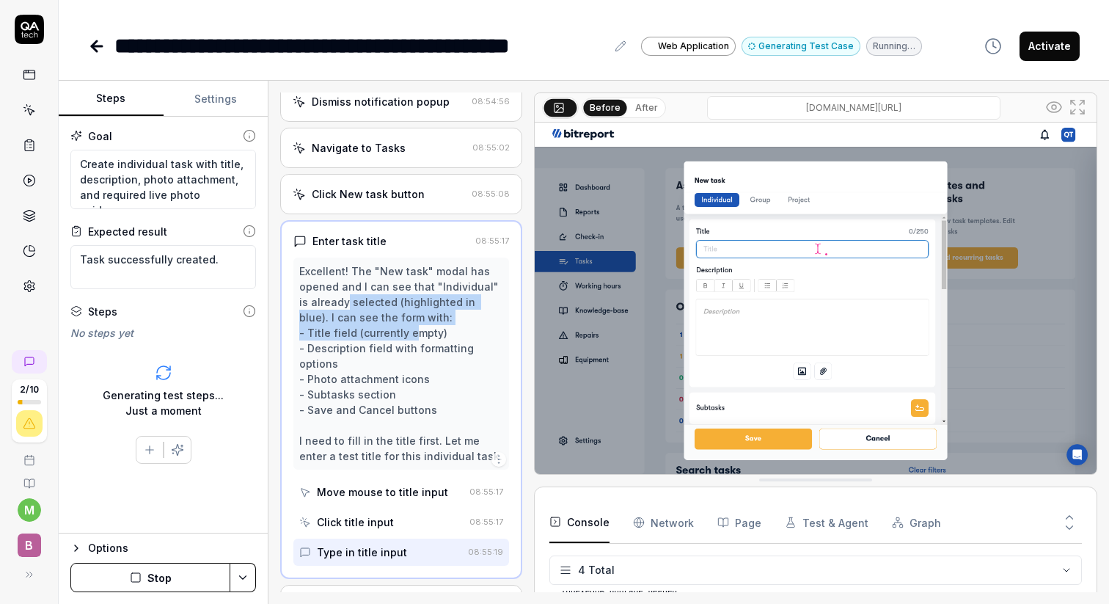
drag, startPoint x: 343, startPoint y: 315, endPoint x: 410, endPoint y: 348, distance: 74.2
click at [410, 348] on div "Excellent! The "New task" modal has opened and I can see that "Individual" is a…" at bounding box center [400, 363] width 203 height 200
click at [411, 352] on div "Excellent! The "New task" modal has opened and I can see that "Individual" is a…" at bounding box center [400, 363] width 203 height 200
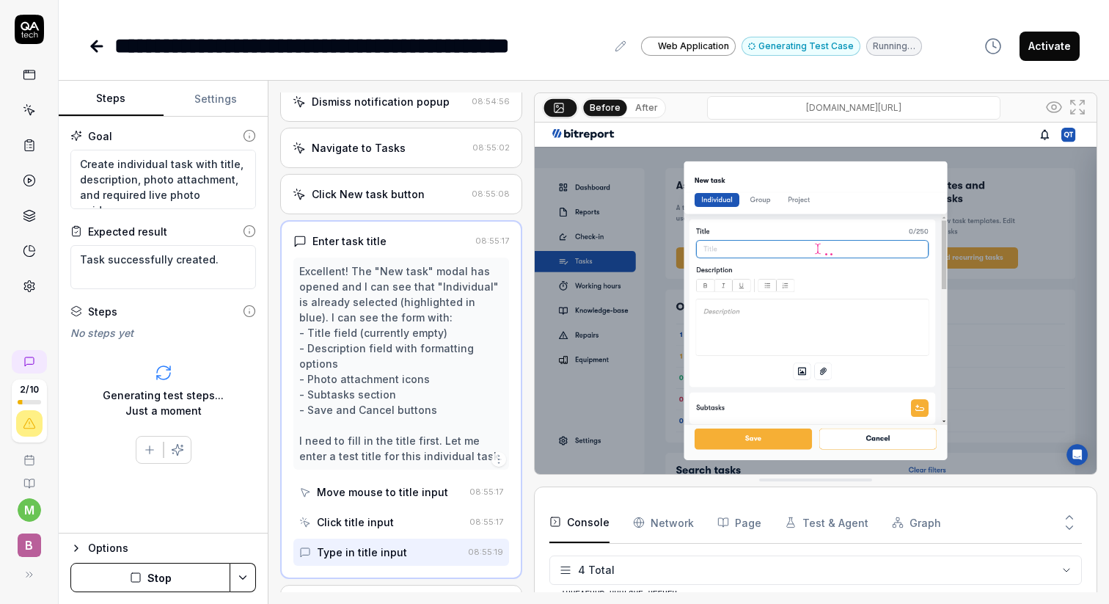
click at [390, 357] on div "Excellent! The "New task" modal has opened and I can see that "Individual" is a…" at bounding box center [400, 363] width 203 height 200
click at [378, 388] on div "Excellent! The "New task" modal has opened and I can see that "Individual" is a…" at bounding box center [400, 363] width 203 height 200
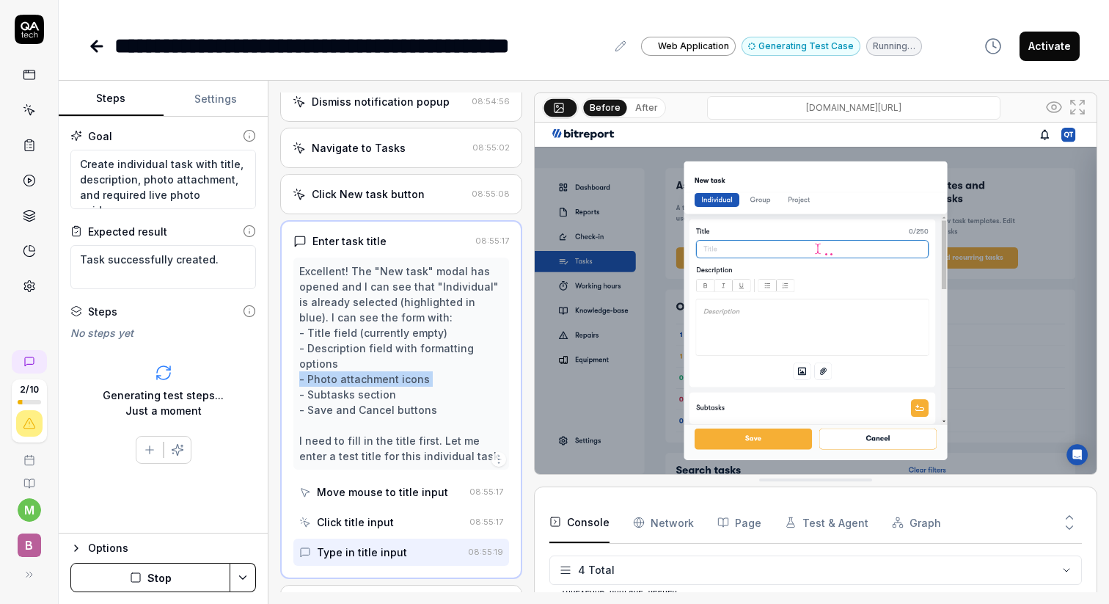
click at [378, 388] on div "Excellent! The "New task" modal has opened and I can see that "Individual" is a…" at bounding box center [400, 363] width 203 height 200
click at [364, 409] on div "Excellent! The "New task" modal has opened and I can see that "Individual" is a…" at bounding box center [400, 363] width 203 height 200
click at [364, 423] on div "Excellent! The "New task" modal has opened and I can see that "Individual" is a…" at bounding box center [400, 363] width 203 height 200
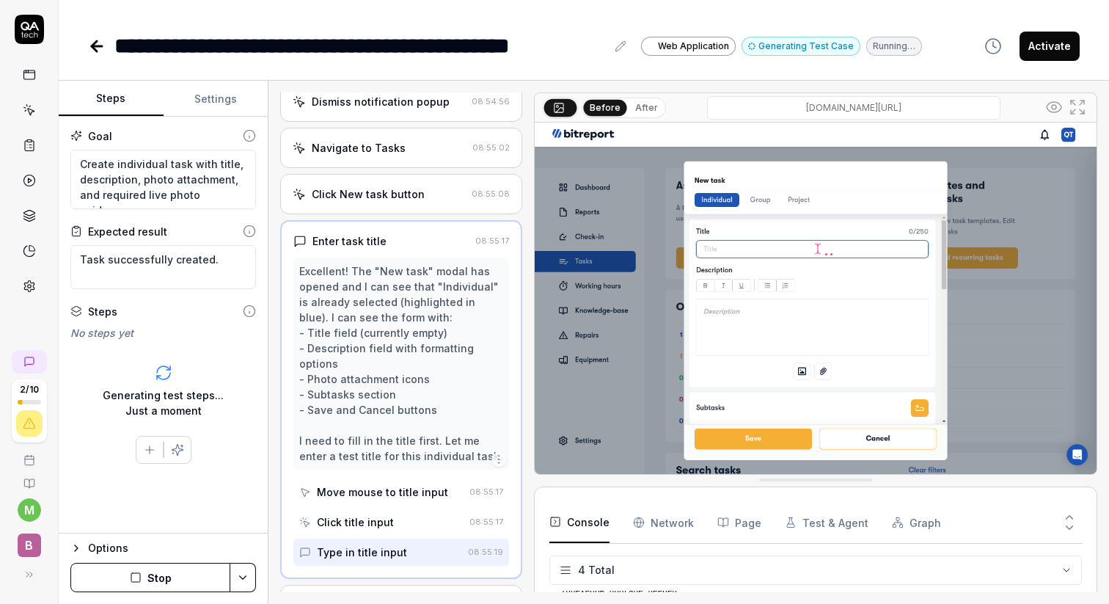
click at [364, 423] on div "Excellent! The "New task" modal has opened and I can see that "Individual" is a…" at bounding box center [400, 363] width 203 height 200
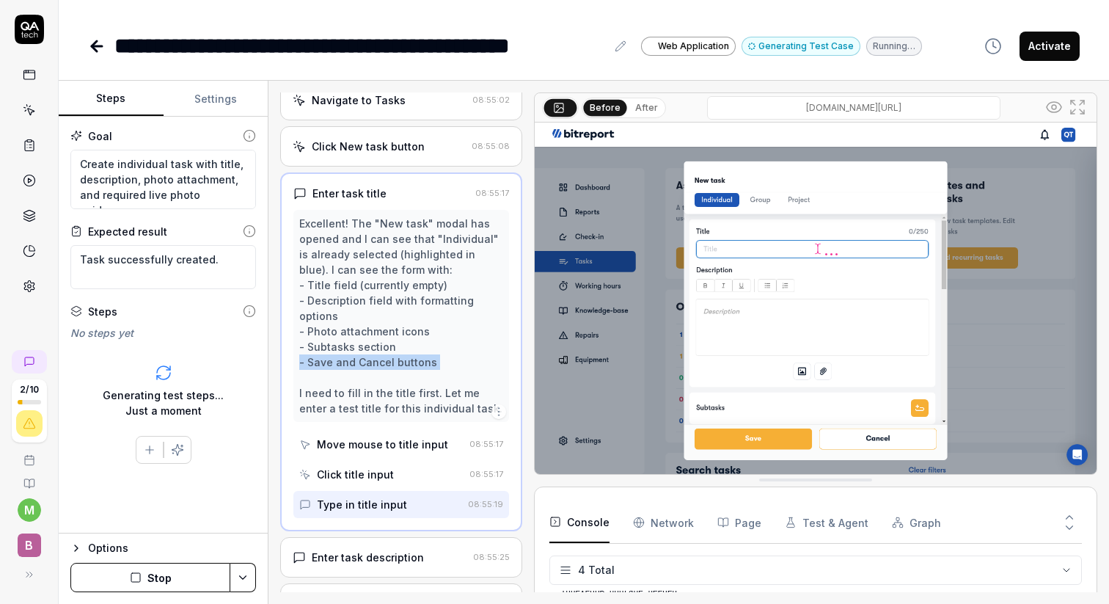
scroll to position [175, 0]
click at [385, 450] on div "Move mouse to title input" at bounding box center [382, 442] width 131 height 15
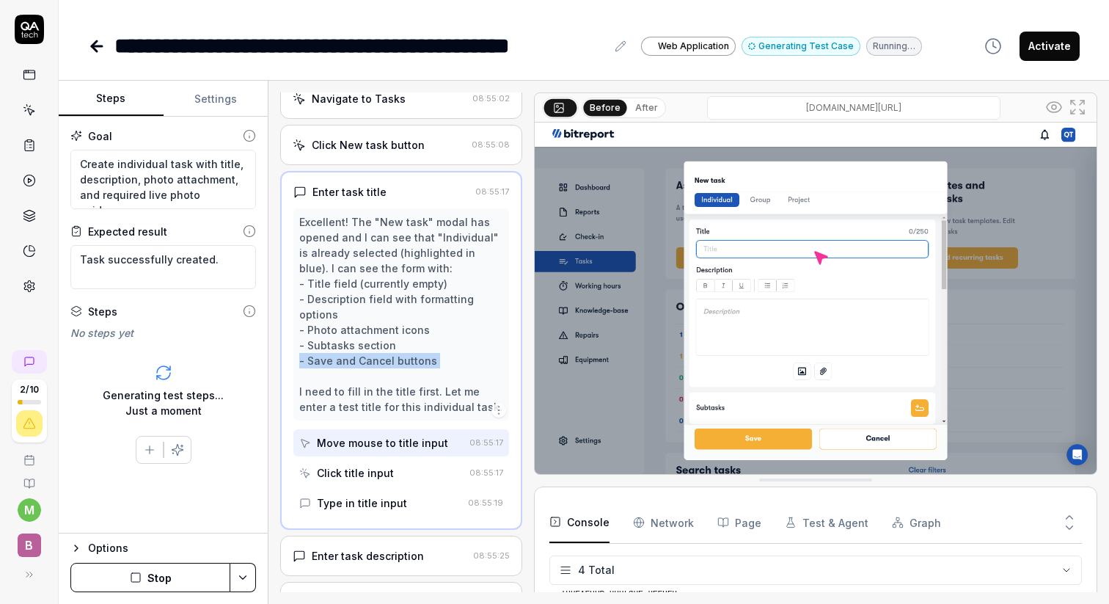
click at [401, 486] on div "Click title input" at bounding box center [381, 472] width 164 height 27
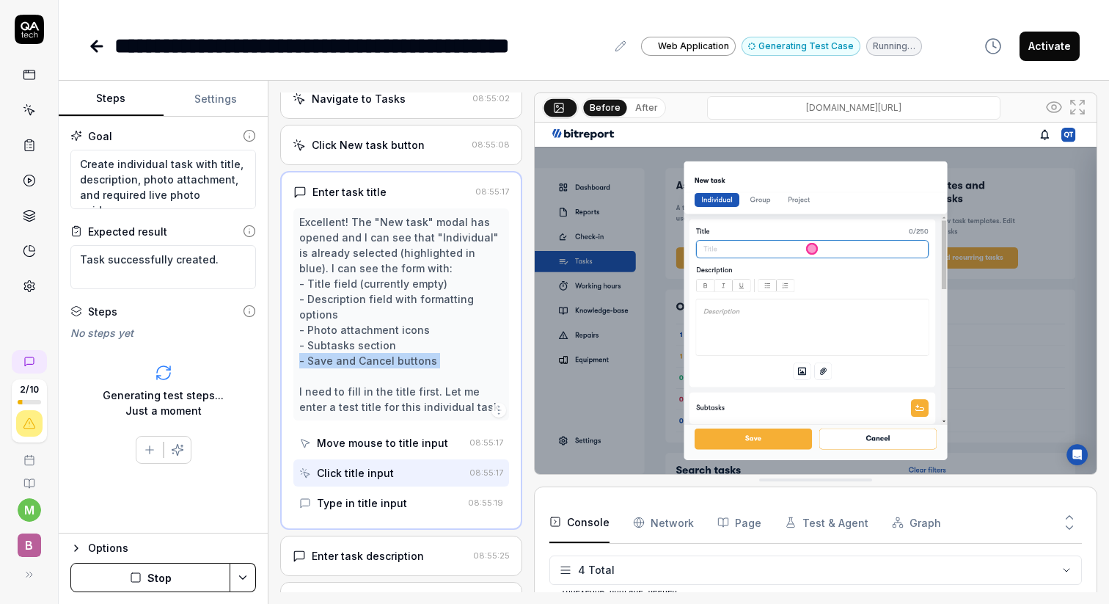
click at [395, 511] on div "Type in title input" at bounding box center [362, 502] width 90 height 15
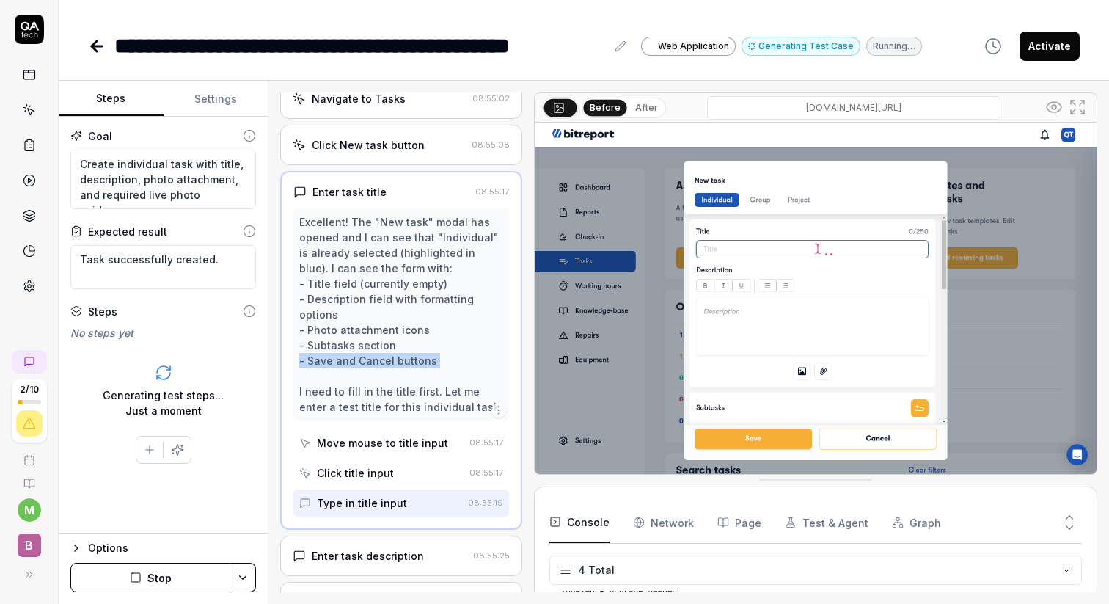
click at [398, 511] on div "Type in title input" at bounding box center [362, 502] width 90 height 15
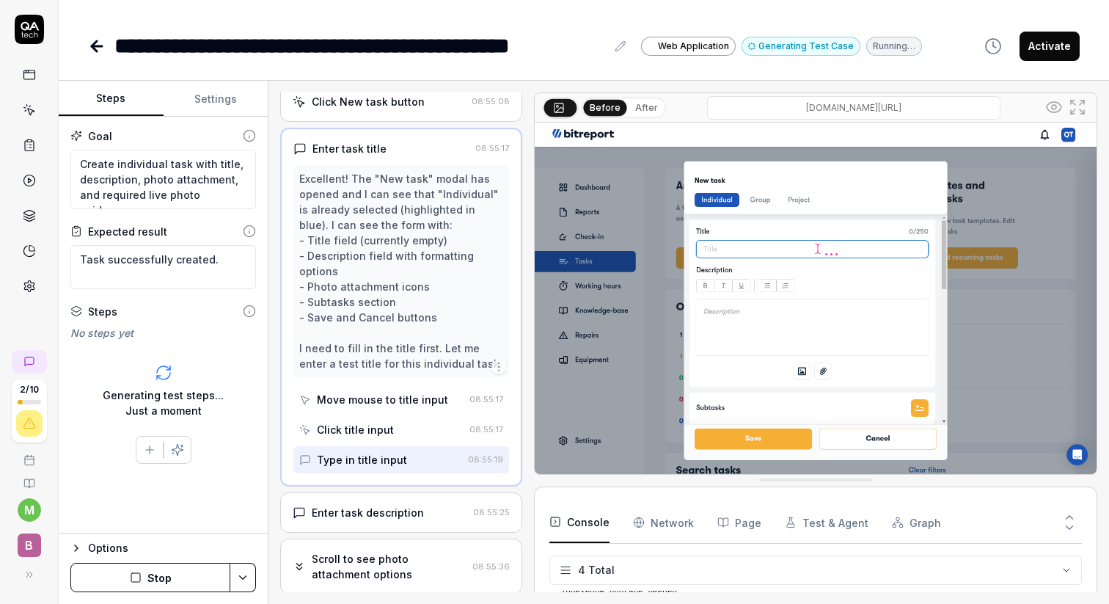
click at [387, 520] on div "Enter task description" at bounding box center [368, 512] width 112 height 15
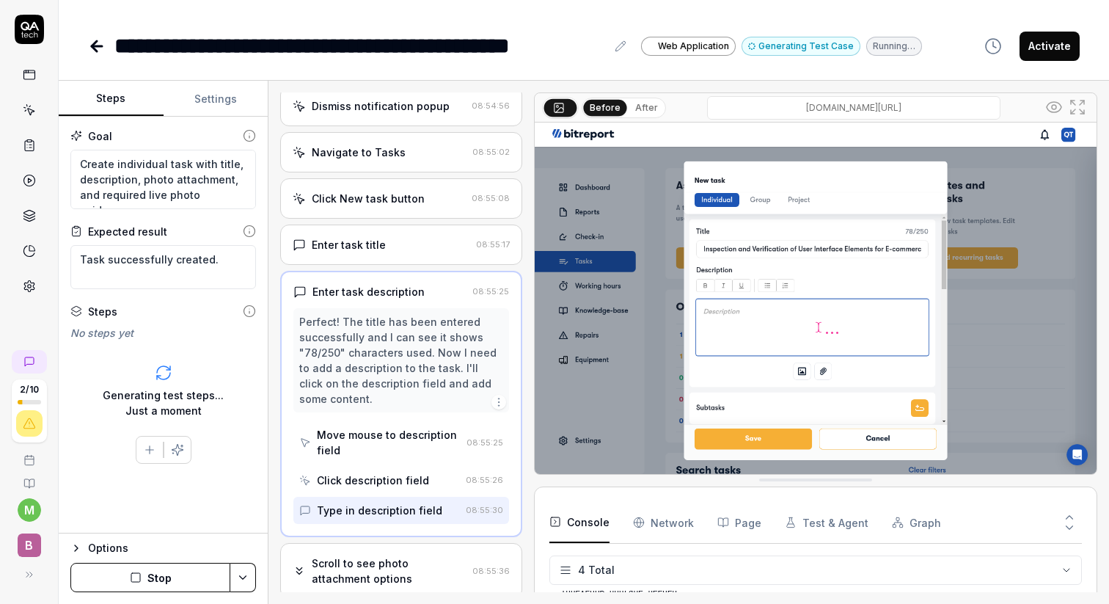
scroll to position [156, 0]
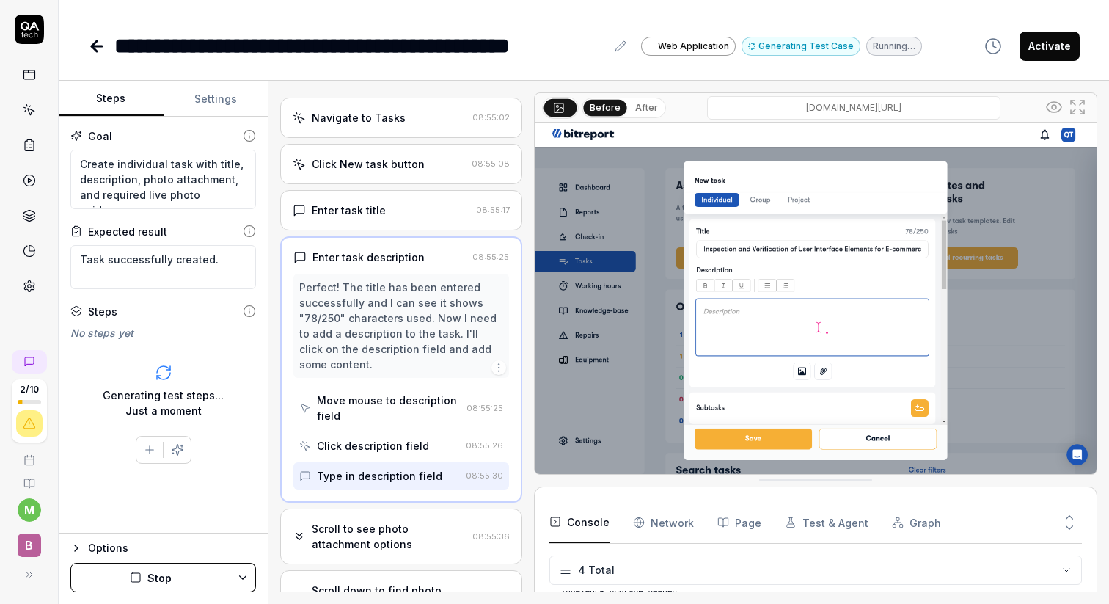
click at [378, 552] on div "Scroll to see photo attachment options" at bounding box center [389, 536] width 154 height 31
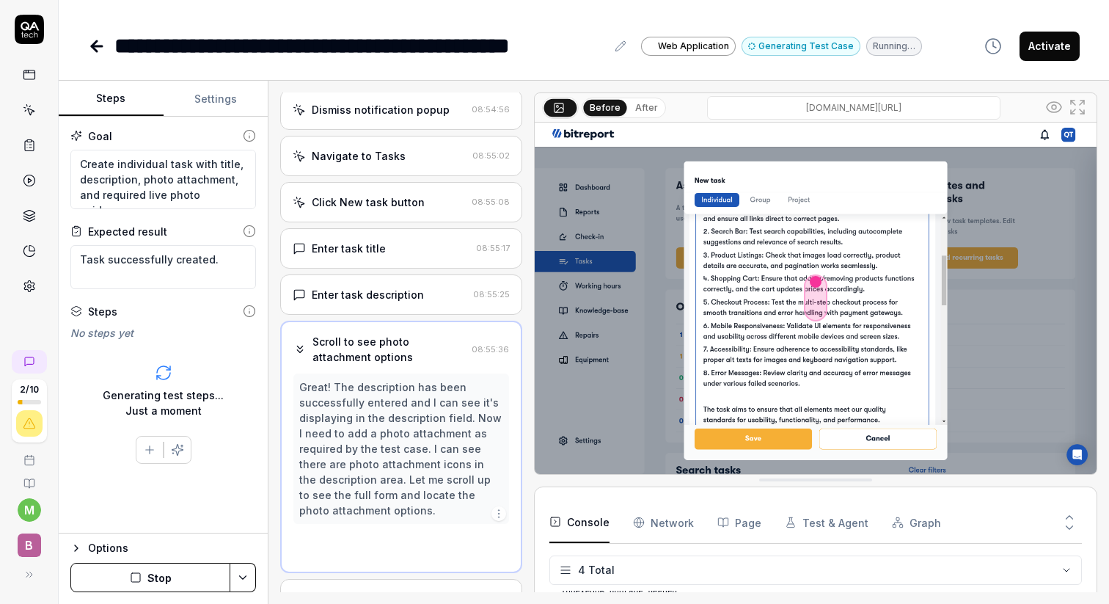
scroll to position [112, 0]
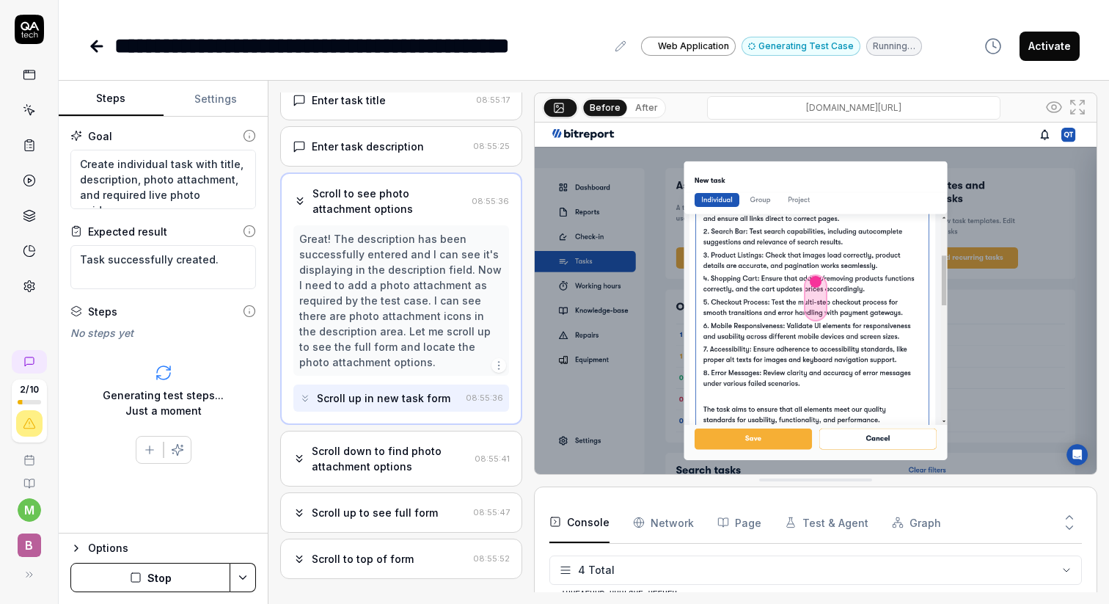
click at [400, 474] on div "Scroll down to find photo attachment options" at bounding box center [390, 458] width 156 height 31
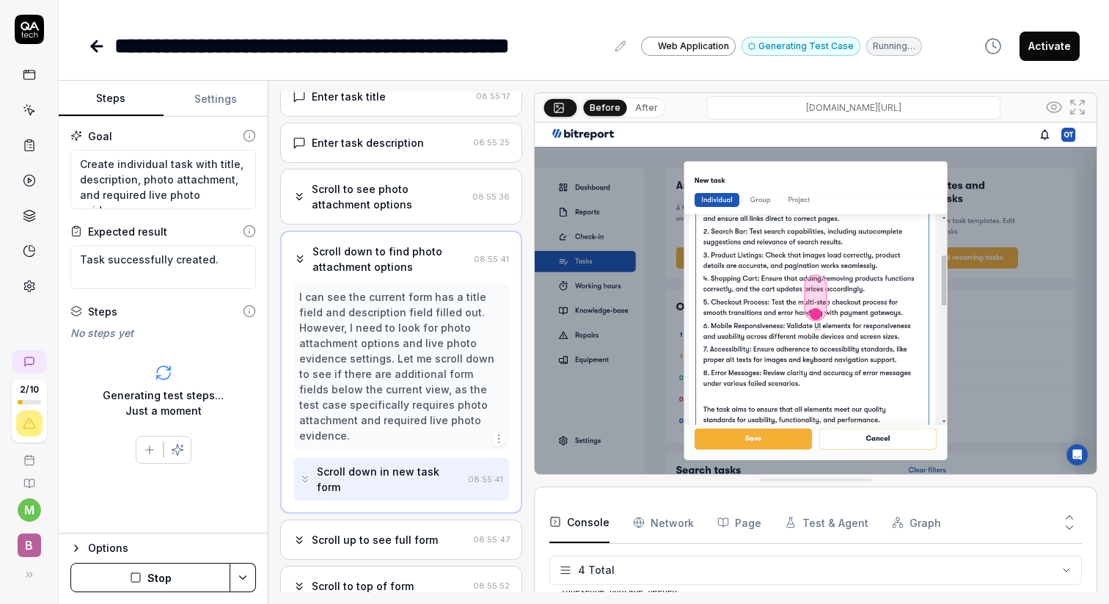
click at [384, 532] on div "Scroll up to see full form" at bounding box center [375, 539] width 126 height 15
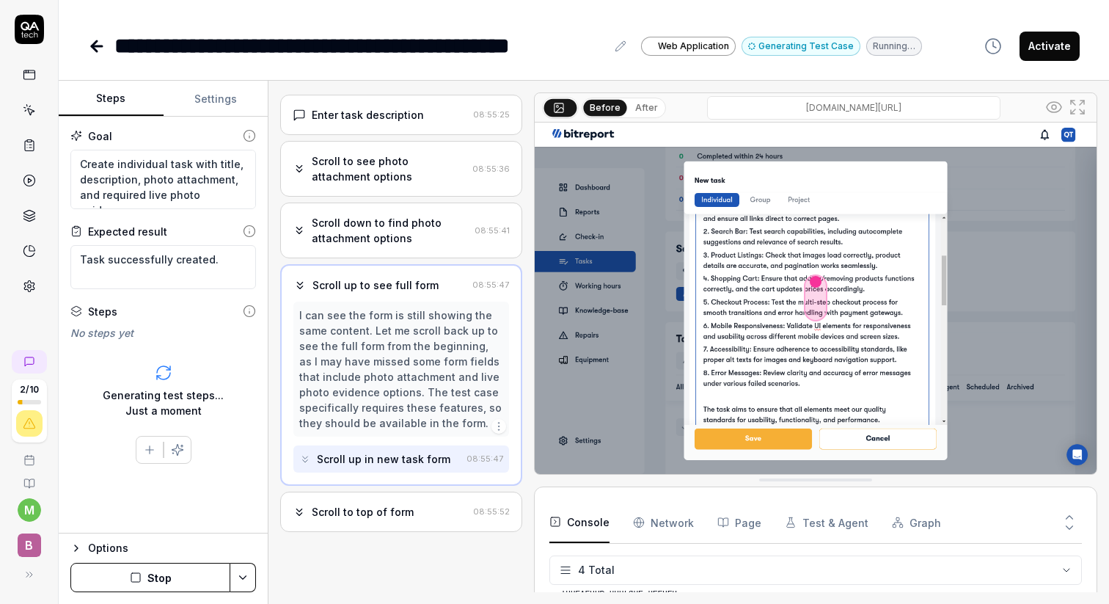
click at [404, 519] on div "Scroll to top of form" at bounding box center [363, 511] width 102 height 15
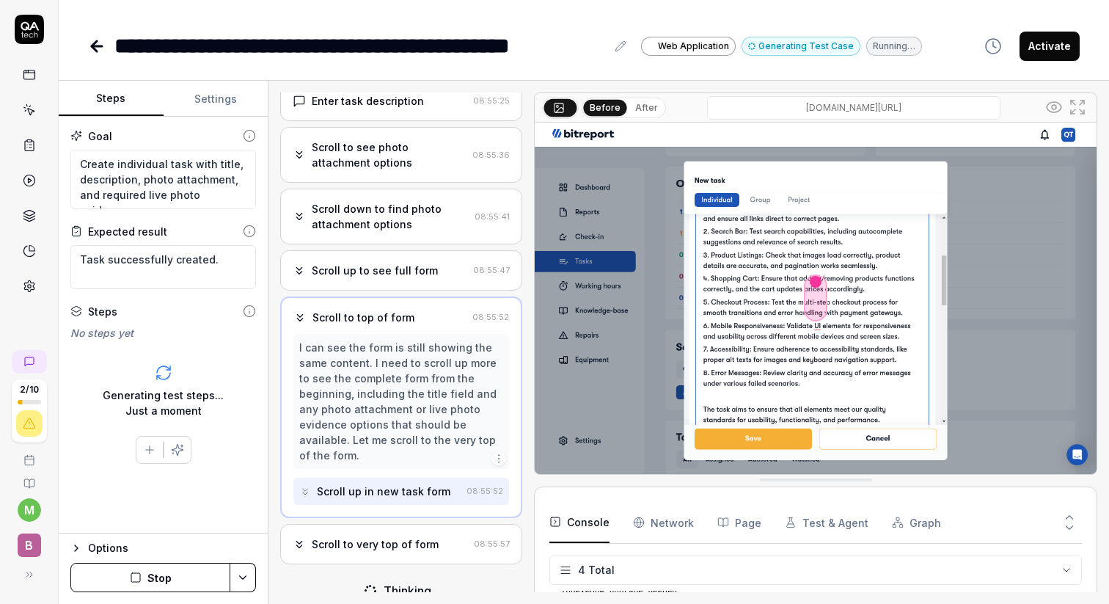
click at [405, 552] on div "Scroll to very top of form" at bounding box center [375, 543] width 127 height 15
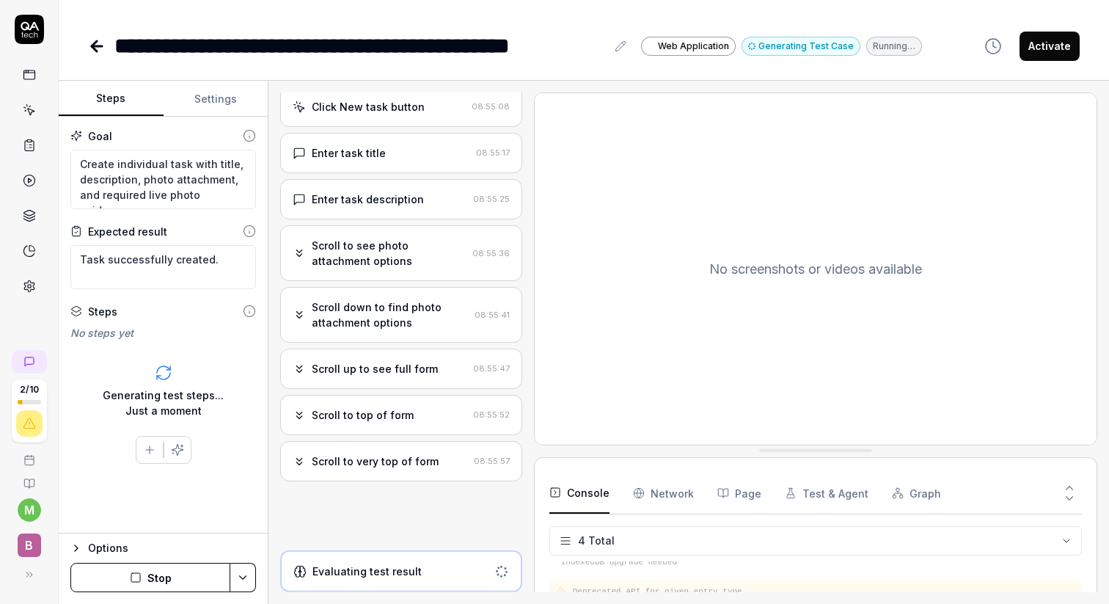
scroll to position [225, 0]
click at [420, 514] on div "Test failed - missing required features" at bounding box center [388, 516] width 153 height 31
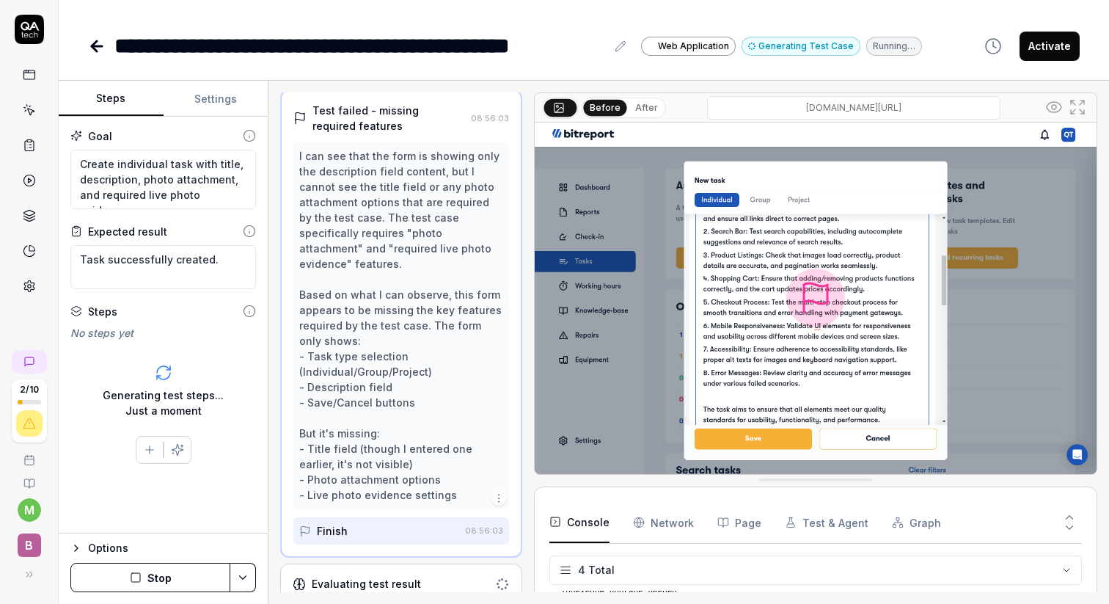
scroll to position [620, 0]
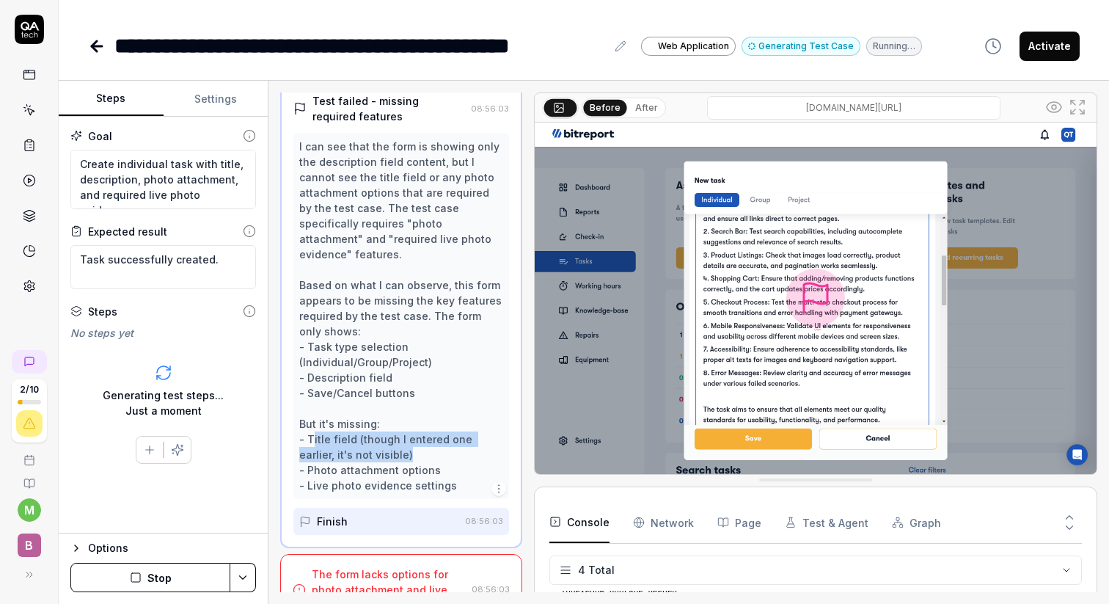
drag, startPoint x: 315, startPoint y: 438, endPoint x: 410, endPoint y: 450, distance: 96.2
click at [412, 451] on div "I can see that the form is showing only the description field content, but I ca…" at bounding box center [400, 316] width 203 height 354
click at [354, 464] on div "I can see that the form is showing only the description field content, but I ca…" at bounding box center [400, 316] width 203 height 354
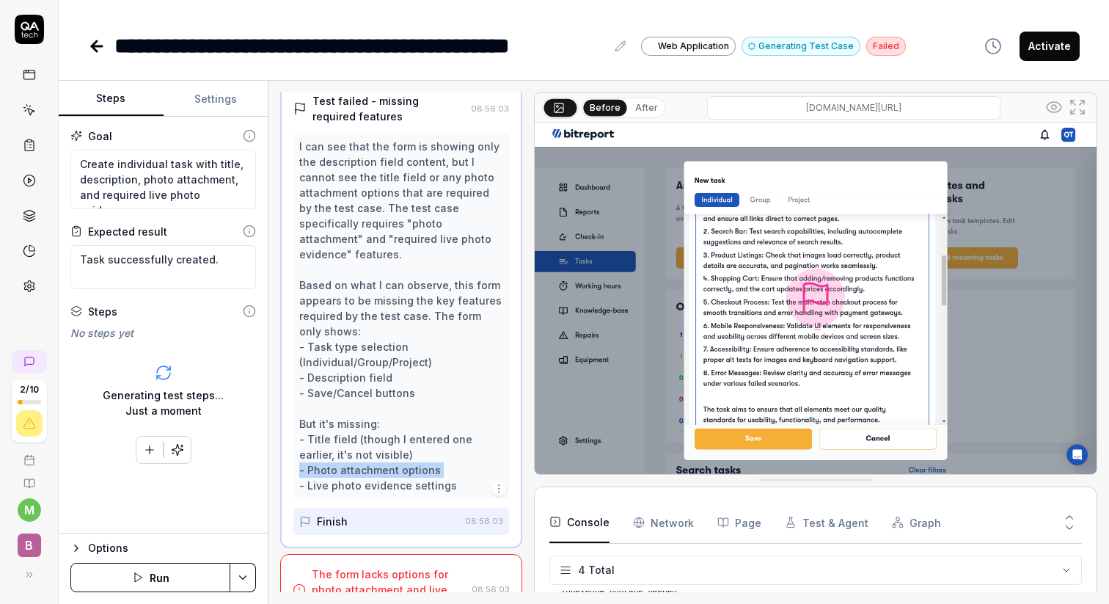
click at [354, 464] on div "I can see that the form is showing only the description field content, but I ca…" at bounding box center [400, 316] width 203 height 354
click at [379, 485] on div "I can see that the form is showing only the description field content, but I ca…" at bounding box center [400, 316] width 203 height 354
